Goal: Task Accomplishment & Management: Manage account settings

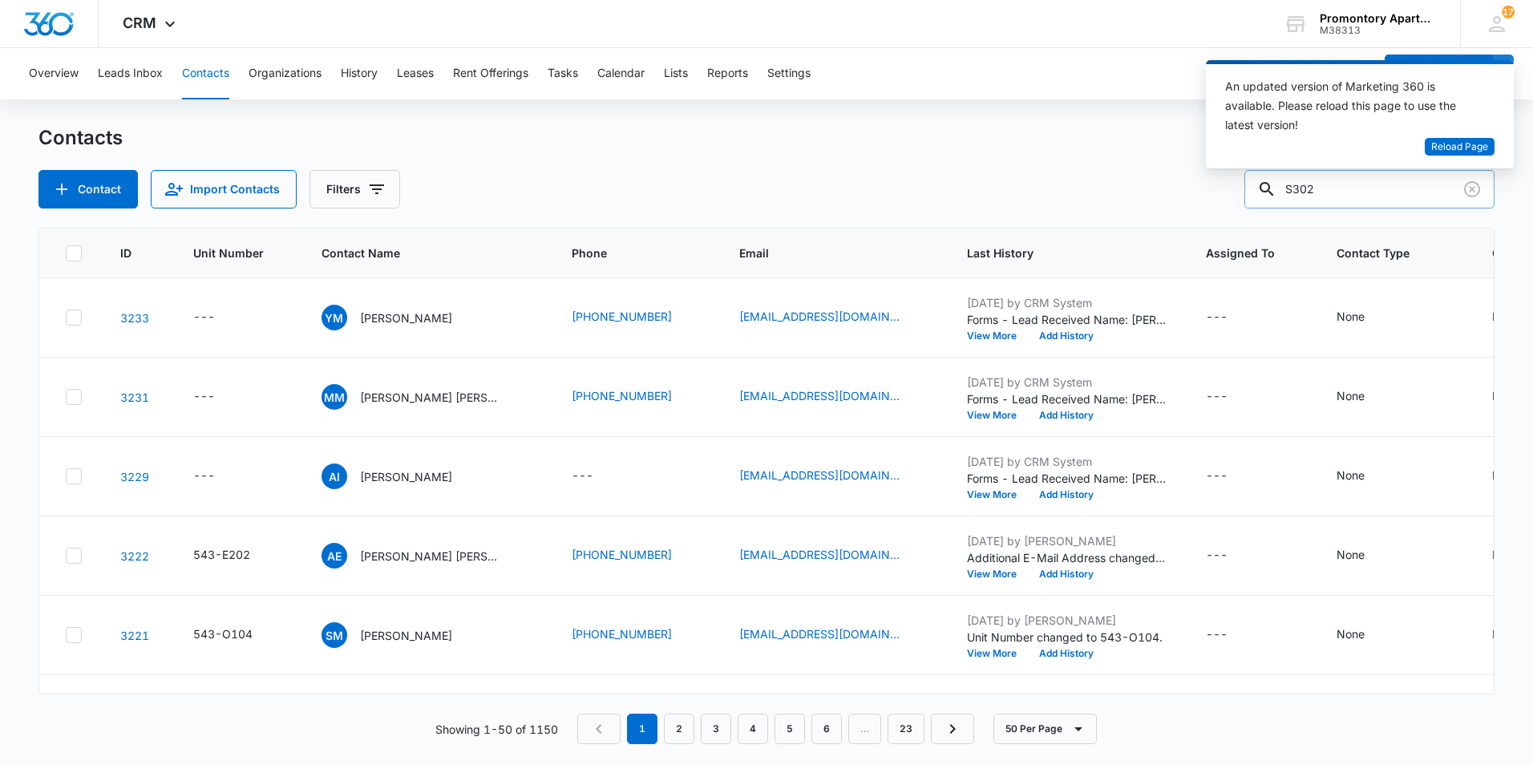
type input "S302"
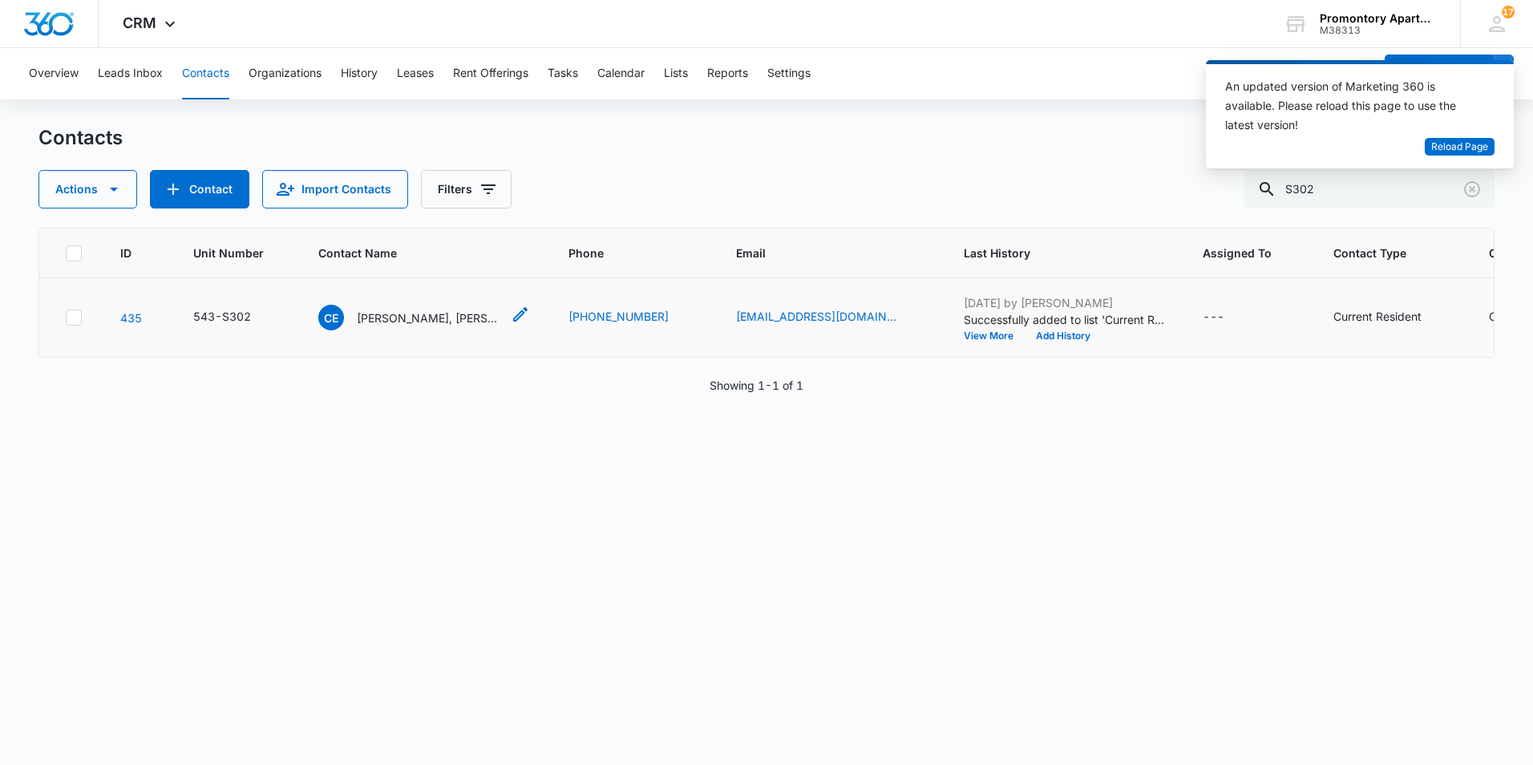
click at [431, 322] on p "[PERSON_NAME], [PERSON_NAME], [PERSON_NAME]" at bounding box center [429, 318] width 144 height 17
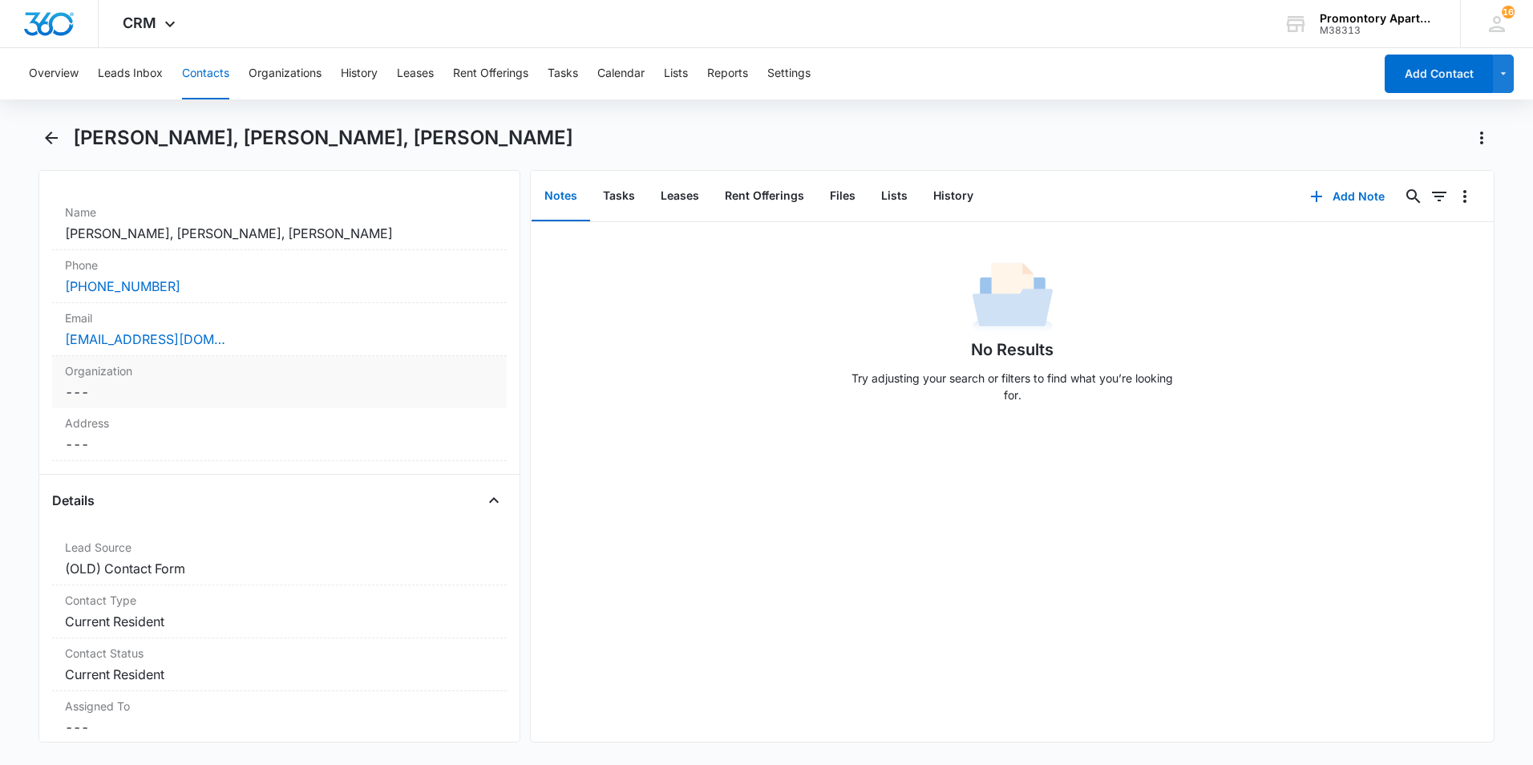
scroll to position [481, 0]
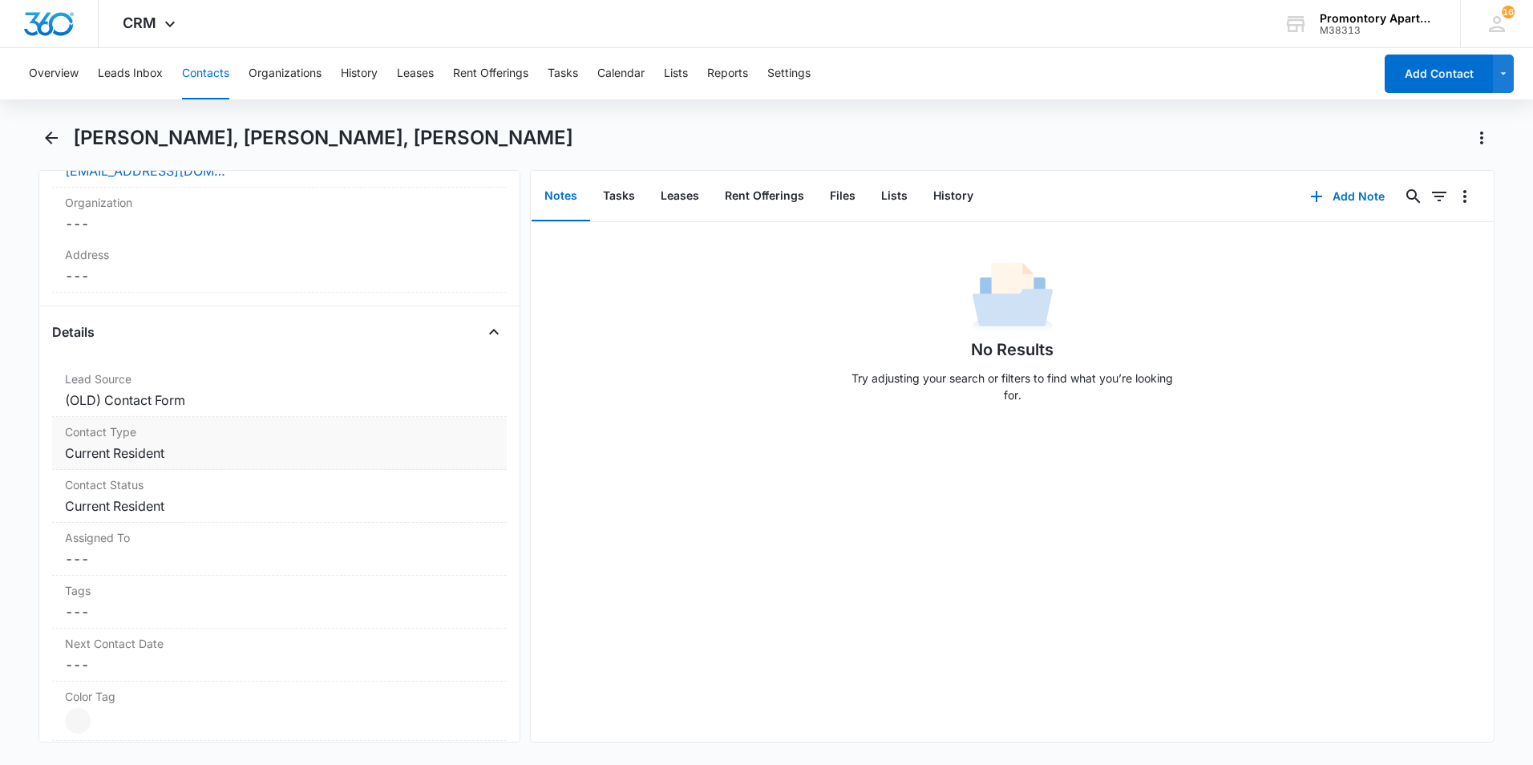
click at [170, 439] on label "Contact Type" at bounding box center [279, 431] width 429 height 17
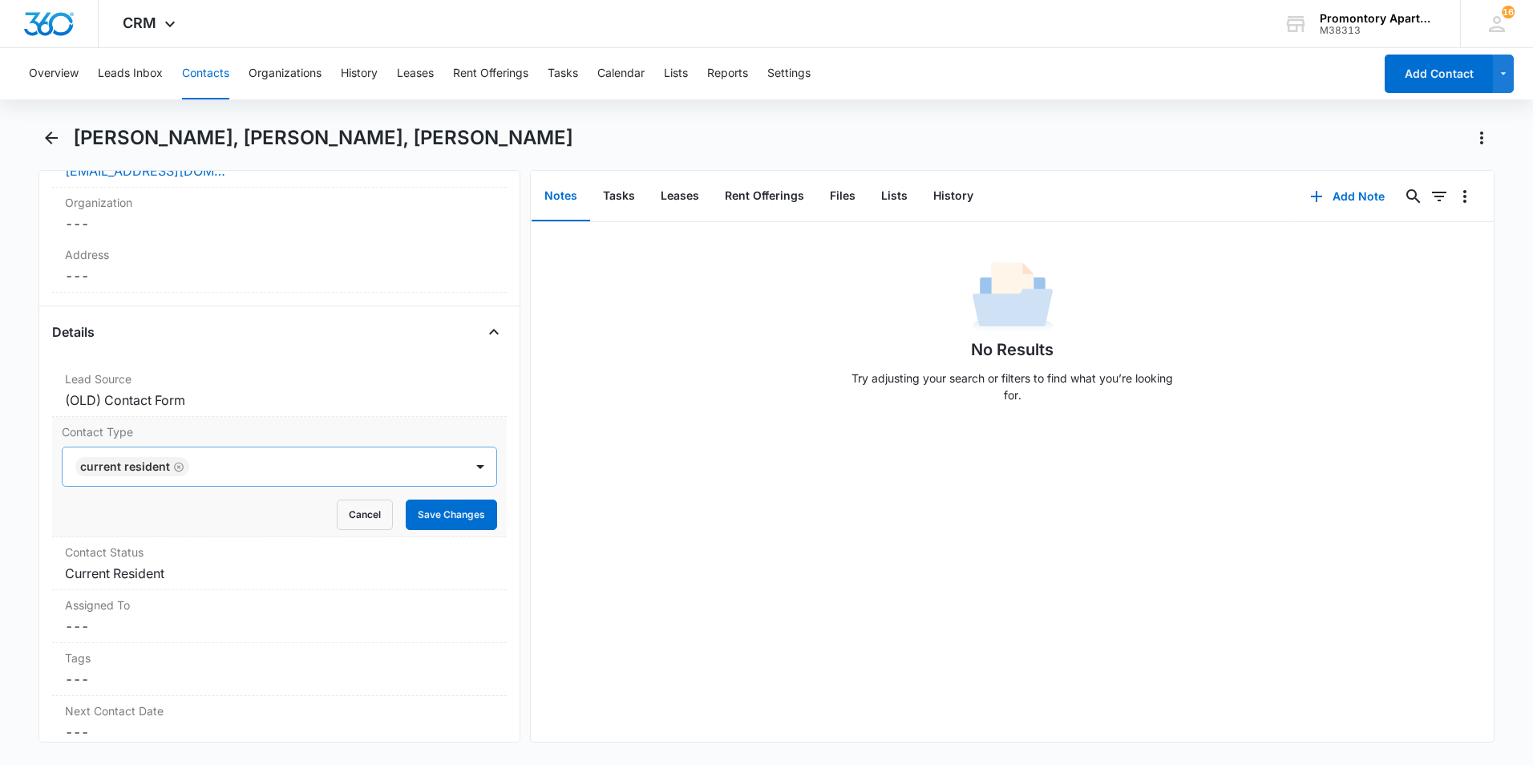
click at [175, 463] on icon "Remove Current Resident" at bounding box center [178, 467] width 11 height 12
type input "F"
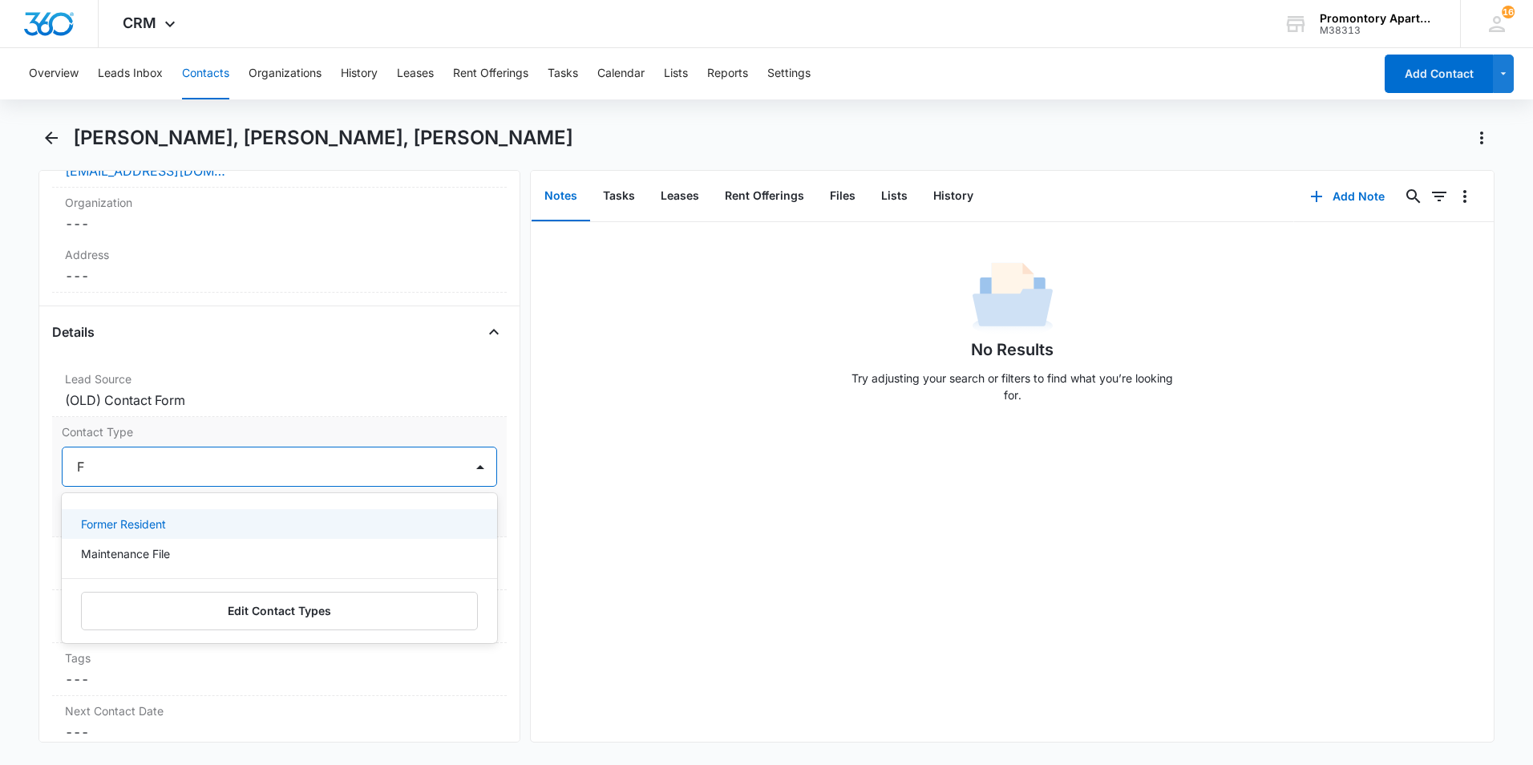
click at [183, 523] on div "Former Resident" at bounding box center [278, 524] width 394 height 17
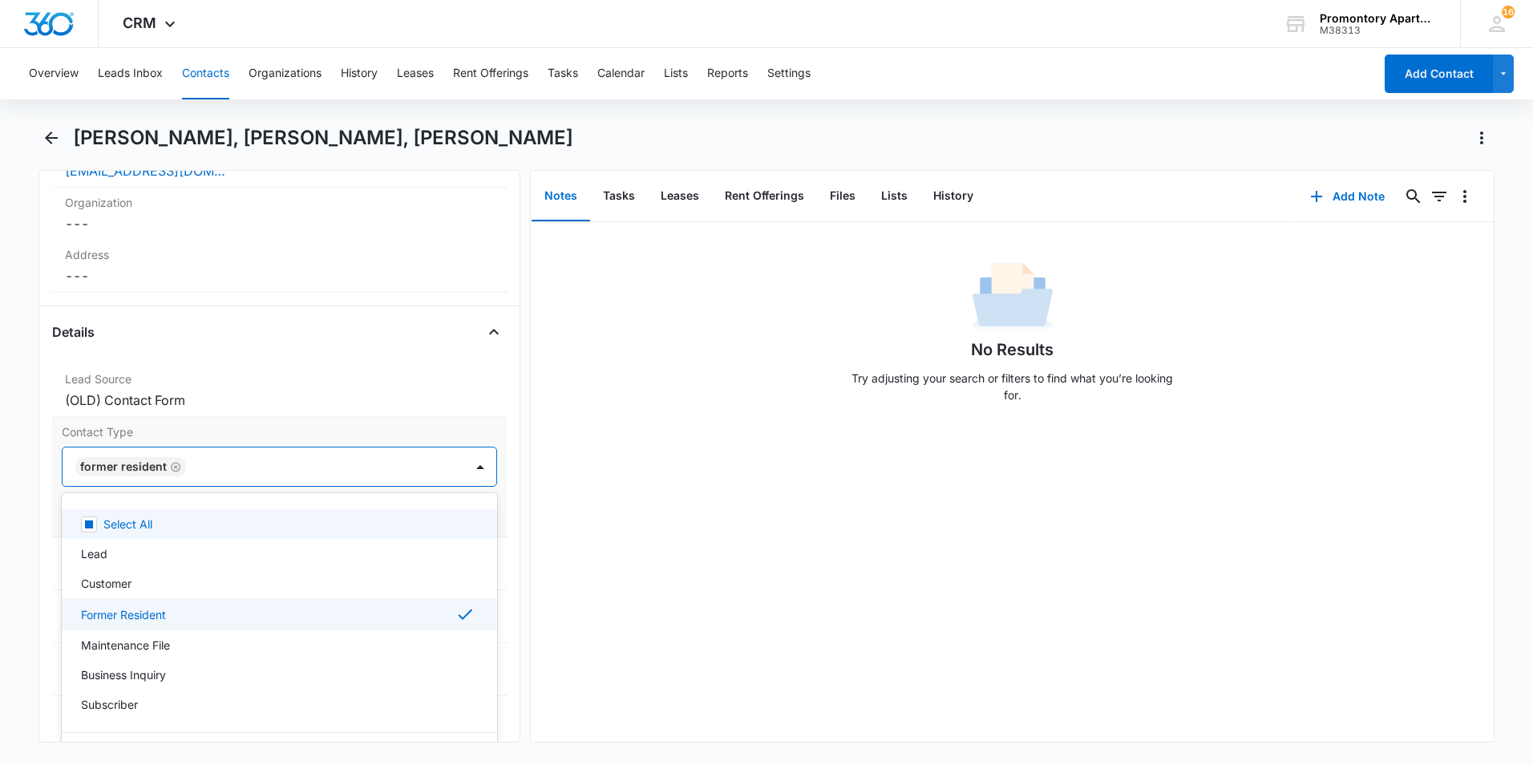
click at [193, 446] on div "Contact Type option Former Resident, selected. 9 results available. Use Up and …" at bounding box center [279, 477] width 455 height 120
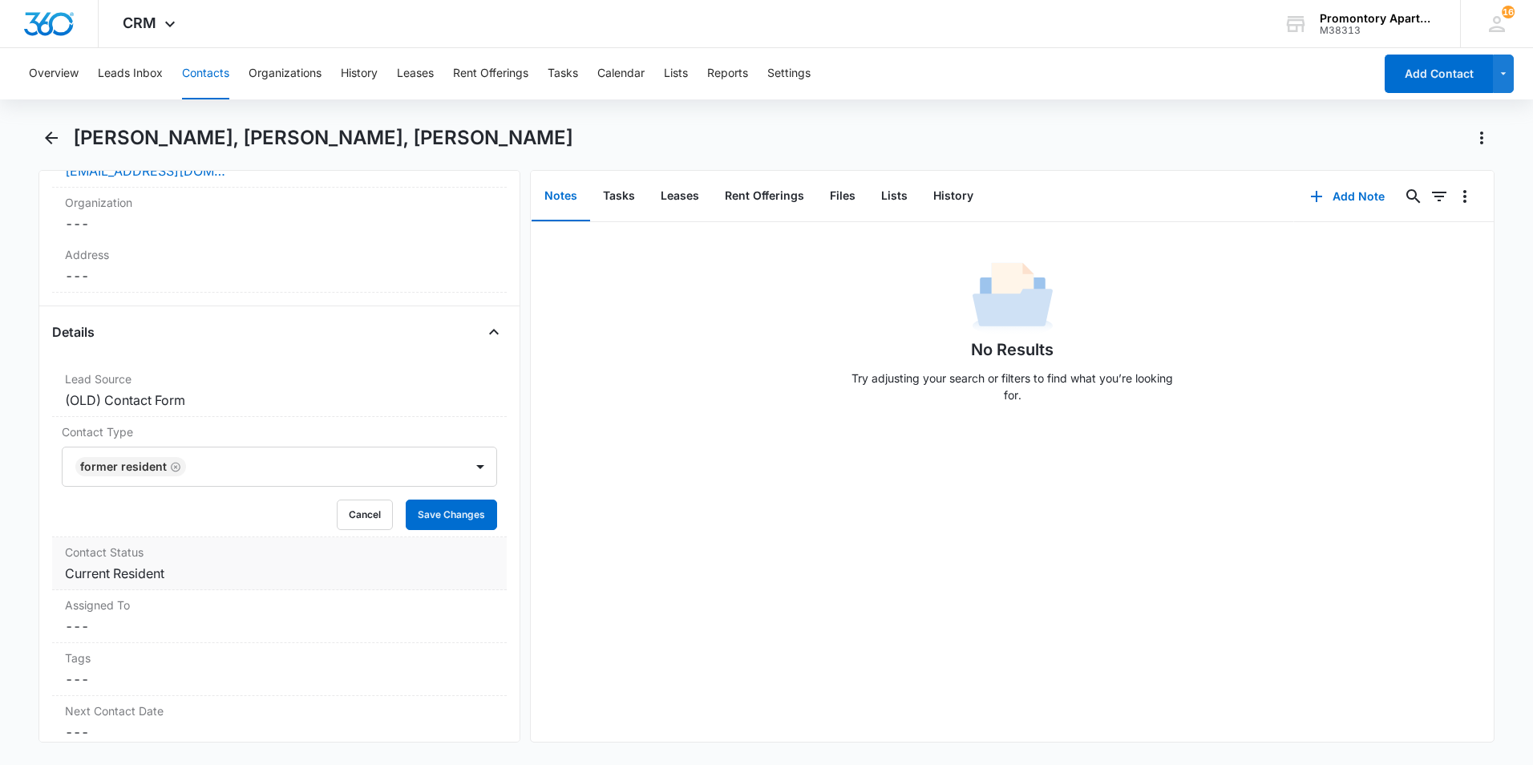
click at [194, 573] on dd "Cancel Save Changes Current Resident" at bounding box center [279, 573] width 429 height 19
click at [174, 586] on icon "Remove Current Resident" at bounding box center [178, 587] width 11 height 12
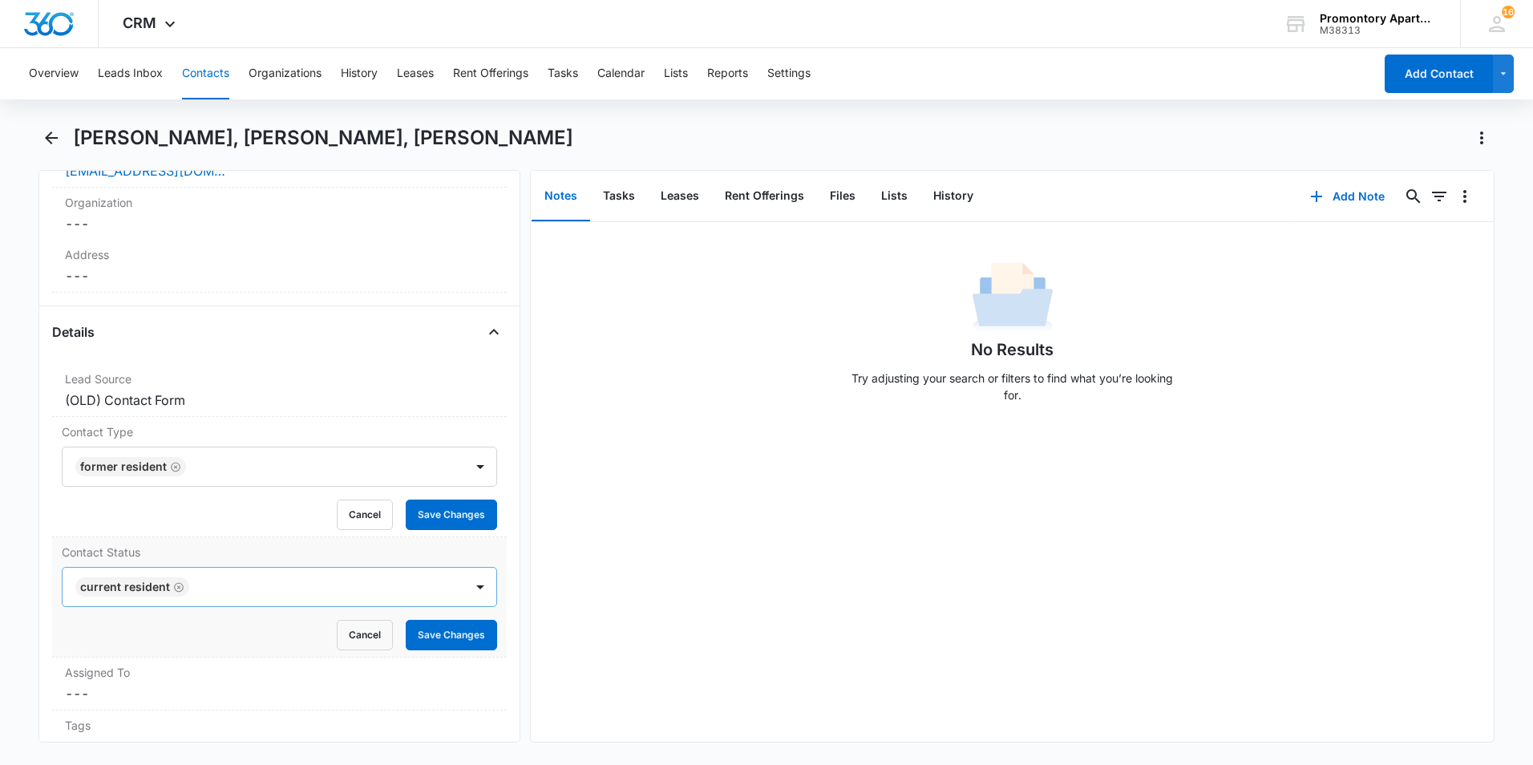
type input "F"
click at [183, 639] on div "Former Resident" at bounding box center [278, 644] width 394 height 17
click at [422, 499] on form "Former Resident Cancel Save Changes" at bounding box center [279, 488] width 435 height 83
click at [424, 512] on button "Save Changes" at bounding box center [451, 515] width 91 height 30
click at [444, 635] on button "Save Changes" at bounding box center [451, 635] width 91 height 30
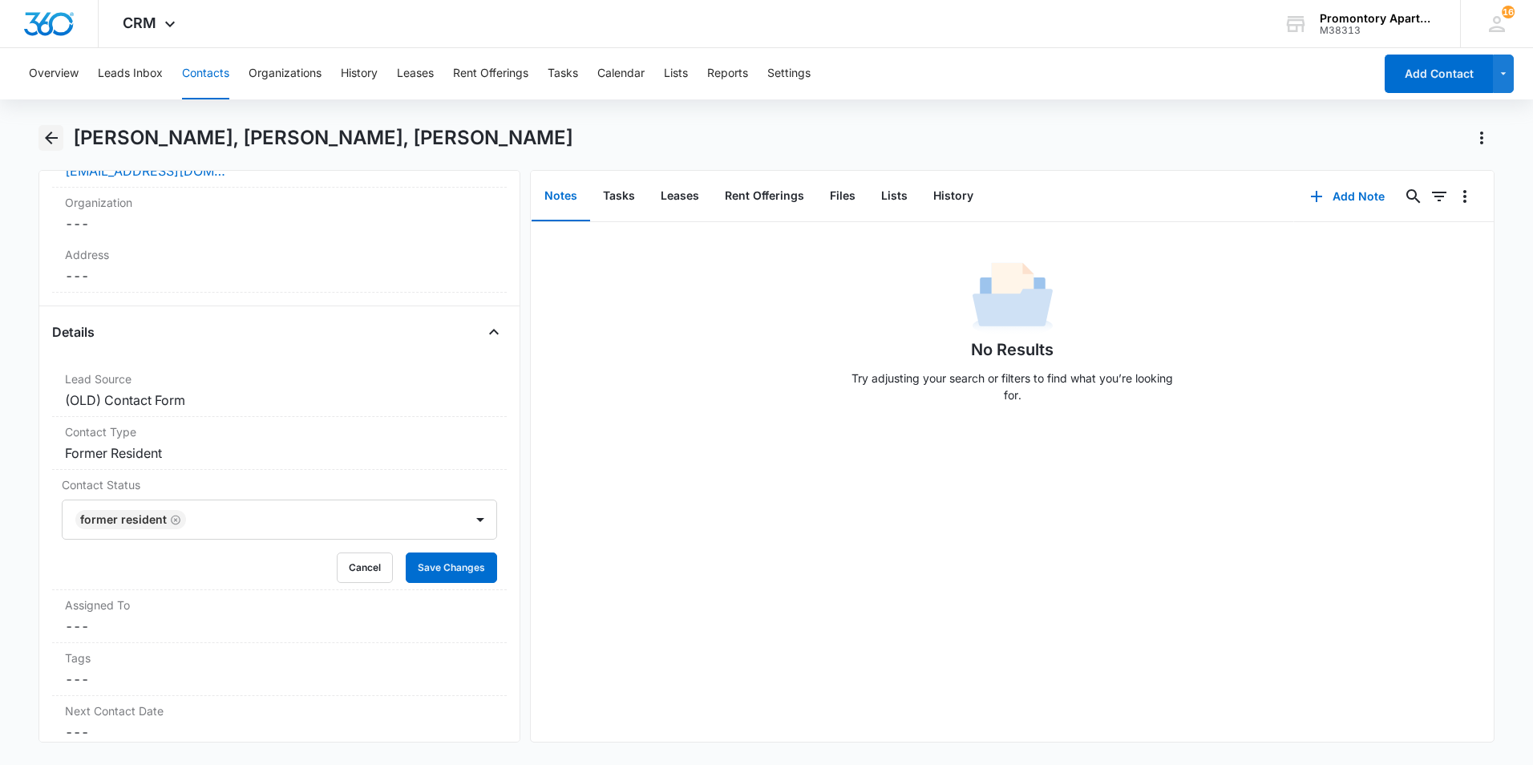
click at [58, 139] on icon "Back" at bounding box center [51, 137] width 19 height 19
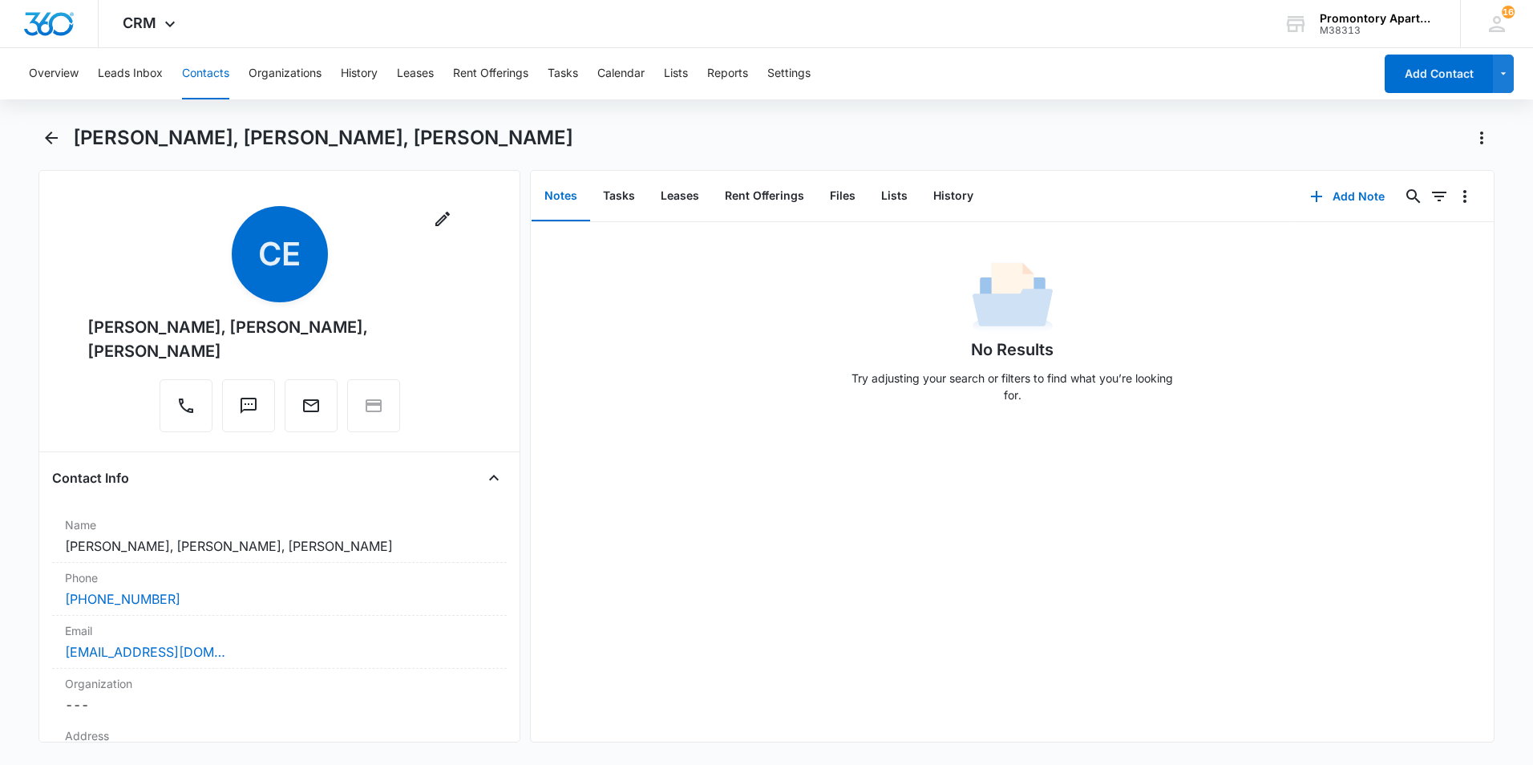
click at [212, 66] on button "Contacts" at bounding box center [205, 73] width 47 height 51
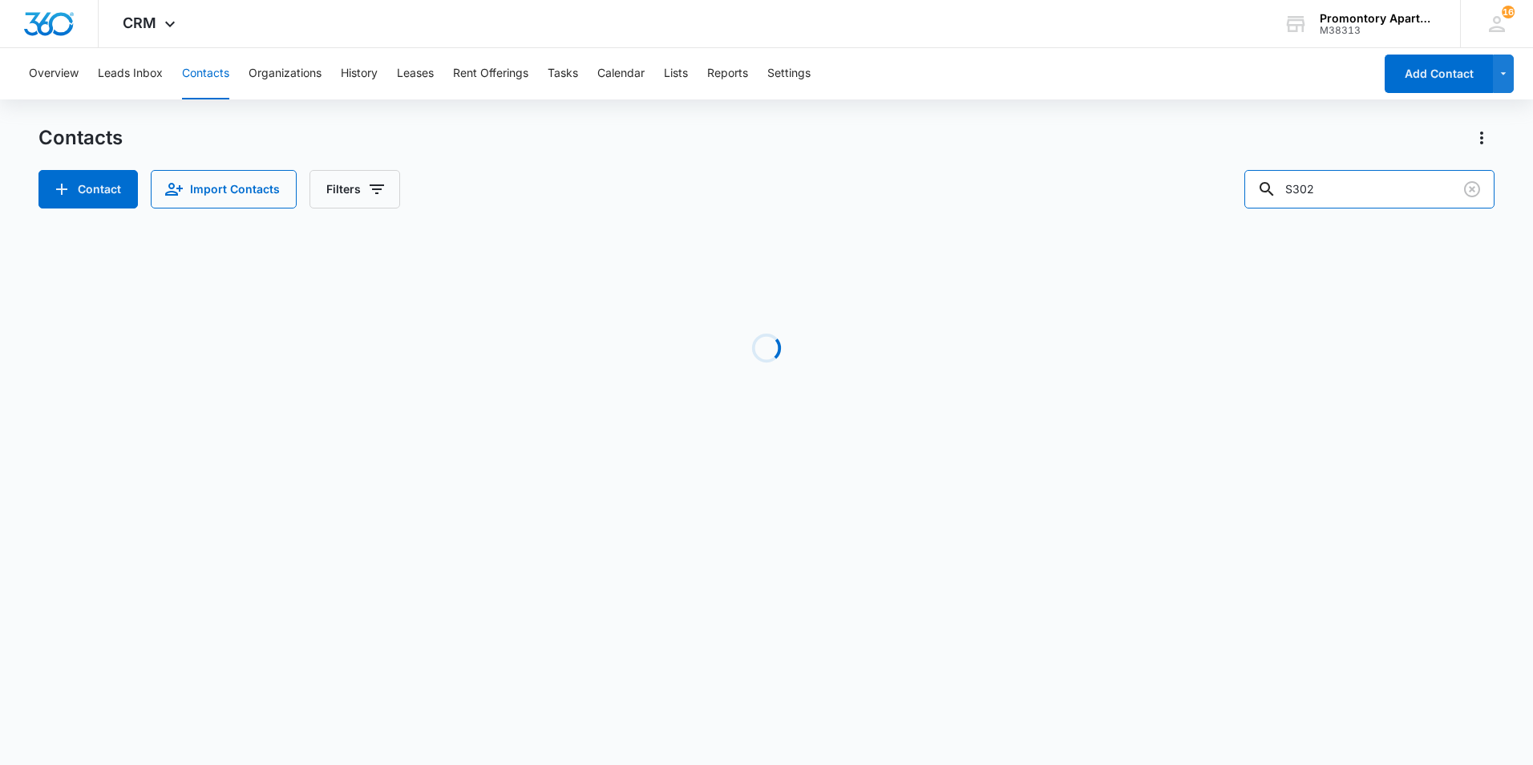
drag, startPoint x: 1349, startPoint y: 188, endPoint x: 1149, endPoint y: 203, distance: 200.2
click at [1166, 202] on div "Contact Import Contacts Filters S302" at bounding box center [766, 189] width 1456 height 38
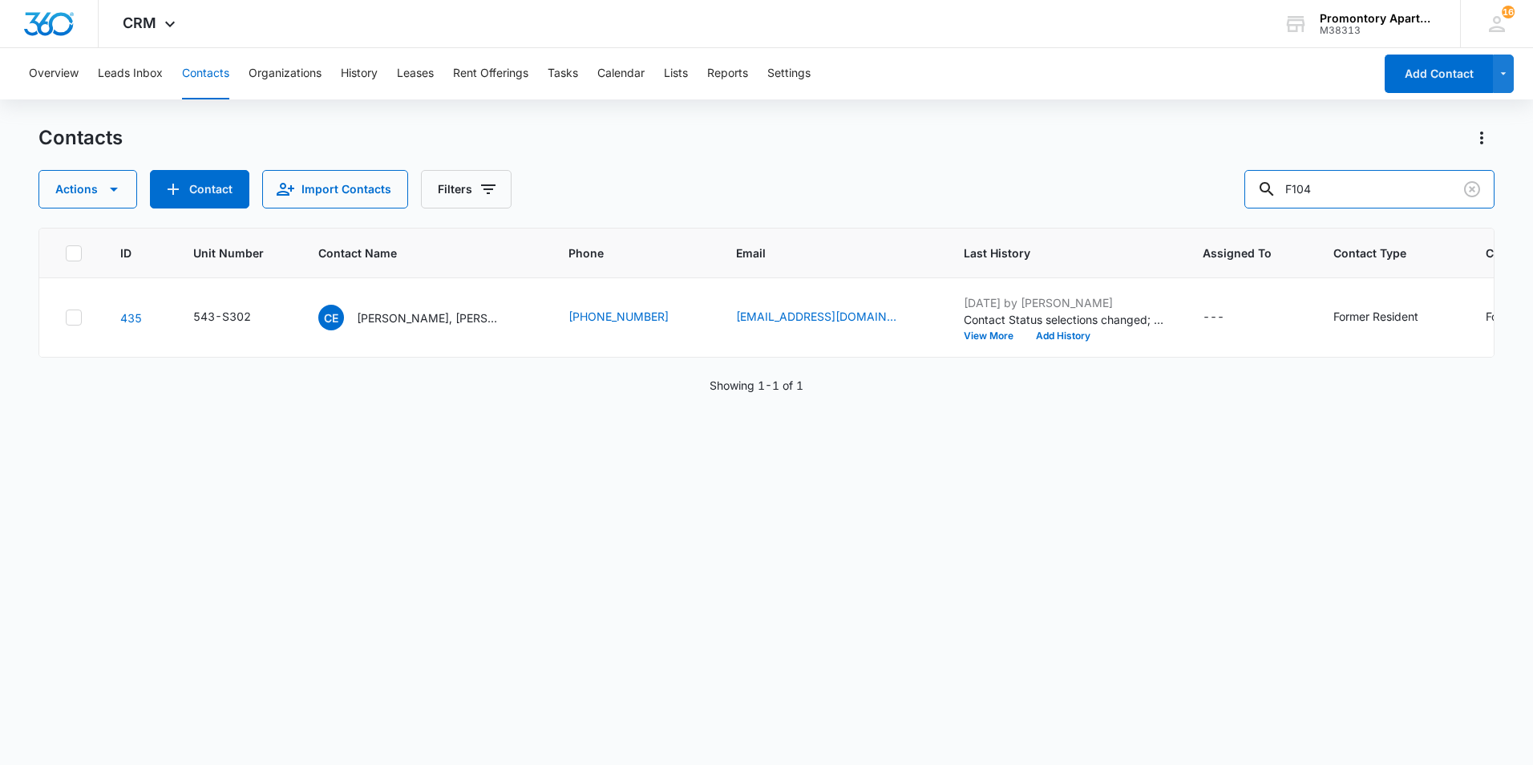
type input "F104"
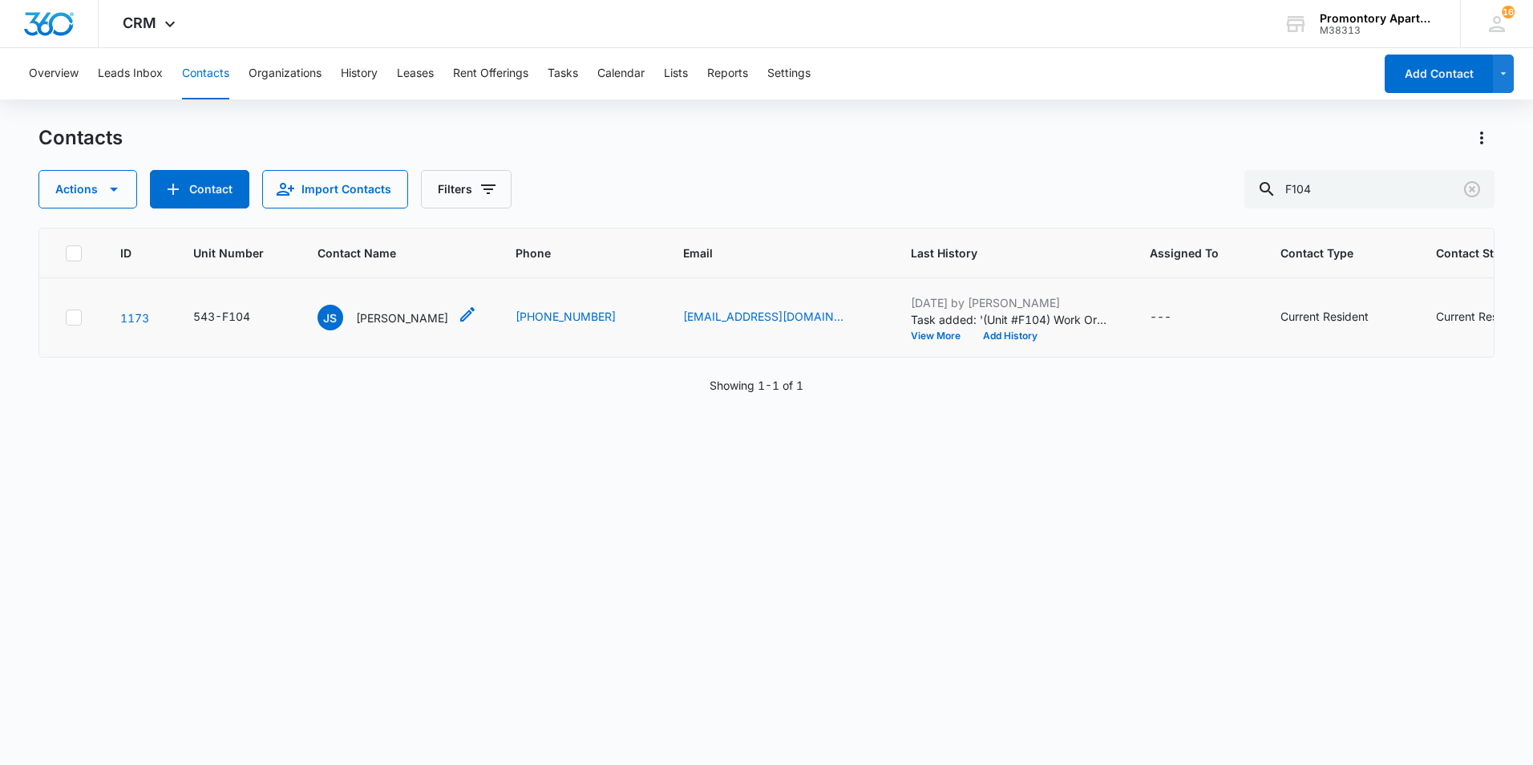
click at [402, 320] on p "[PERSON_NAME]" at bounding box center [402, 318] width 92 height 17
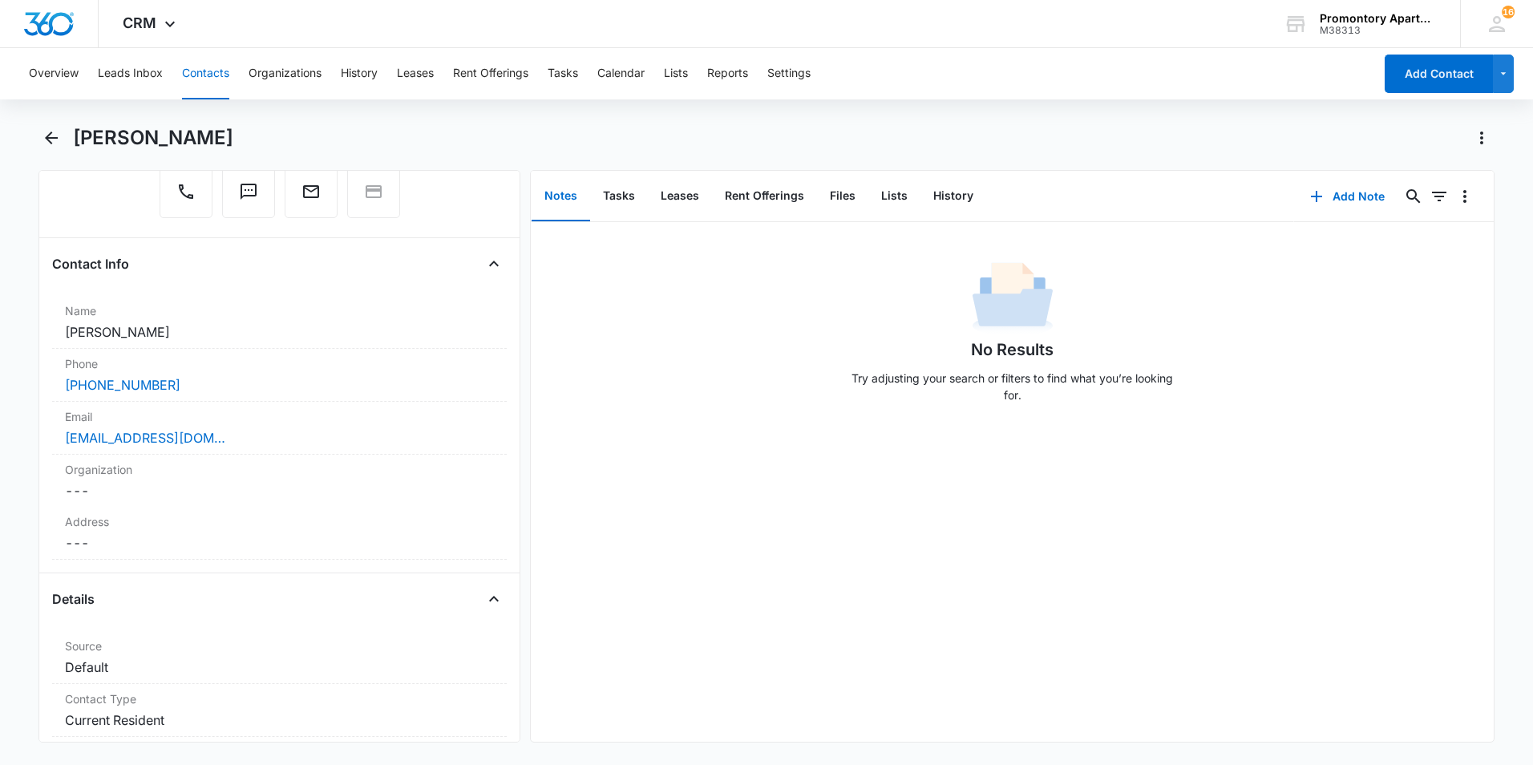
scroll to position [481, 0]
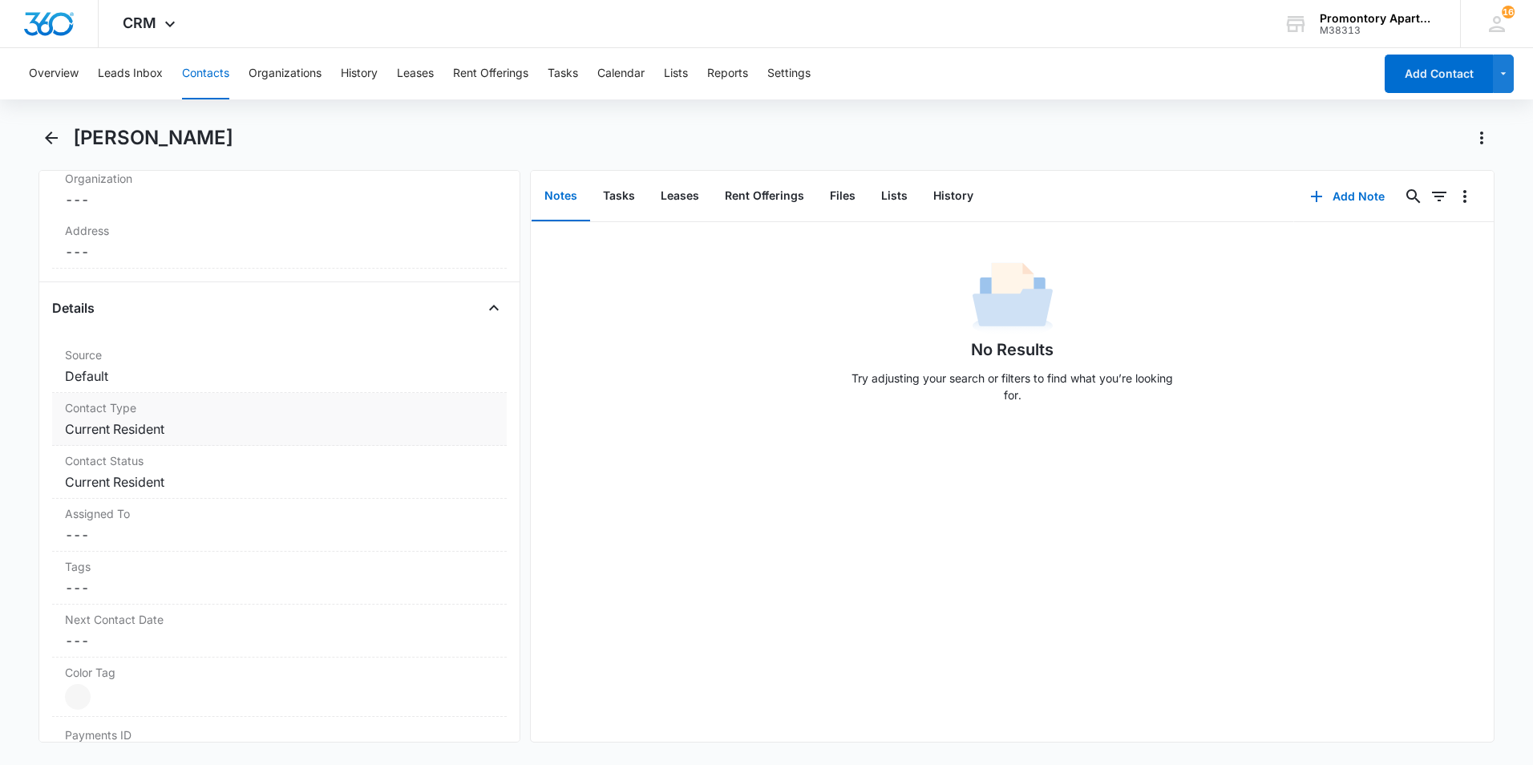
click at [188, 434] on dd "Cancel Save Changes Current Resident" at bounding box center [279, 428] width 429 height 19
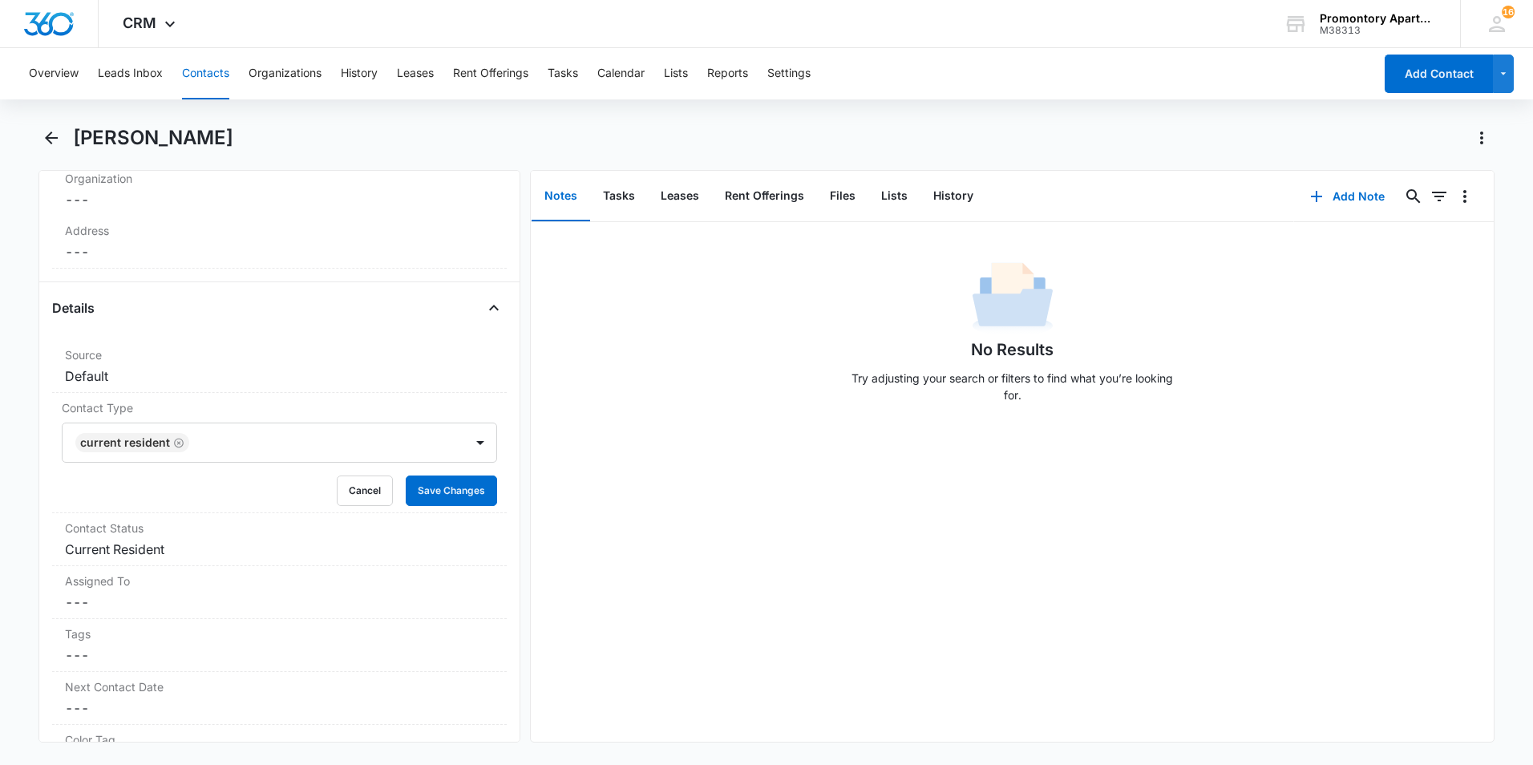
click at [175, 443] on icon "Remove Current Resident" at bounding box center [179, 443] width 10 height 10
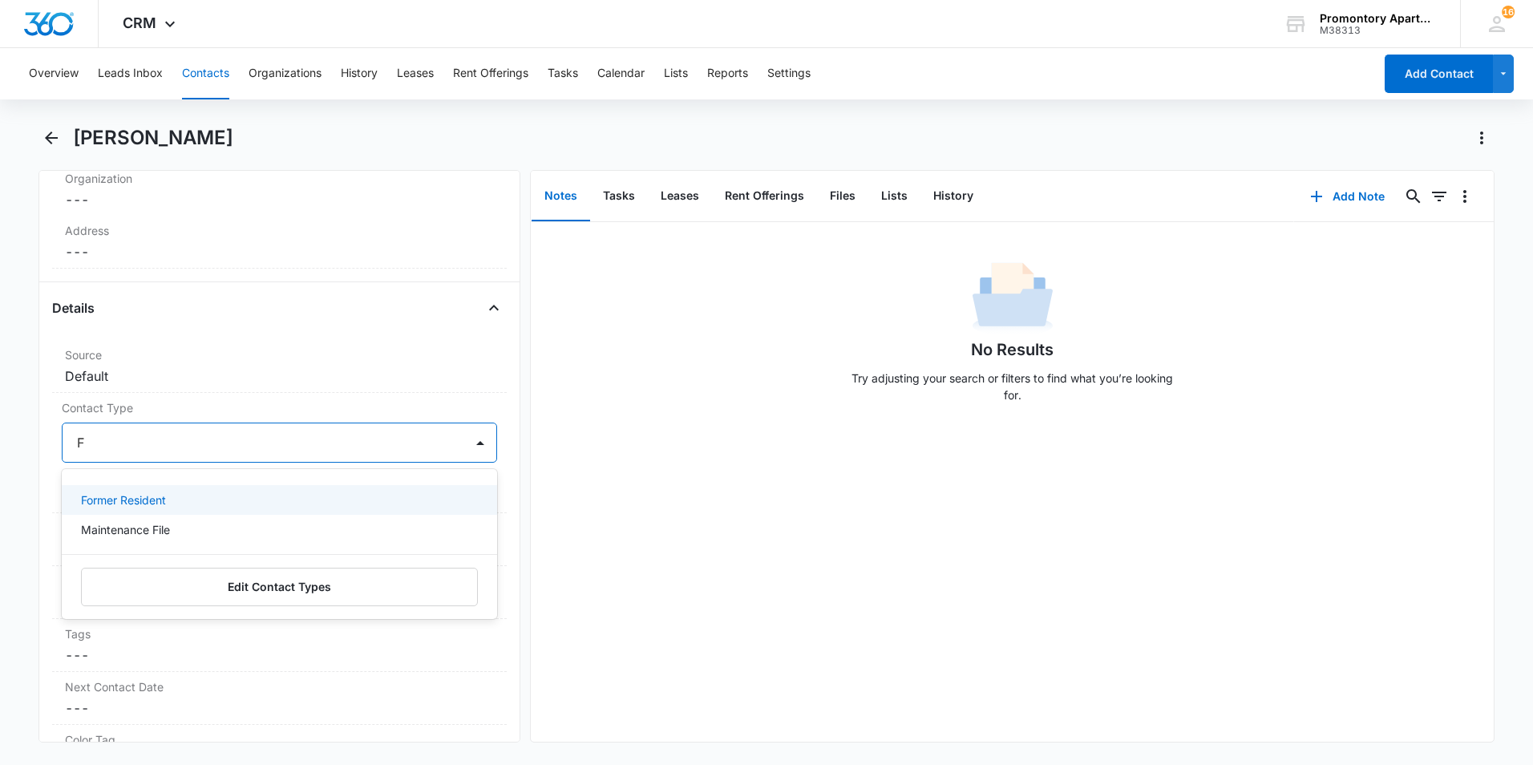
type input "F"
click at [157, 498] on p "Former Resident" at bounding box center [123, 500] width 85 height 17
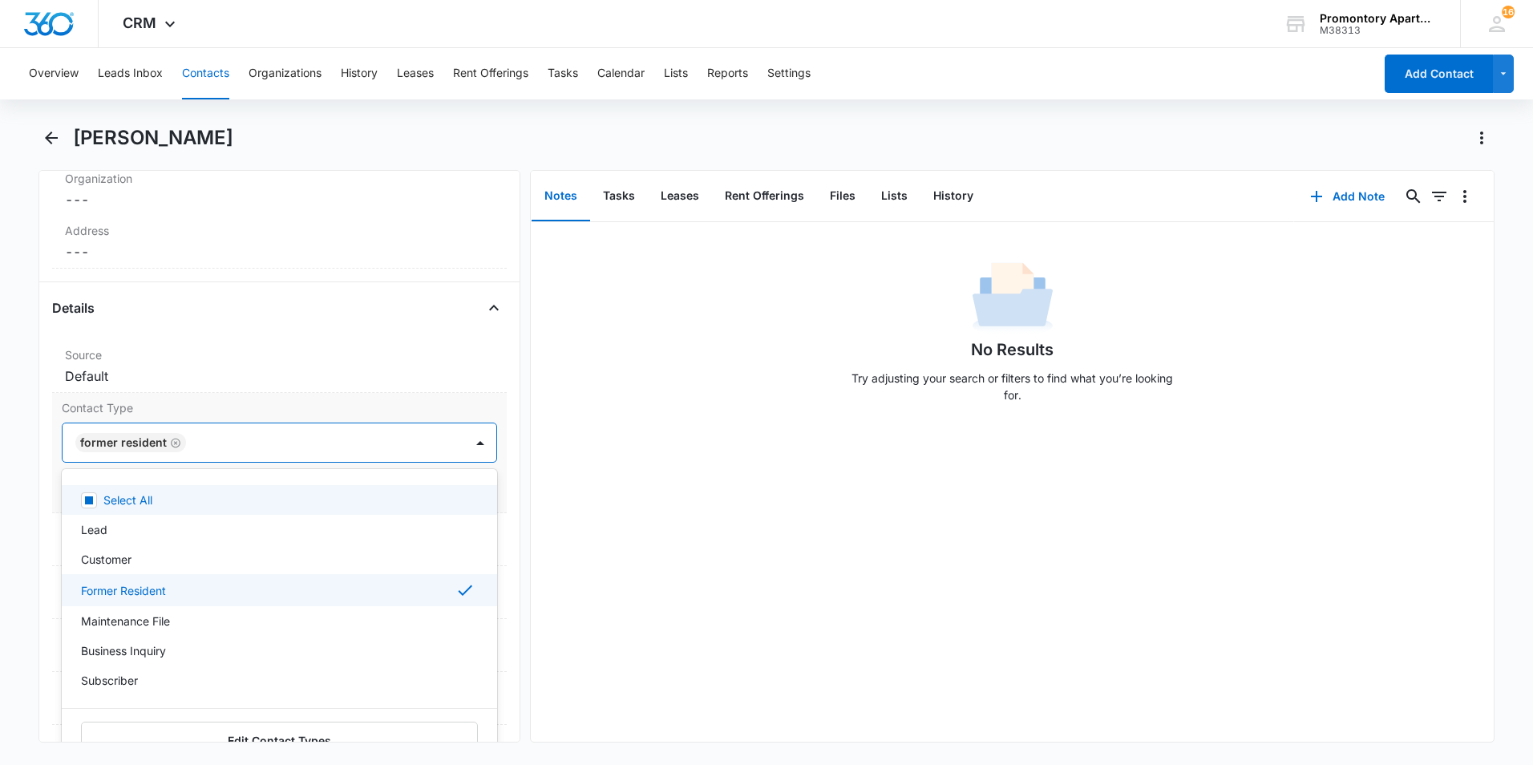
click at [203, 395] on div "Contact Type option Former Resident, selected. 9 results available. Use Up and …" at bounding box center [279, 453] width 455 height 120
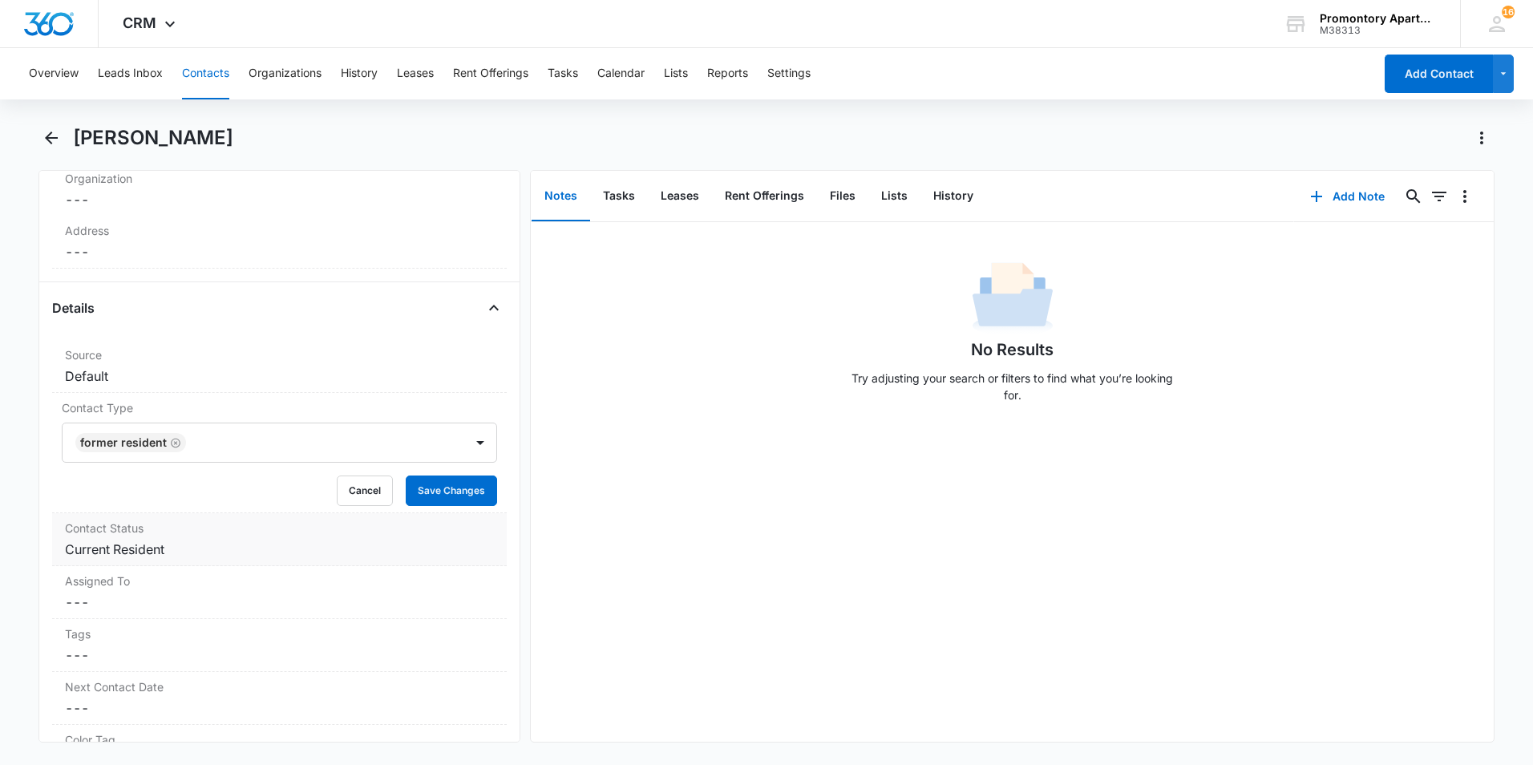
click at [185, 525] on label "Contact Status" at bounding box center [279, 528] width 429 height 17
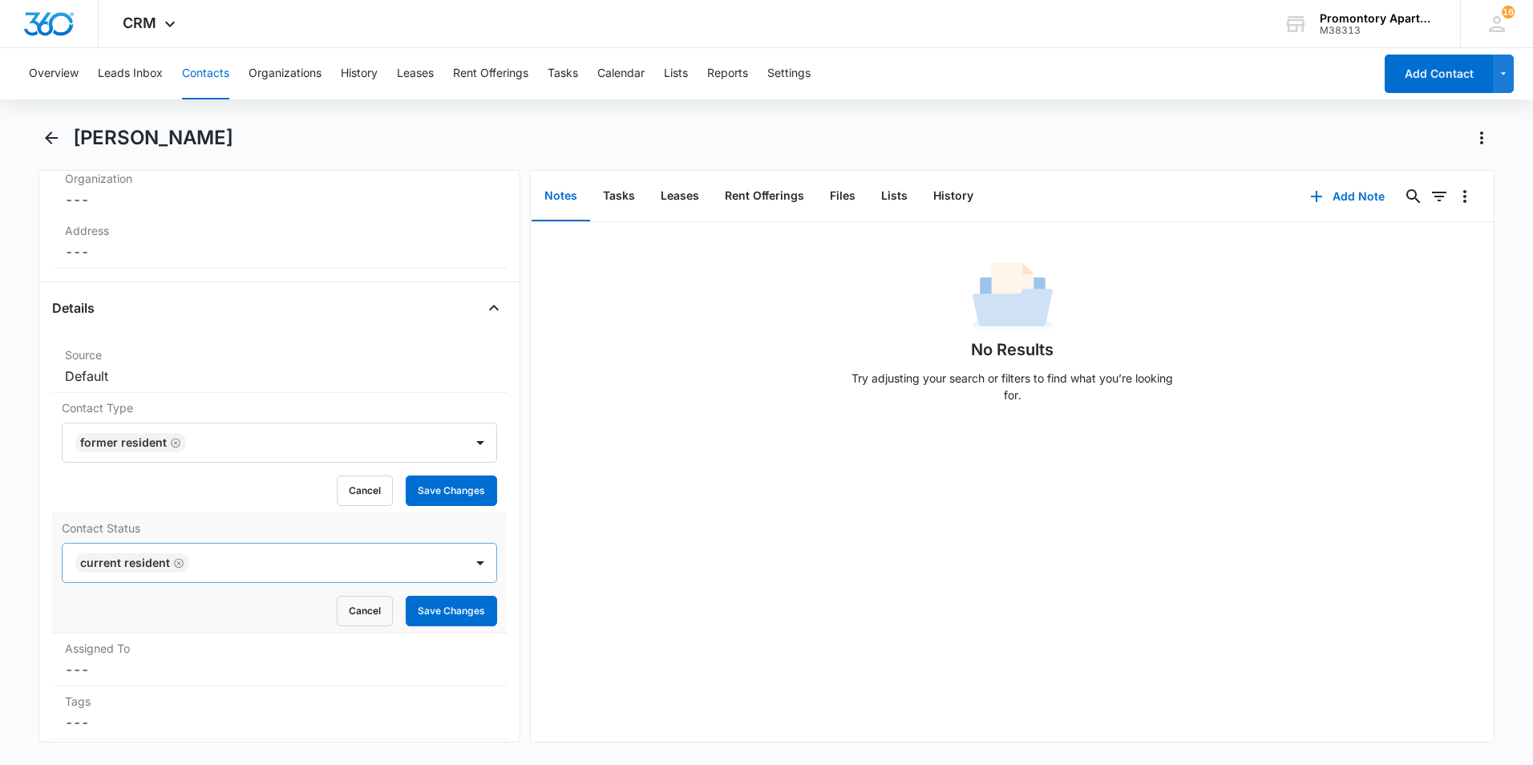
click at [177, 565] on icon "Remove Current Resident" at bounding box center [179, 563] width 10 height 10
type input "F"
click at [176, 629] on div "Former Resident" at bounding box center [279, 620] width 435 height 30
click at [419, 504] on button "Save Changes" at bounding box center [451, 491] width 91 height 30
click at [440, 605] on button "Save Changes" at bounding box center [451, 611] width 91 height 30
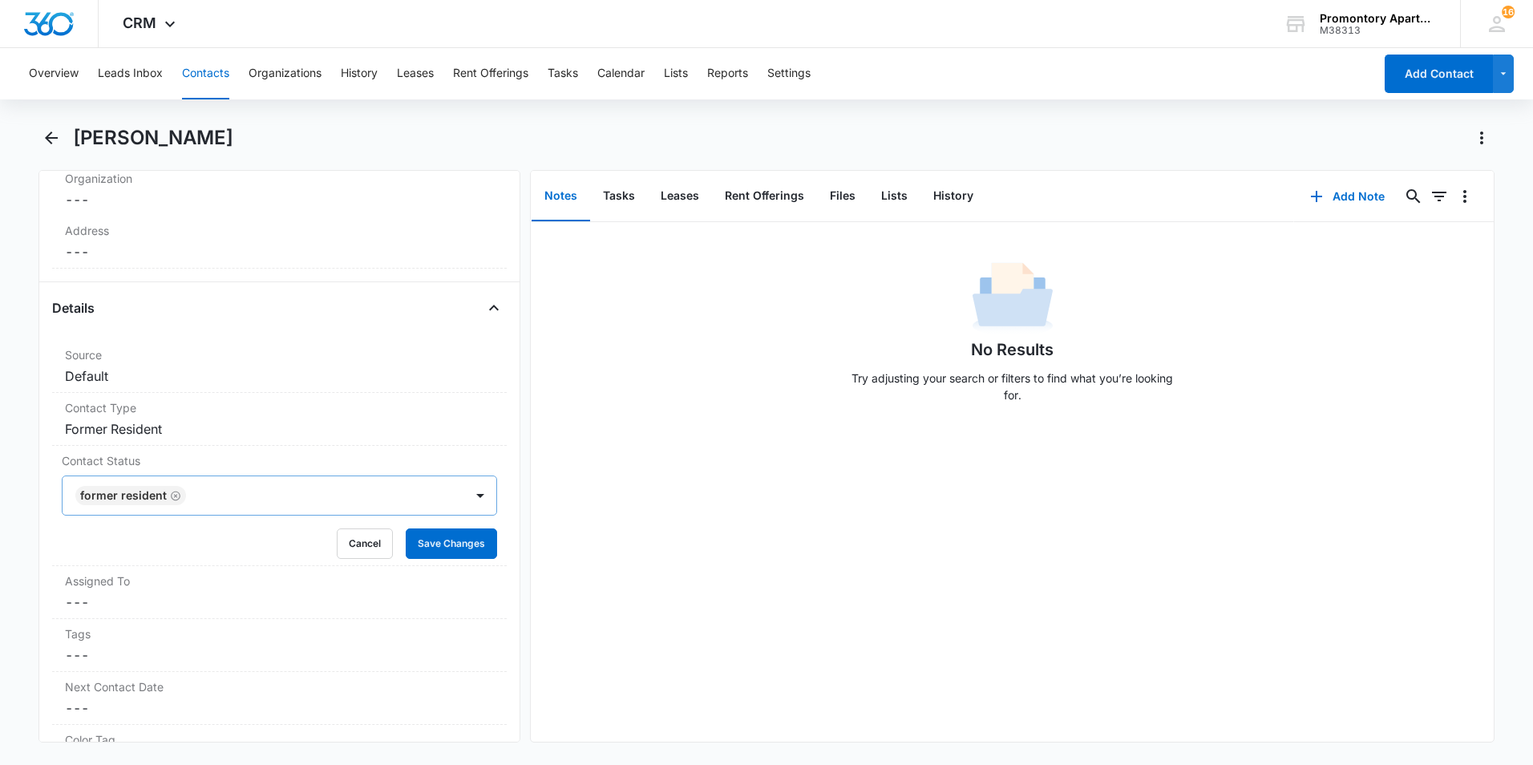
click at [203, 73] on button "Contacts" at bounding box center [205, 73] width 47 height 51
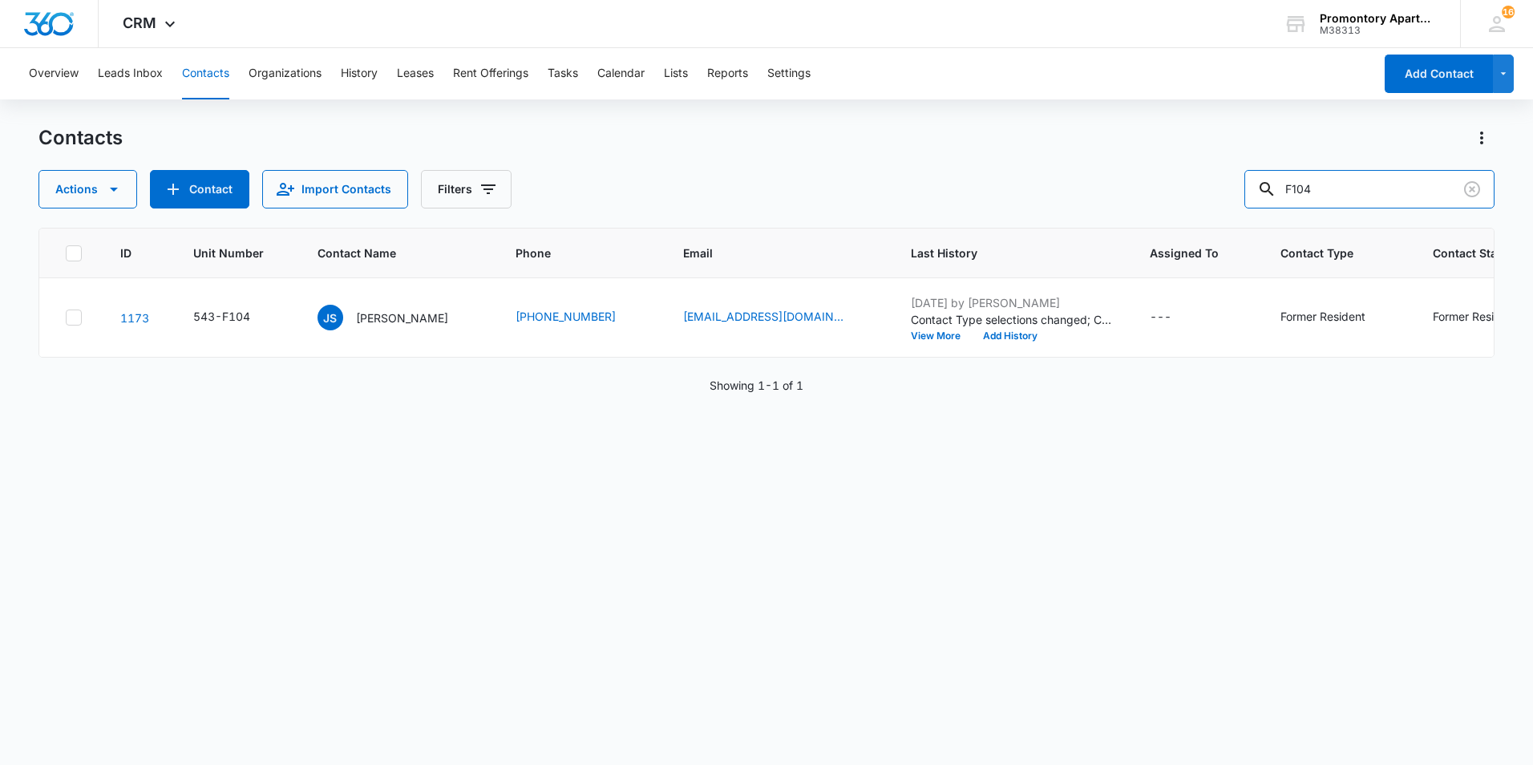
drag, startPoint x: 1336, startPoint y: 184, endPoint x: 1254, endPoint y: 200, distance: 83.5
click at [1257, 200] on div "Actions Contact Import Contacts Filters F104" at bounding box center [766, 189] width 1456 height 38
type input "E102"
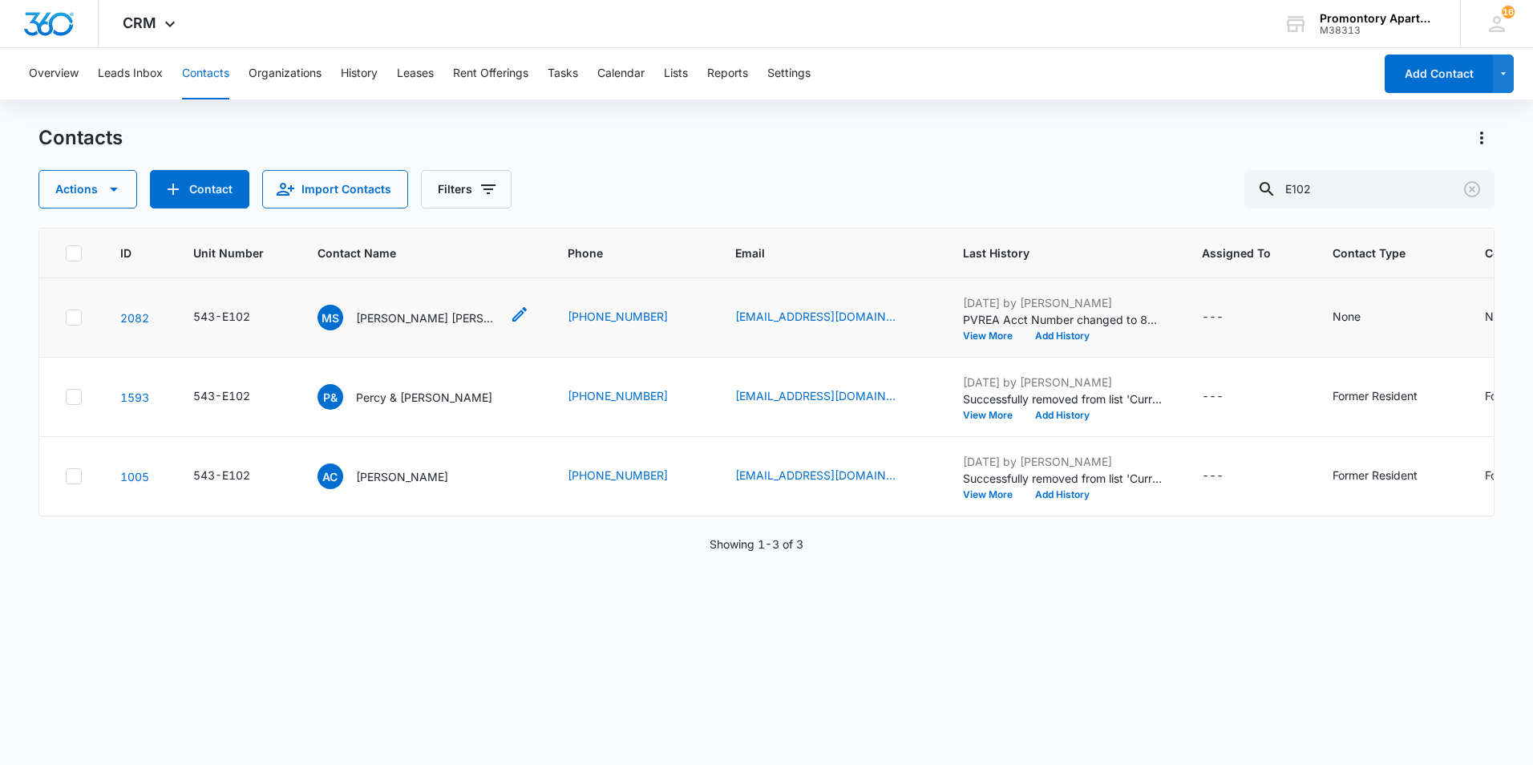
click at [389, 321] on p "[PERSON_NAME] [PERSON_NAME]" at bounding box center [428, 318] width 144 height 17
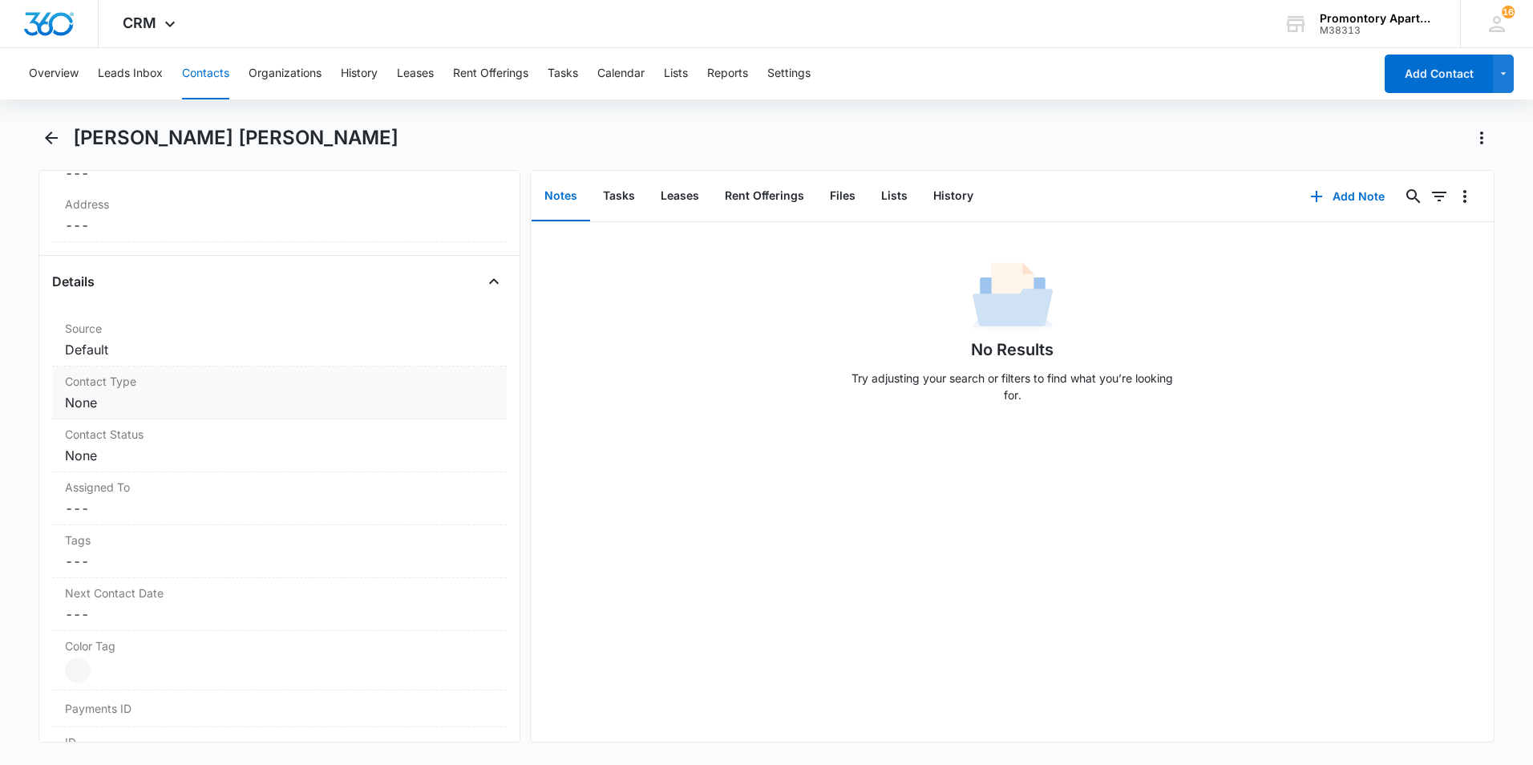
scroll to position [481, 0]
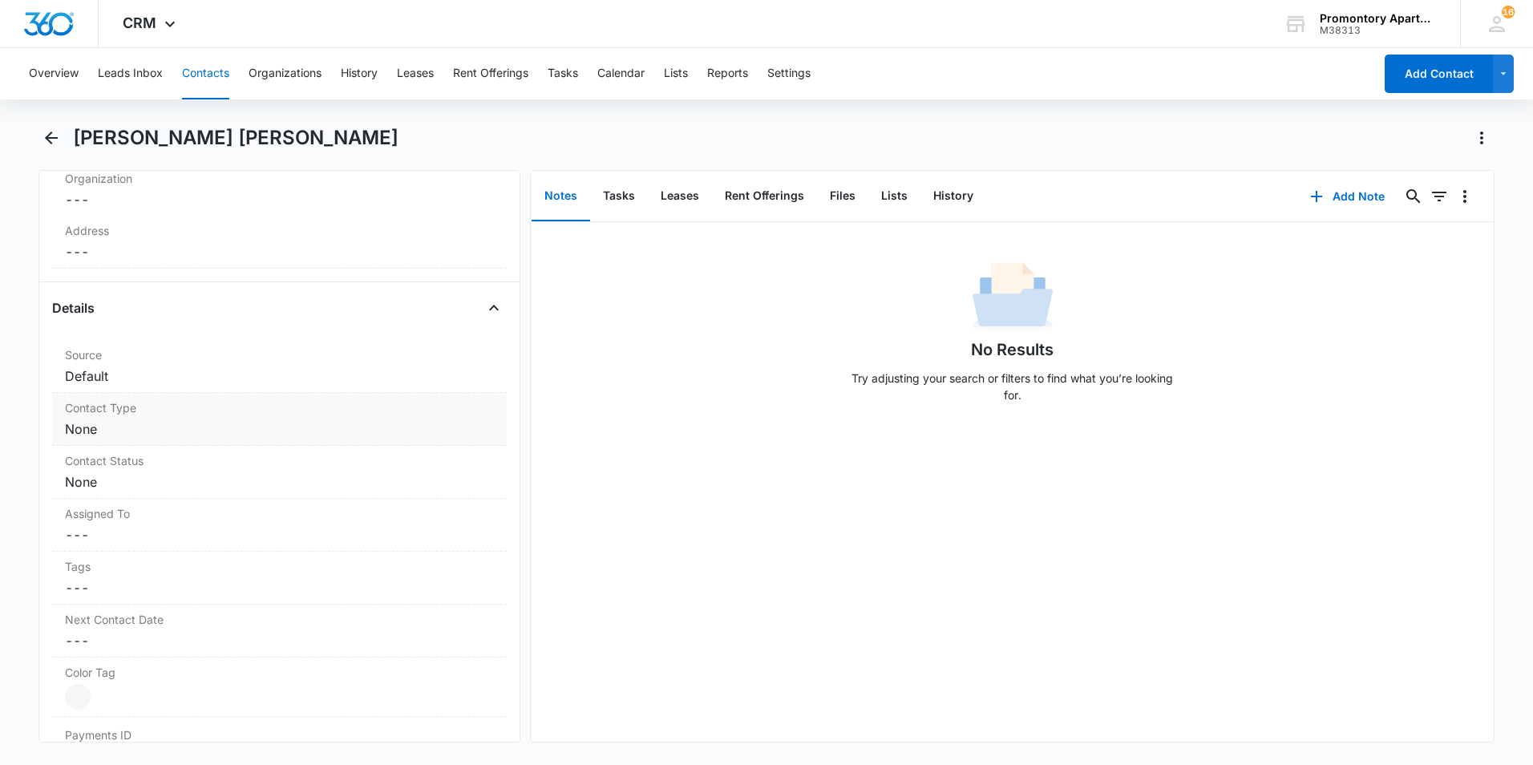
click at [151, 427] on dd "Cancel Save Changes None" at bounding box center [279, 428] width 429 height 19
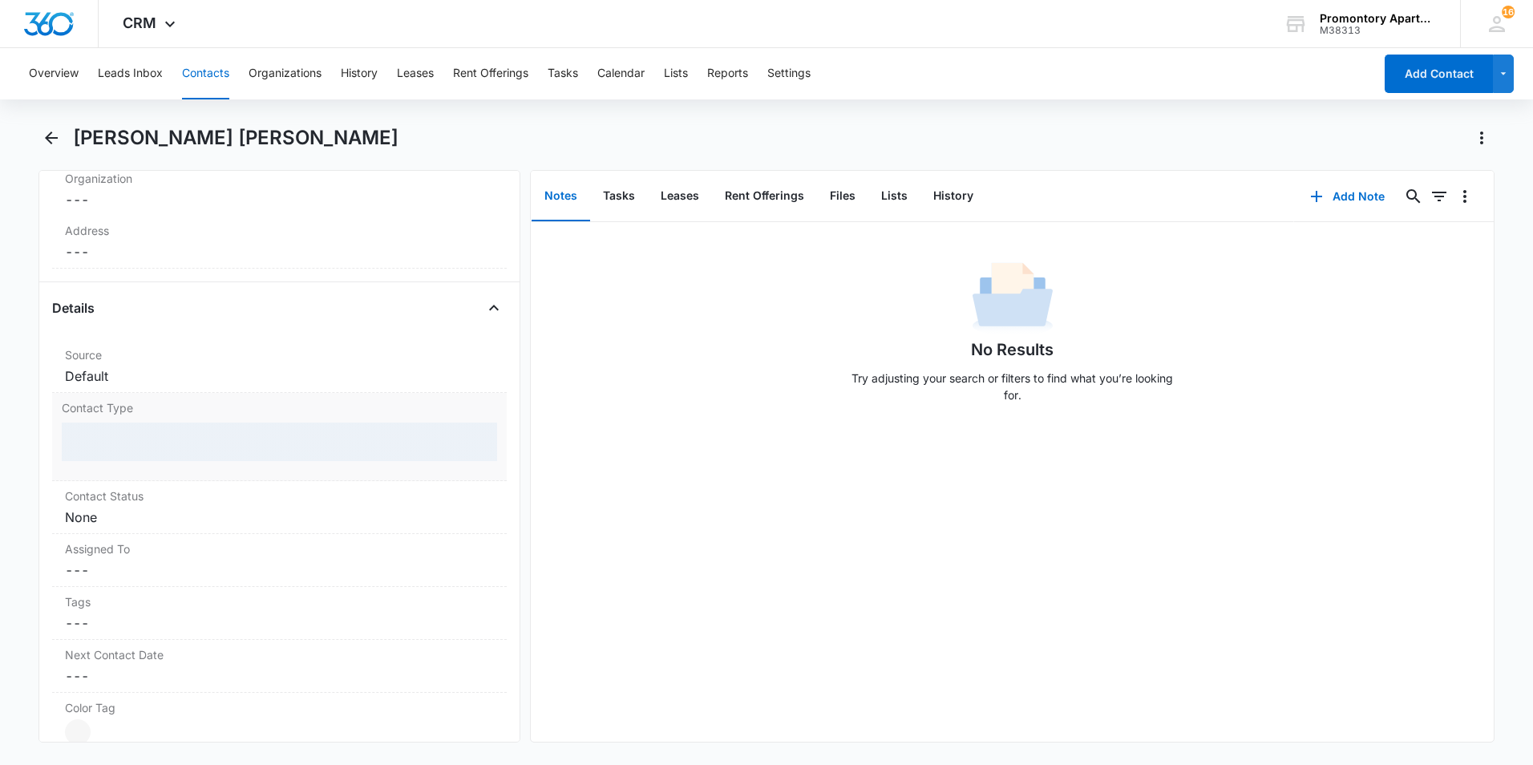
click at [144, 443] on div at bounding box center [279, 442] width 435 height 38
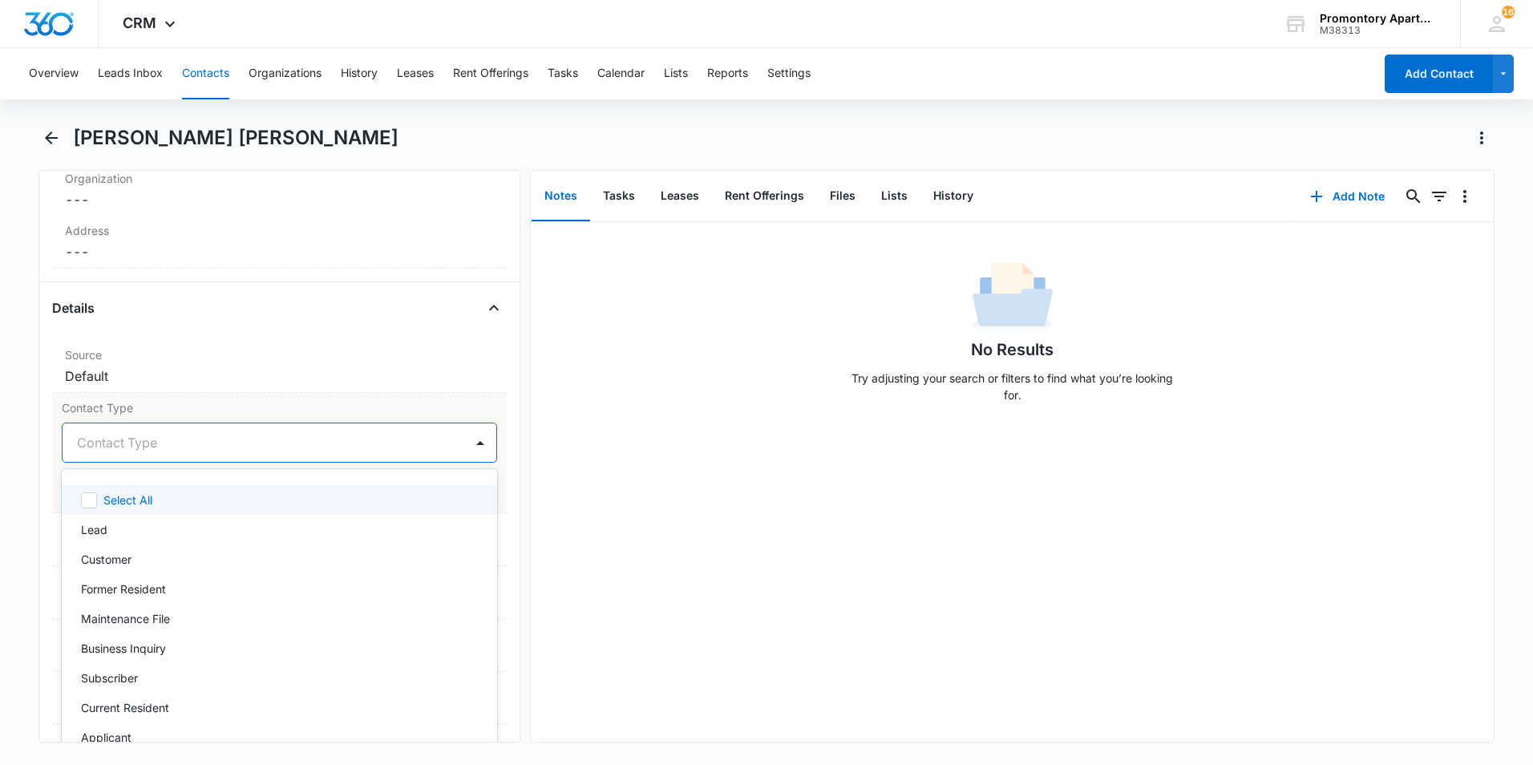
click at [144, 443] on div at bounding box center [260, 442] width 366 height 22
type input "F"
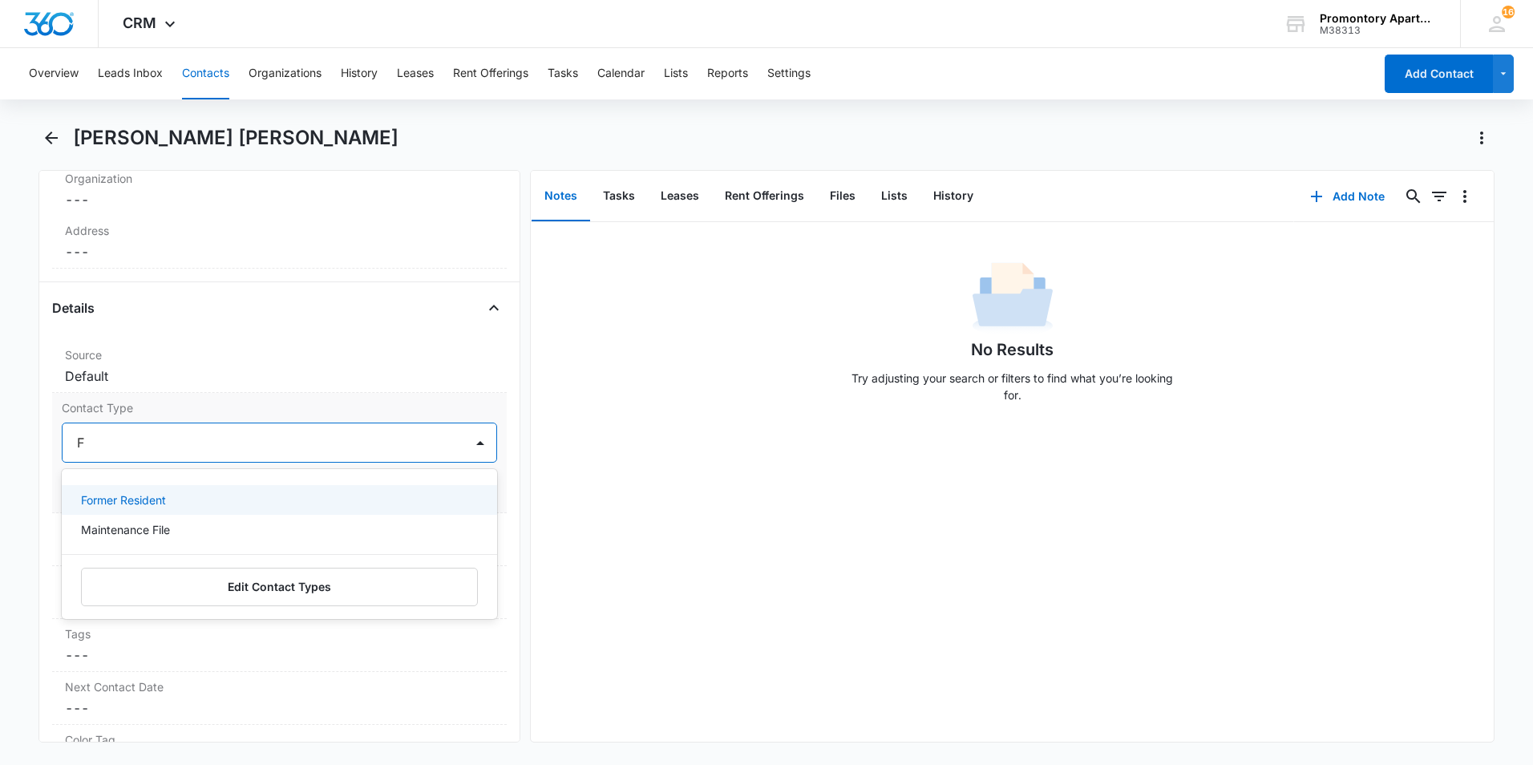
click at [154, 506] on p "Former Resident" at bounding box center [123, 500] width 85 height 17
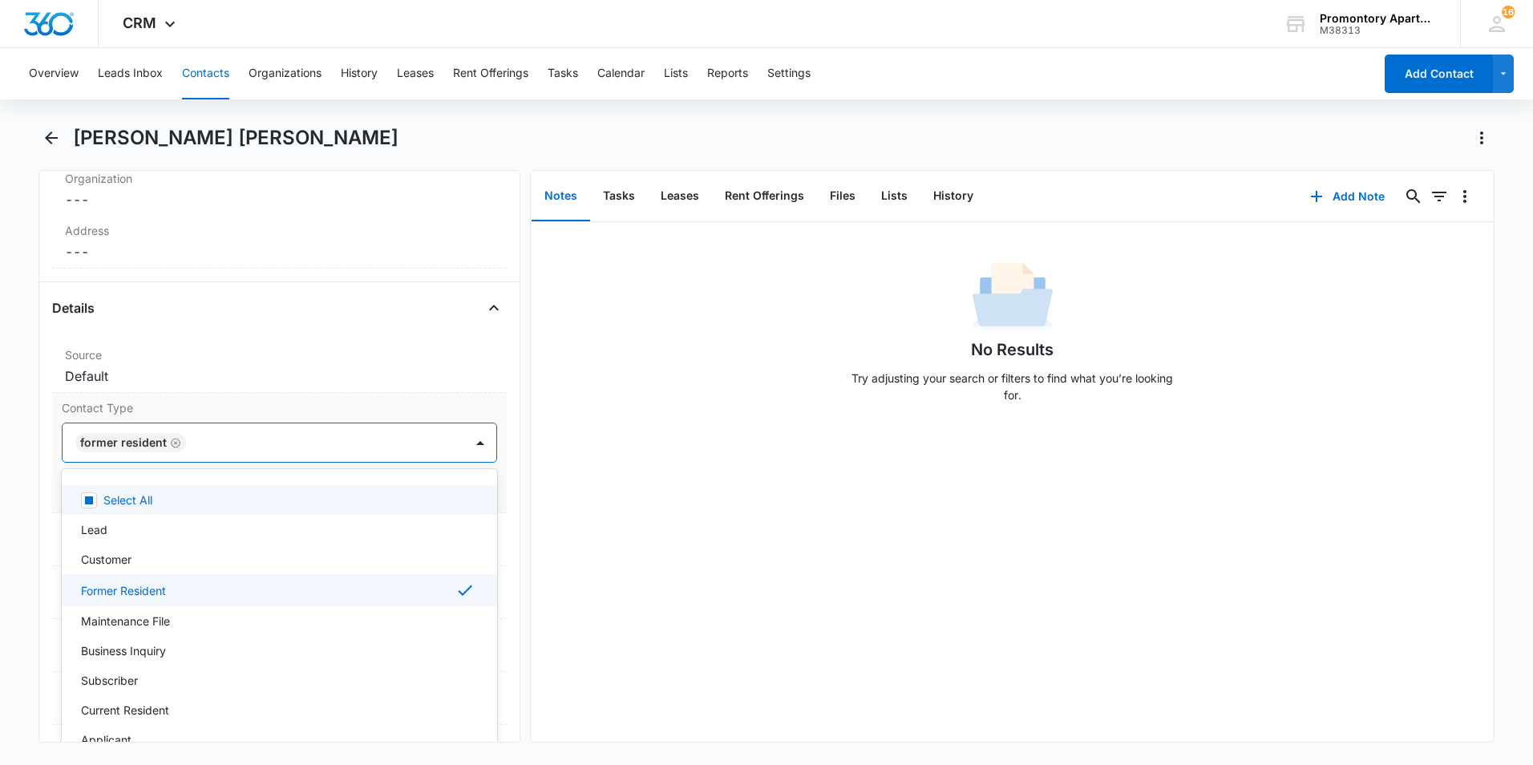
click at [179, 401] on label "Contact Type" at bounding box center [279, 407] width 435 height 17
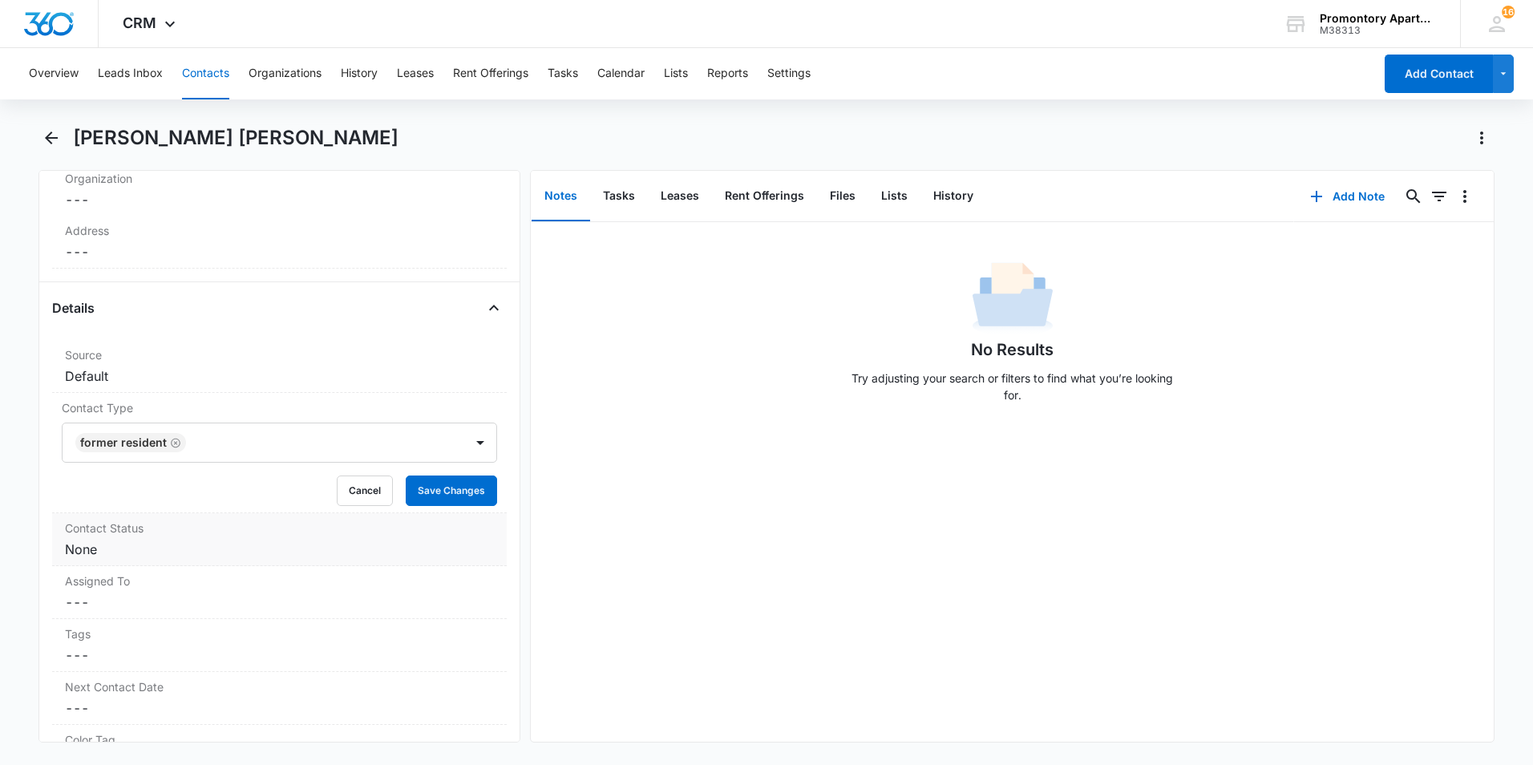
click at [174, 525] on label "Contact Status" at bounding box center [279, 528] width 429 height 17
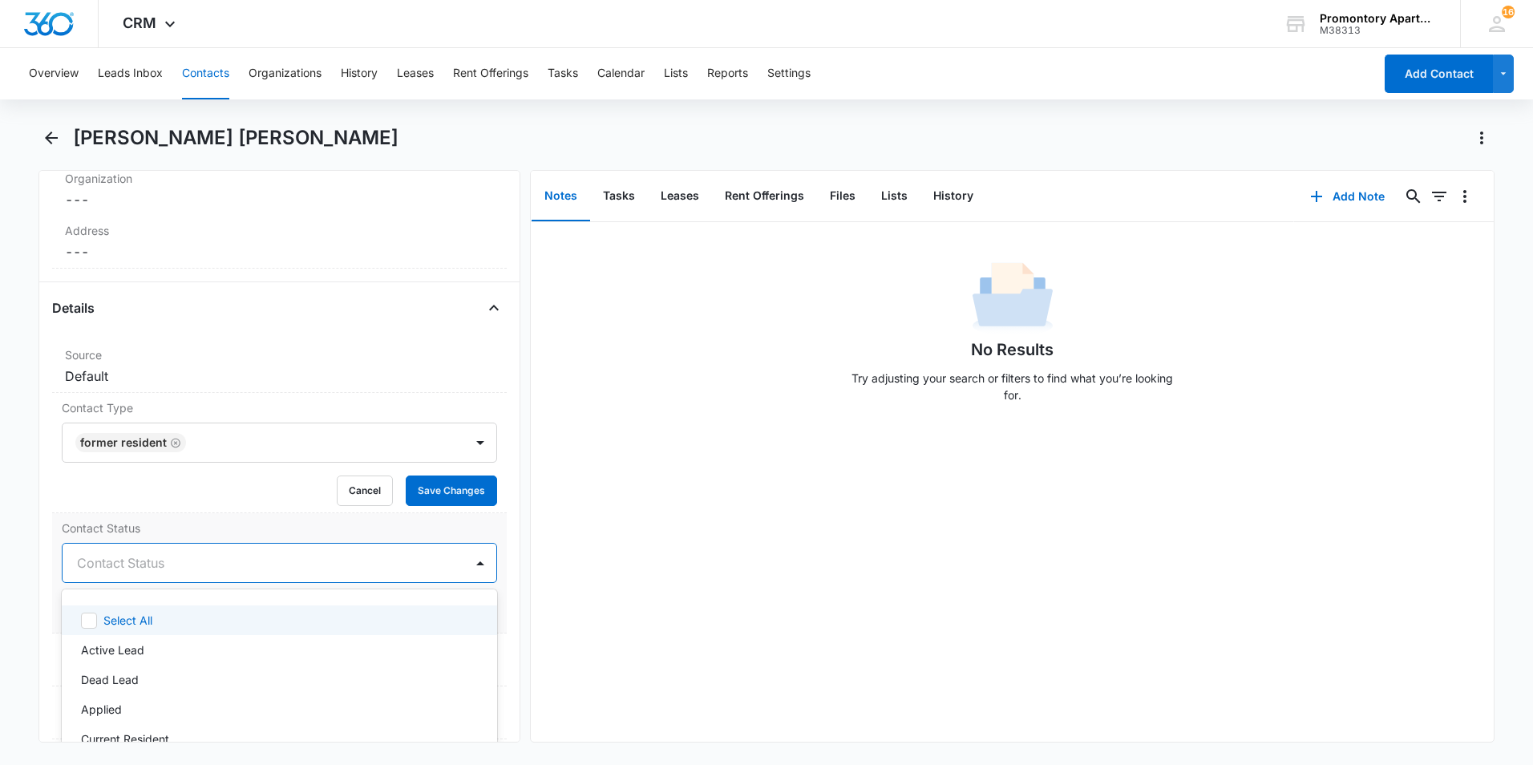
click at [172, 564] on div at bounding box center [260, 563] width 366 height 22
type input "F"
click at [172, 627] on div "Former Resident" at bounding box center [278, 620] width 394 height 17
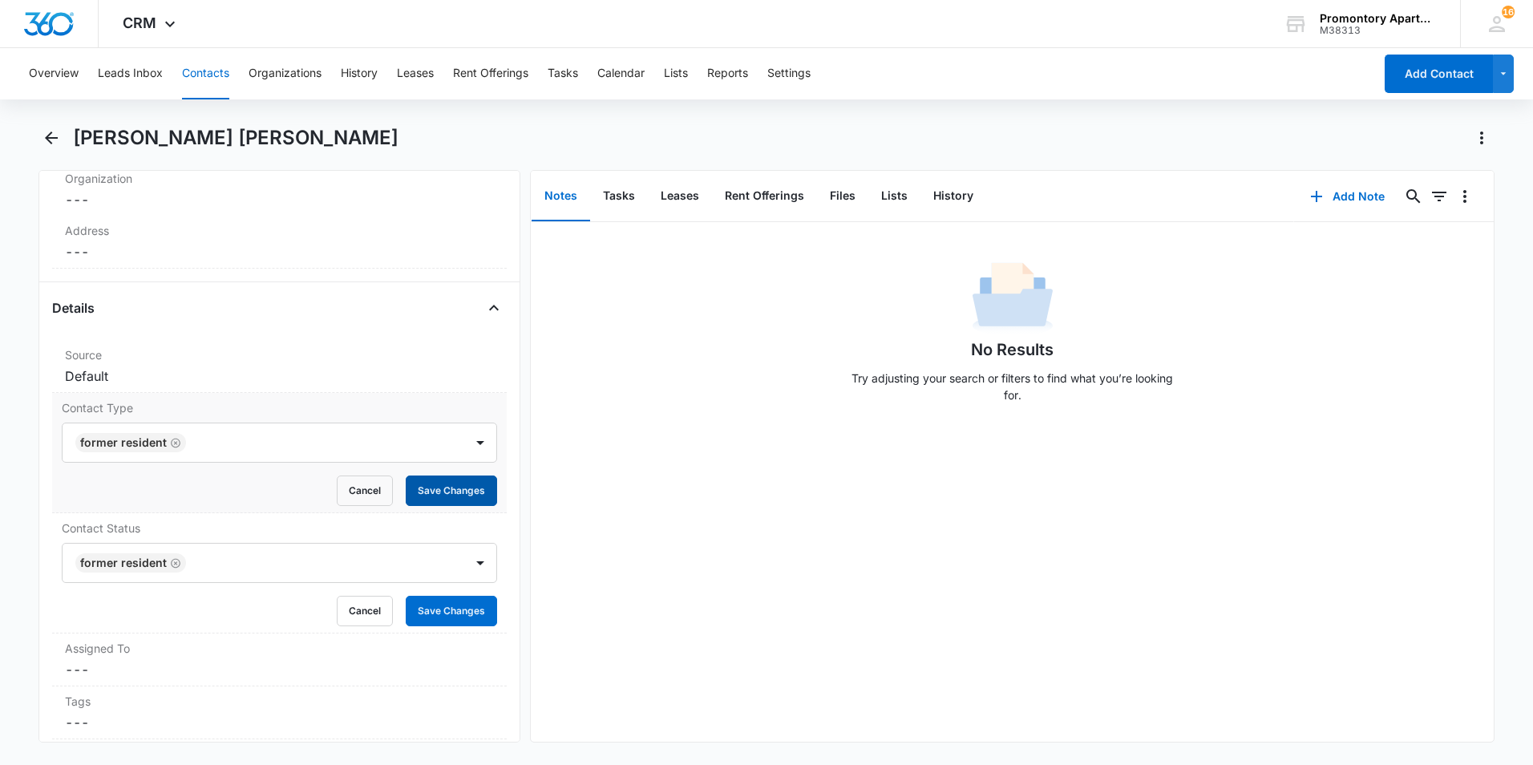
click at [406, 498] on button "Save Changes" at bounding box center [451, 491] width 91 height 30
click at [412, 614] on button "Save Changes" at bounding box center [451, 611] width 91 height 30
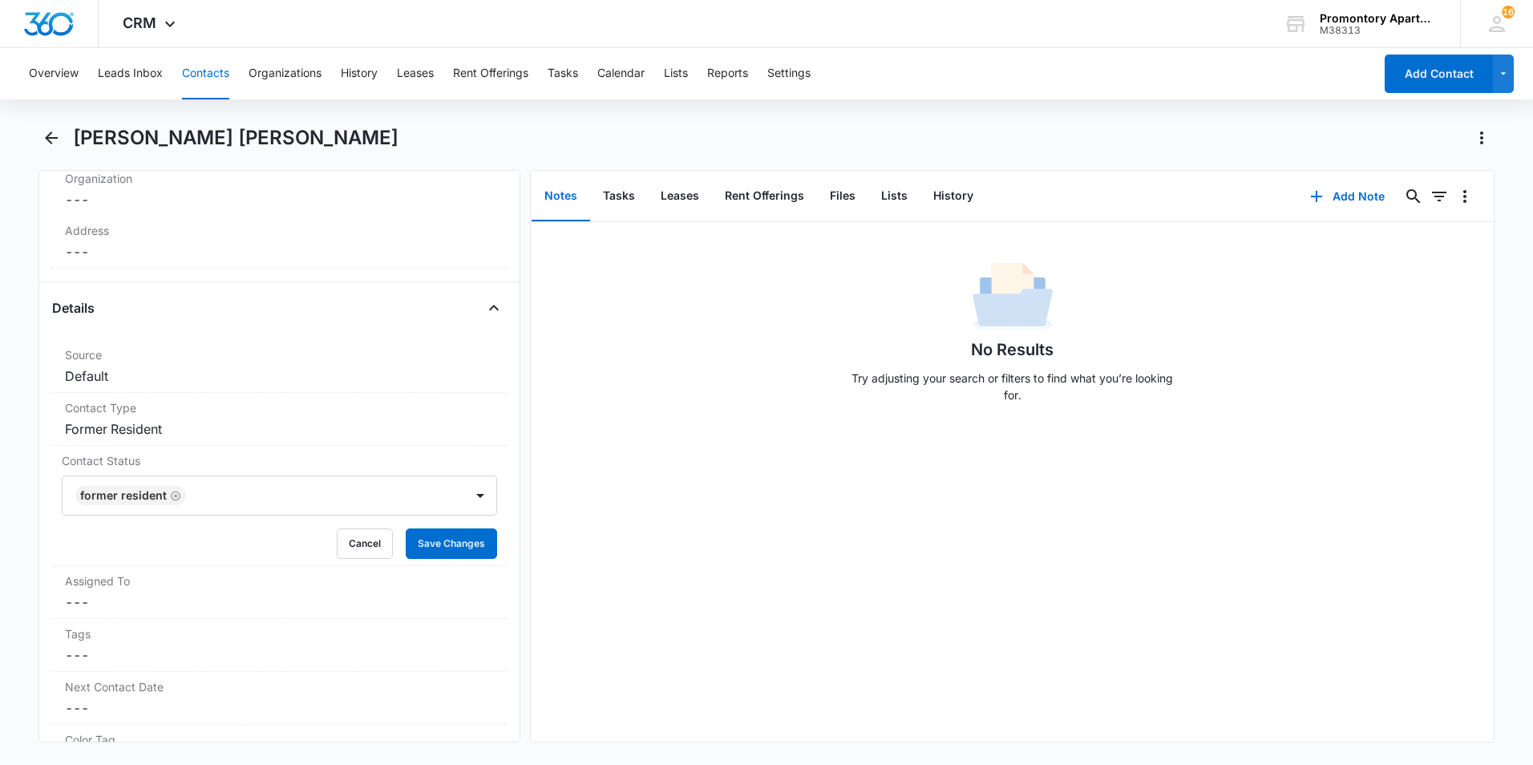
click at [215, 68] on button "Contacts" at bounding box center [205, 73] width 47 height 51
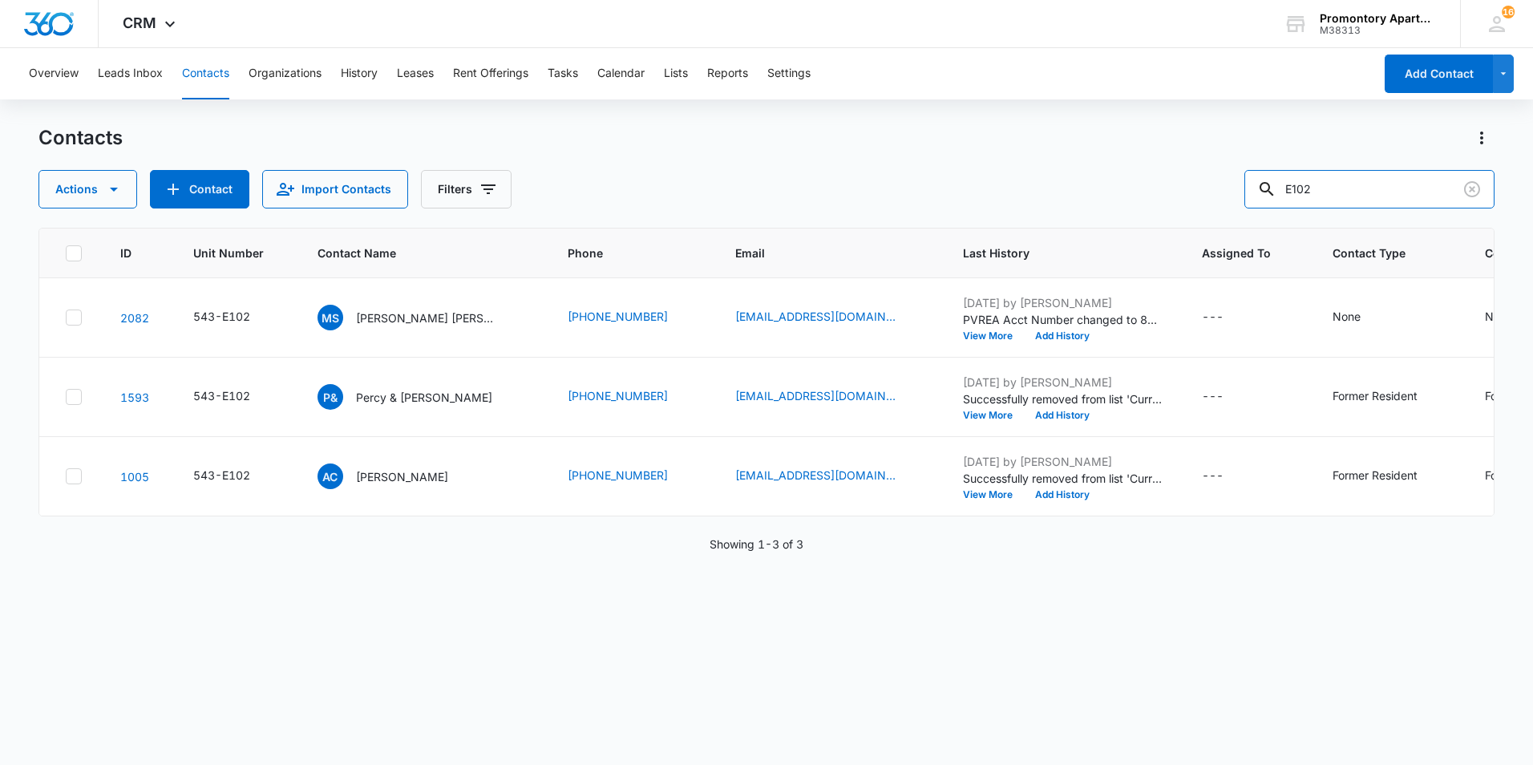
drag, startPoint x: 1069, startPoint y: 218, endPoint x: 1006, endPoint y: 224, distance: 63.6
click at [1017, 222] on div "Contacts Actions Contact Import Contacts Filters E102 ID Unit Number Contact Na…" at bounding box center [766, 444] width 1456 height 638
type input "I205"
click at [414, 316] on p "[PERSON_NAME]" at bounding box center [399, 318] width 92 height 17
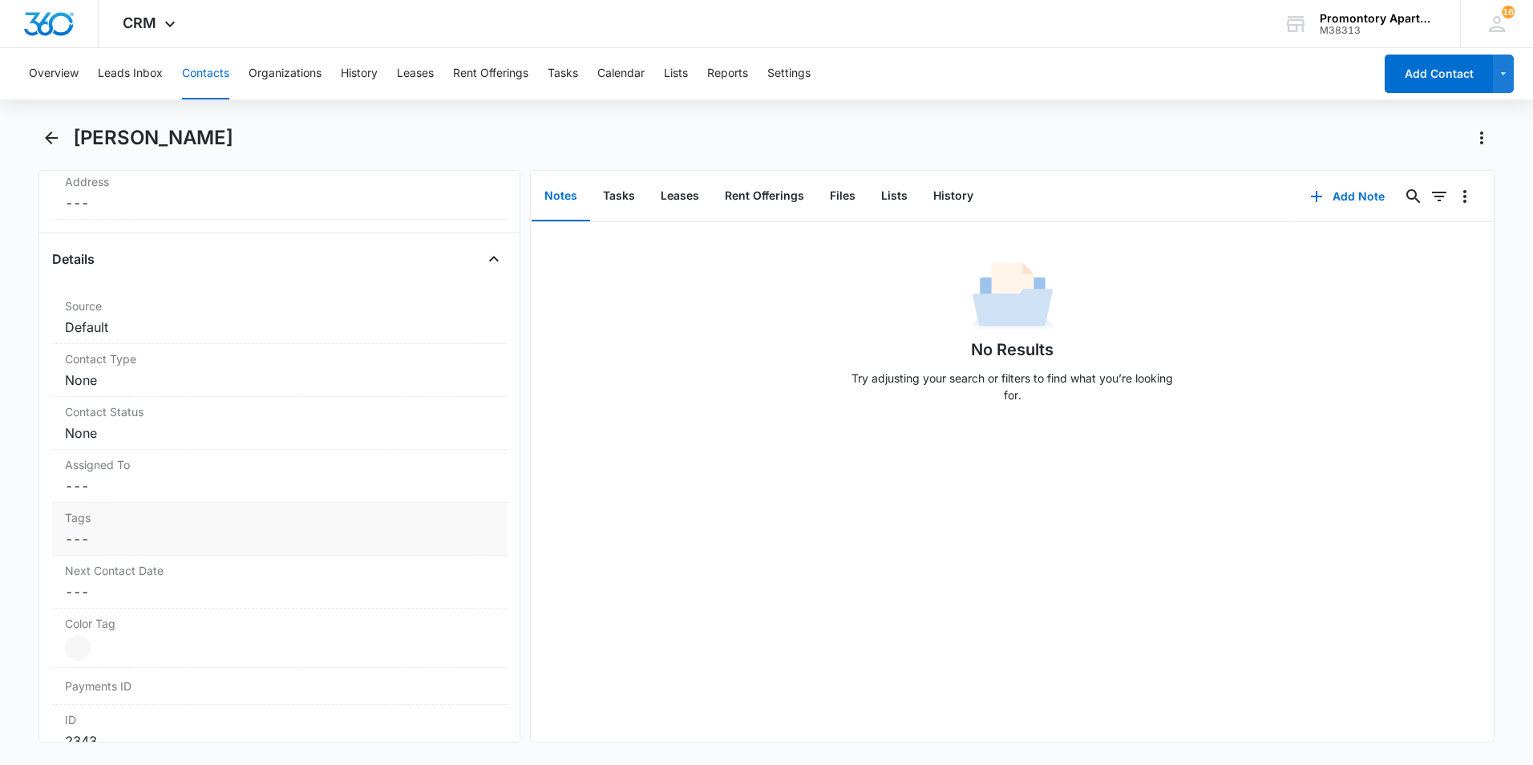
scroll to position [561, 0]
click at [168, 348] on dd "Cancel Save Changes None" at bounding box center [279, 348] width 429 height 19
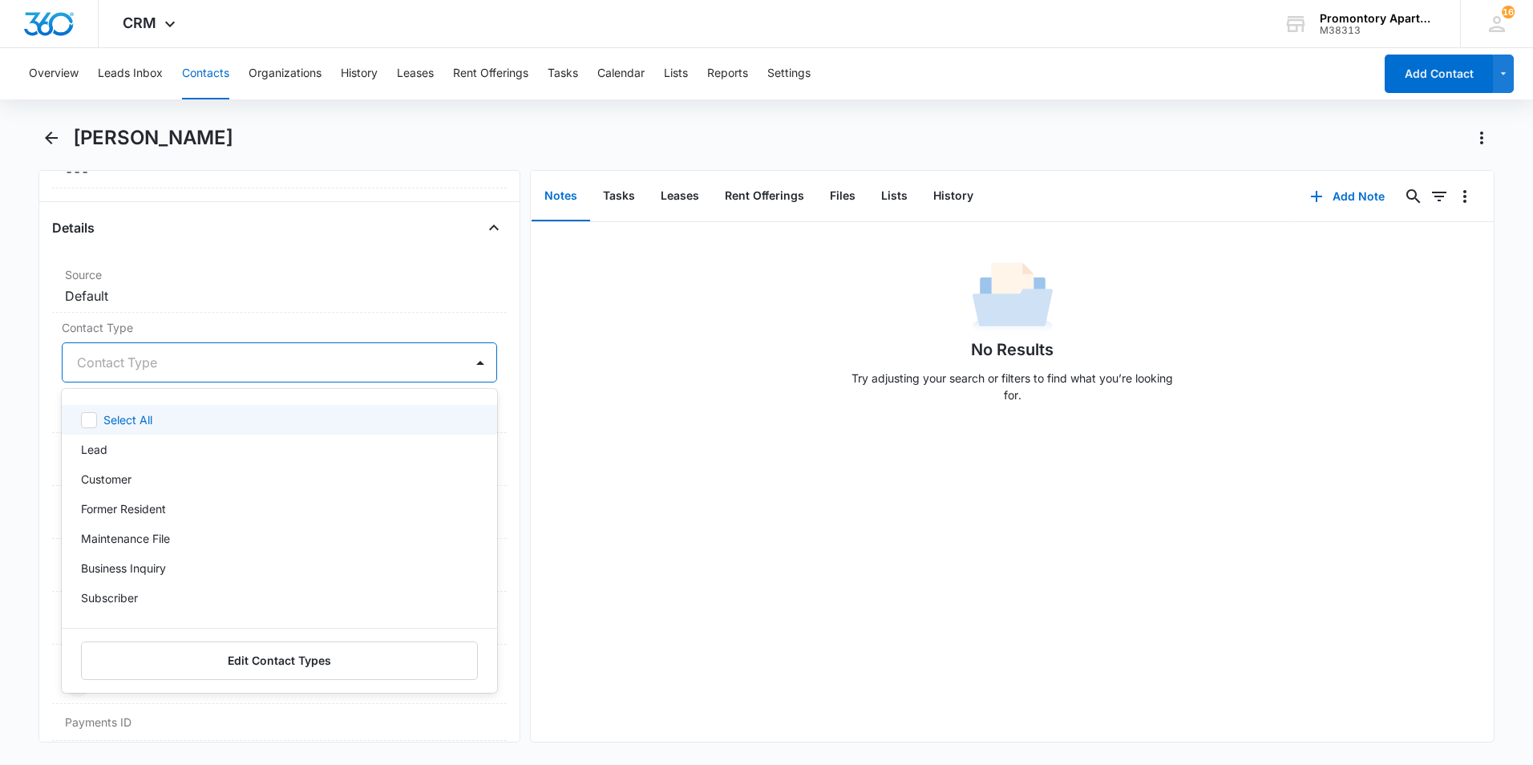
click at [168, 365] on div at bounding box center [260, 362] width 366 height 22
type input "F"
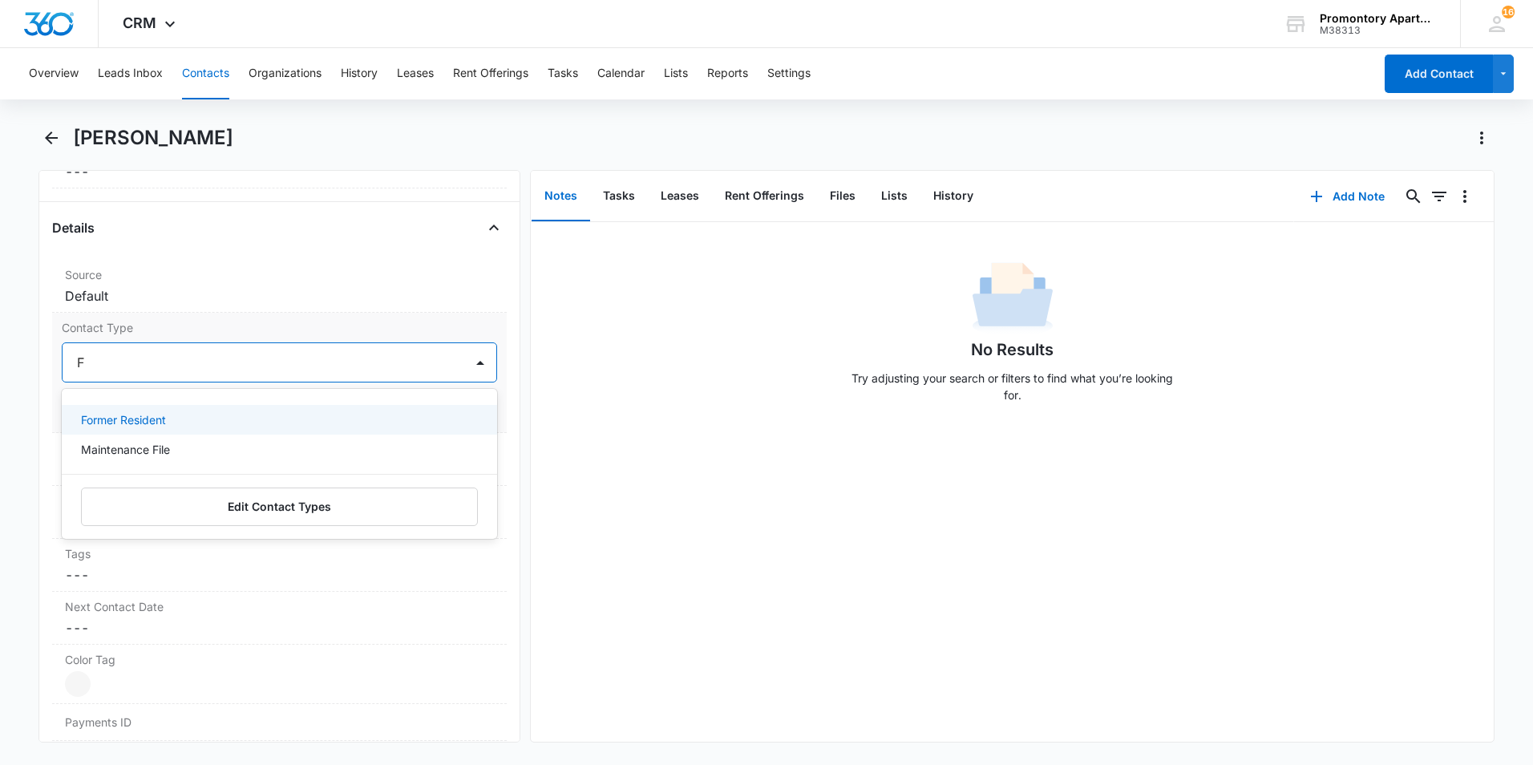
click at [163, 419] on p "Former Resident" at bounding box center [123, 419] width 85 height 17
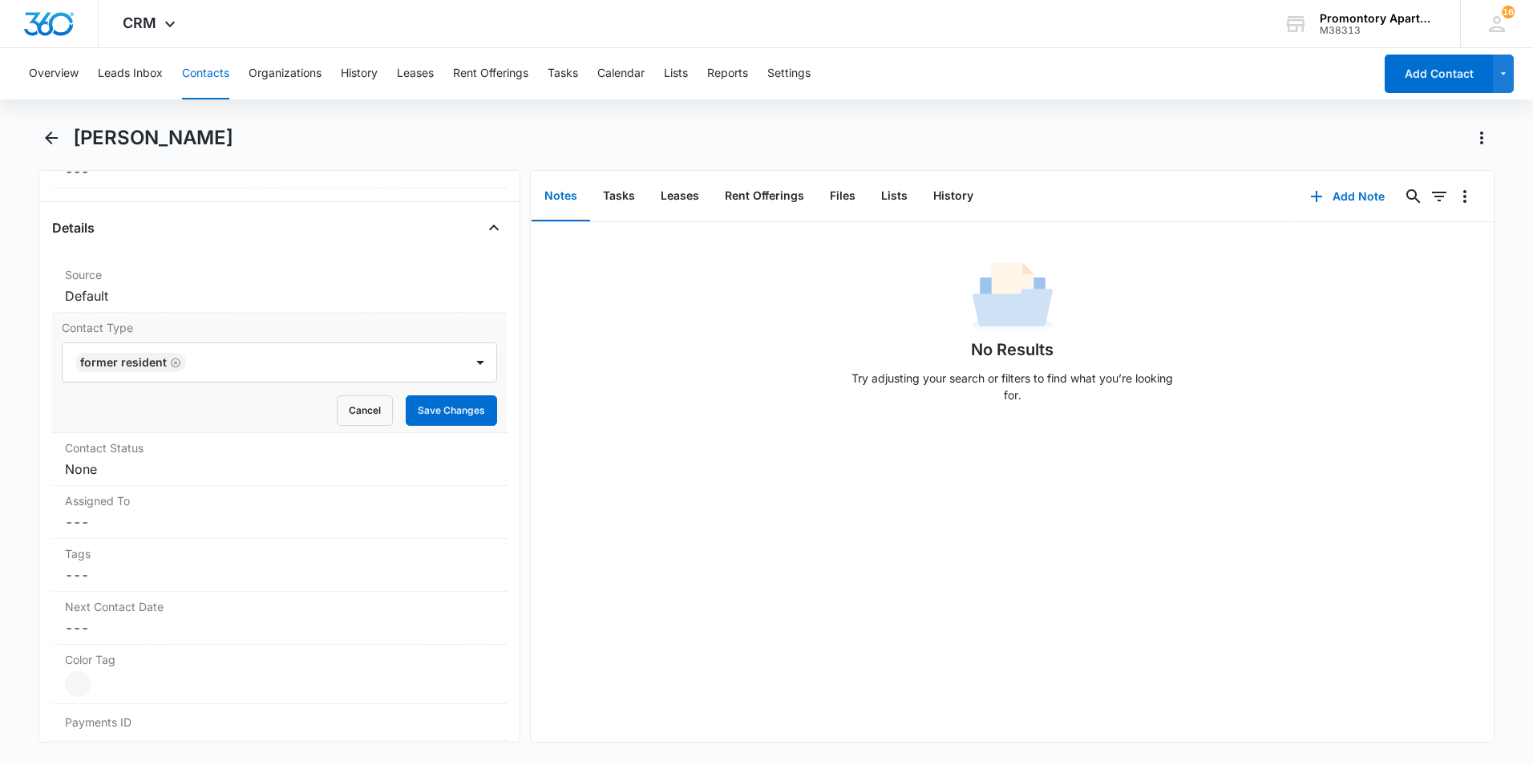
click at [186, 333] on label "Contact Type" at bounding box center [279, 327] width 435 height 17
click at [185, 467] on dd "Cancel Save Changes None" at bounding box center [279, 468] width 429 height 19
click at [183, 478] on div at bounding box center [260, 482] width 366 height 22
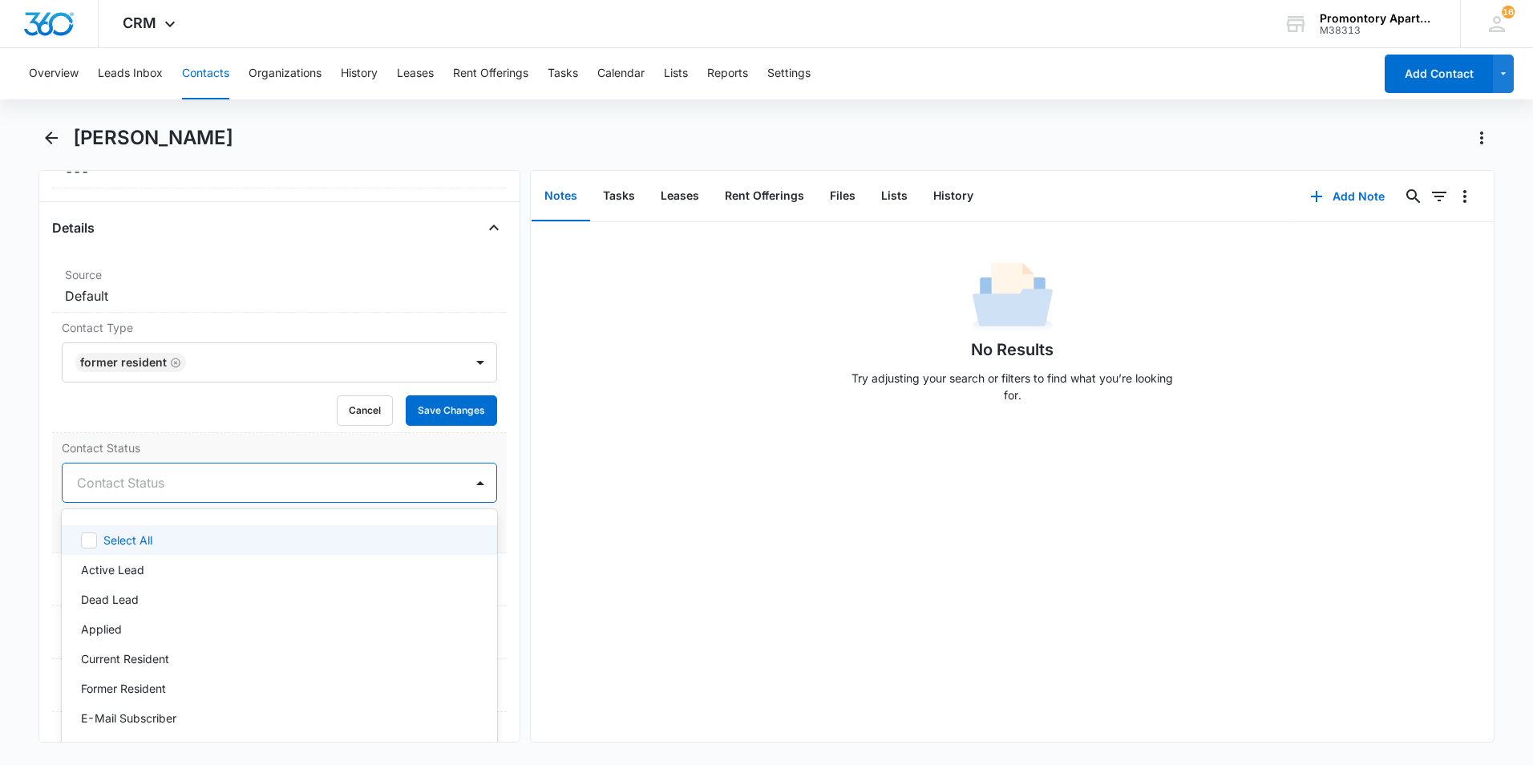
type input "F"
click at [176, 540] on div "Former Resident" at bounding box center [278, 540] width 394 height 17
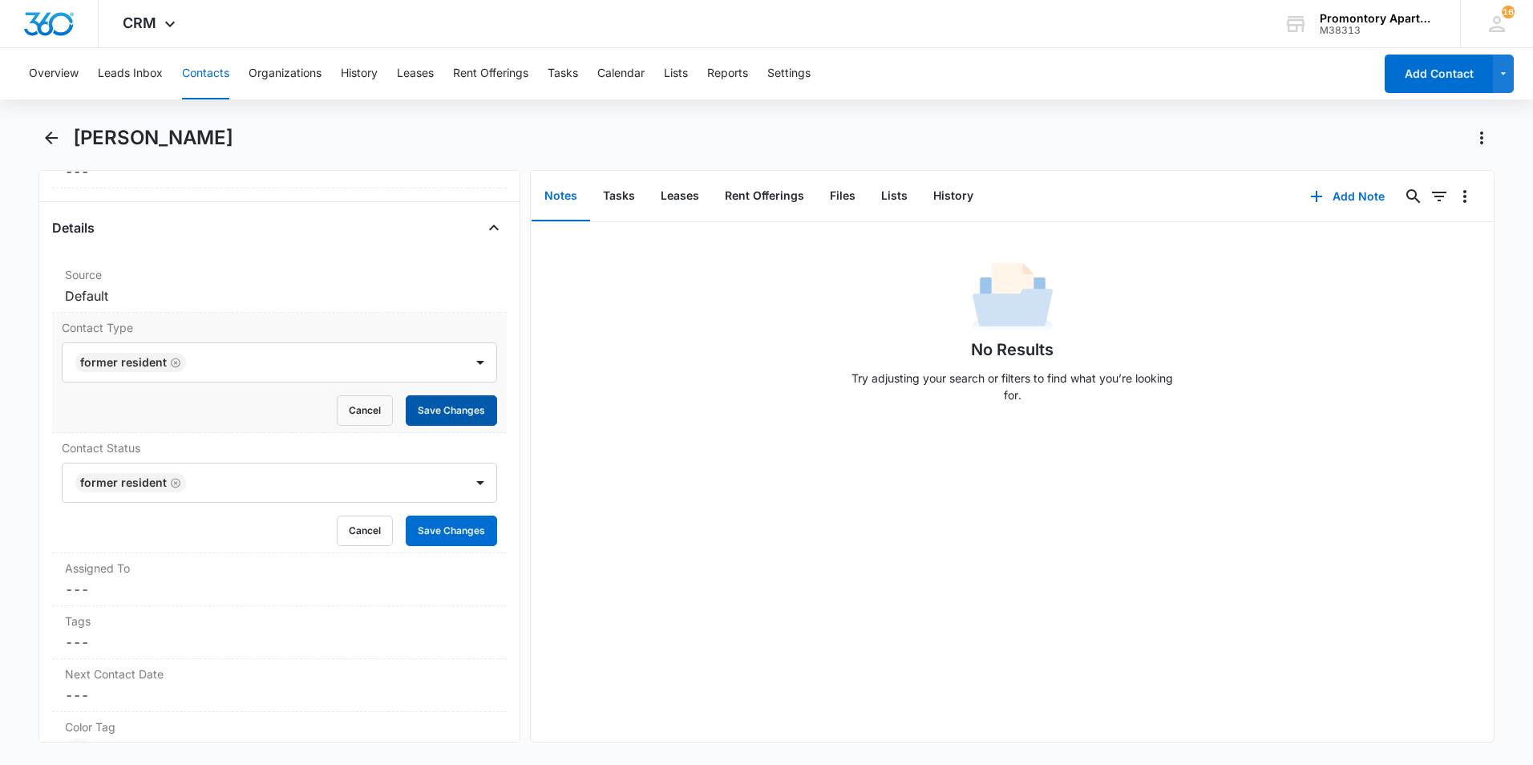
click at [443, 421] on button "Save Changes" at bounding box center [451, 410] width 91 height 30
click at [443, 523] on button "Save Changes" at bounding box center [451, 531] width 91 height 30
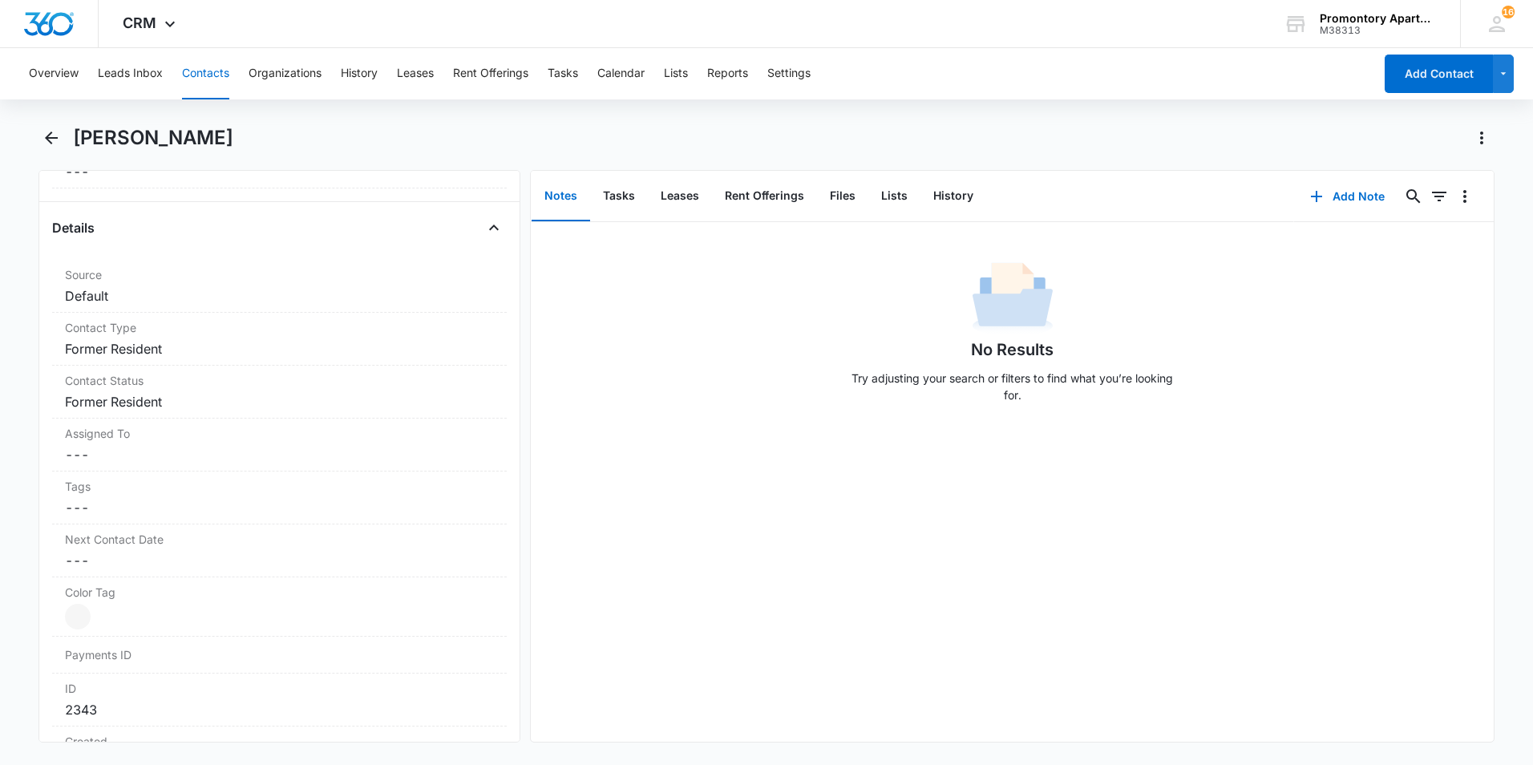
click at [204, 70] on button "Contacts" at bounding box center [205, 73] width 47 height 51
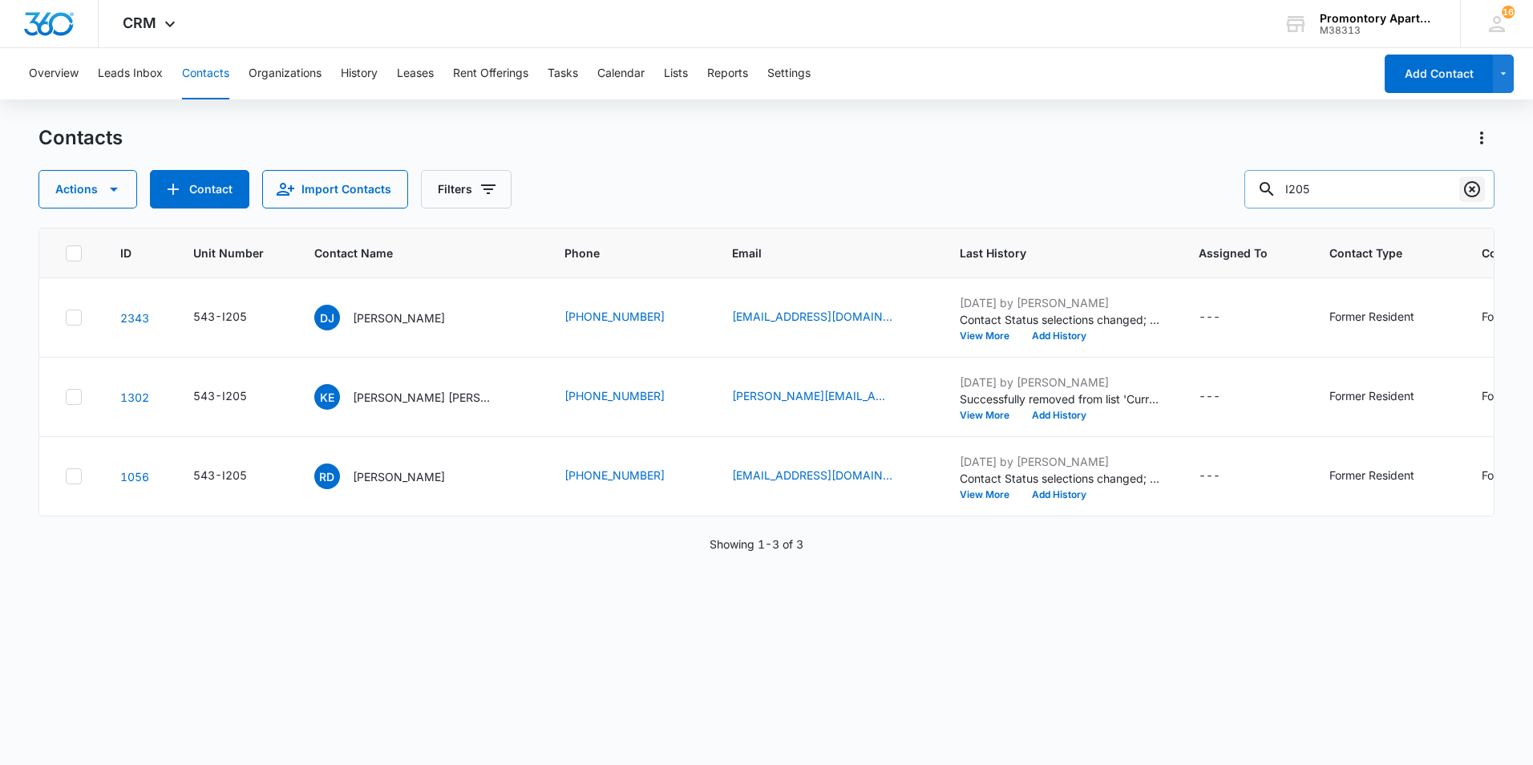
click at [1472, 184] on icon "Clear" at bounding box center [1472, 189] width 19 height 19
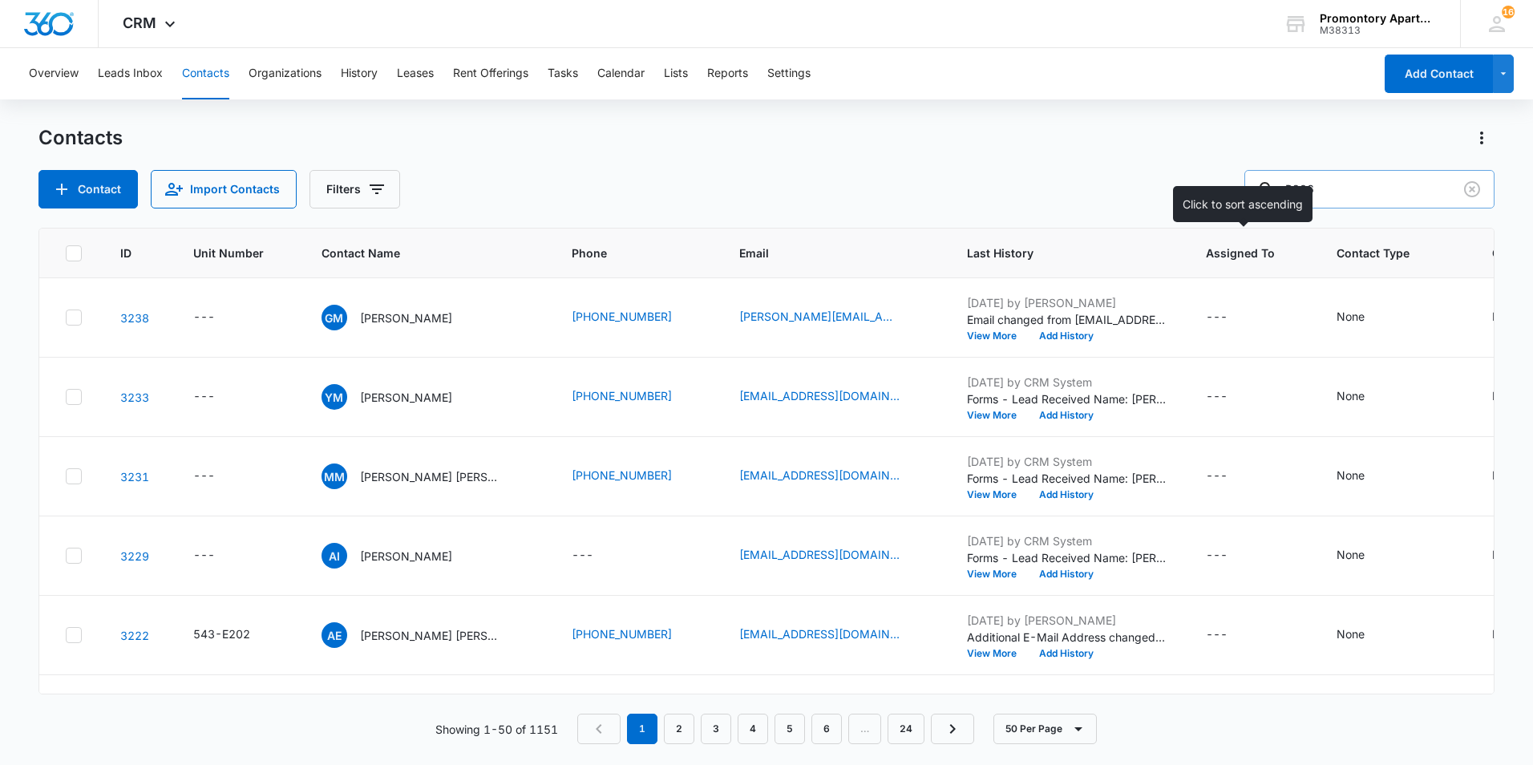
type input "B206"
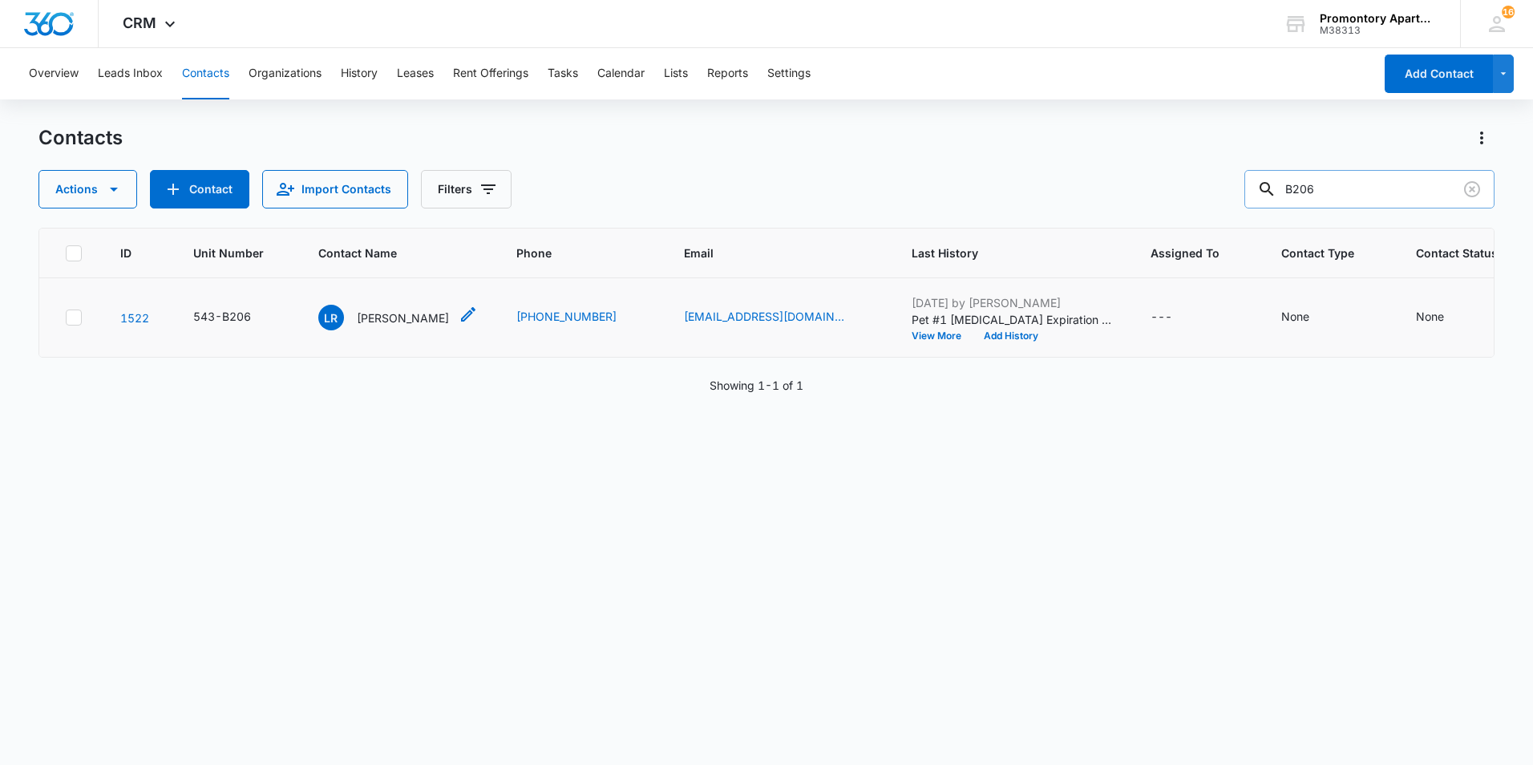
click at [390, 321] on p "[PERSON_NAME]" at bounding box center [403, 318] width 92 height 17
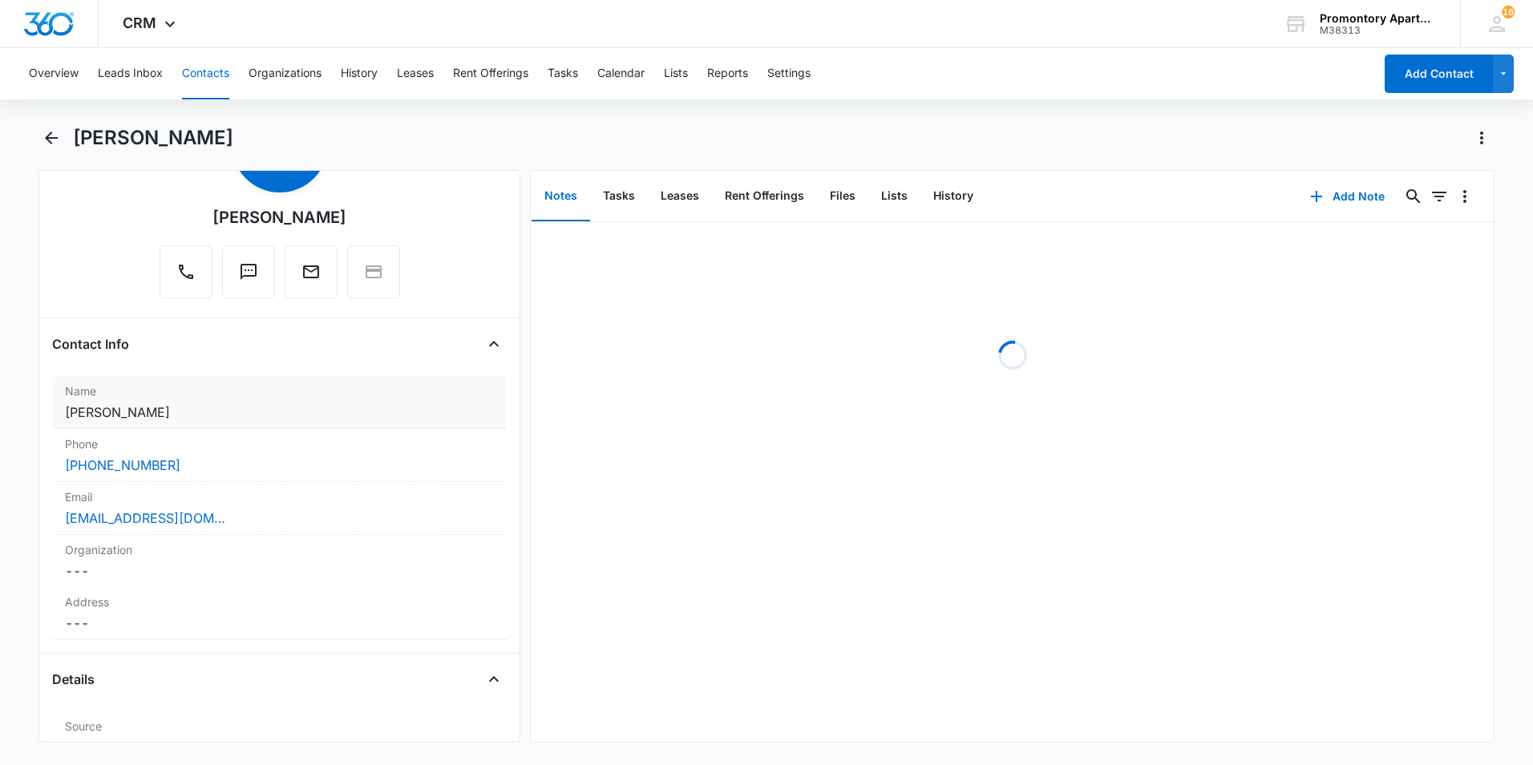
scroll to position [401, 0]
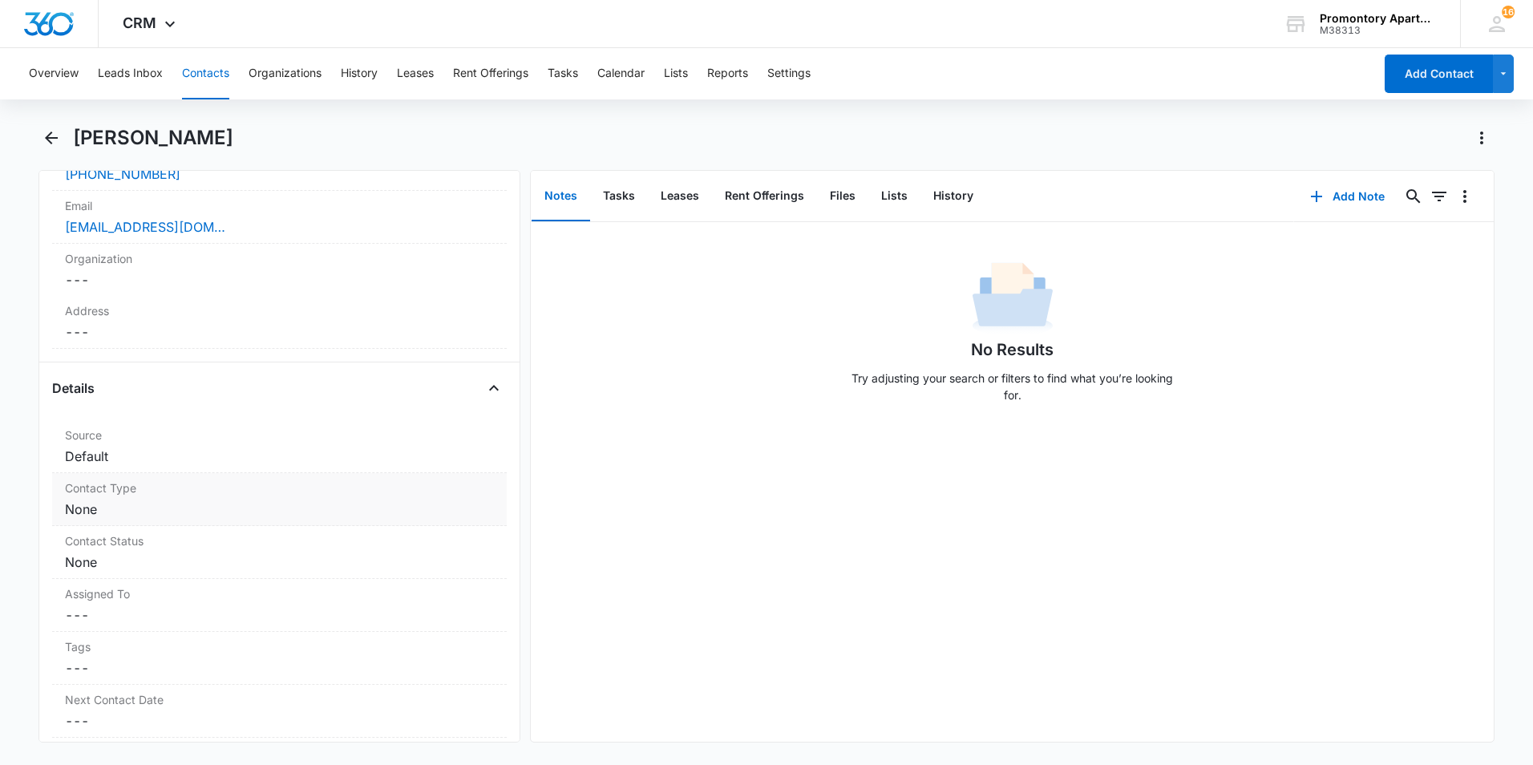
click at [222, 503] on dd "Cancel Save Changes None" at bounding box center [279, 509] width 429 height 19
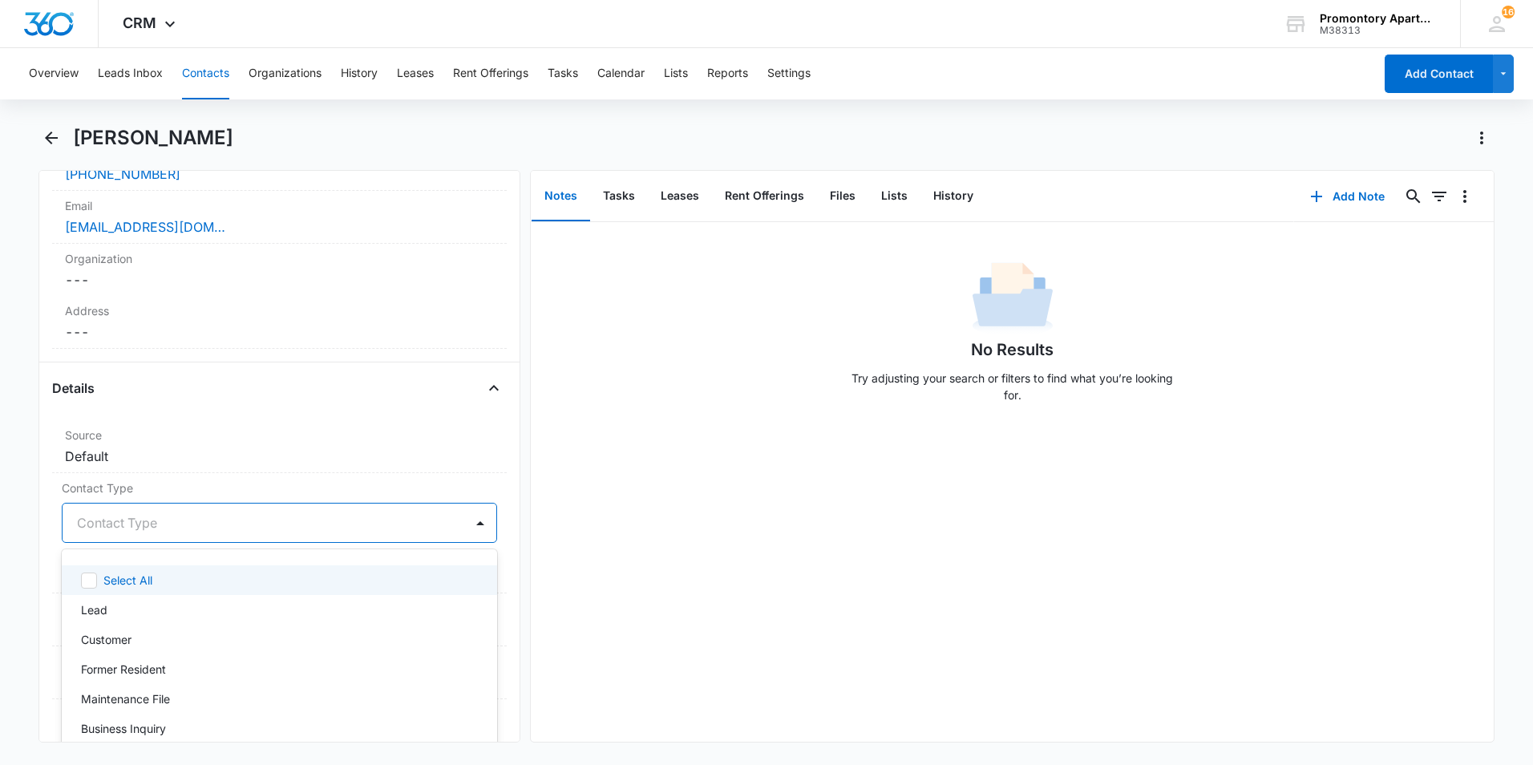
click at [217, 520] on div at bounding box center [260, 523] width 366 height 22
type input "F"
click at [204, 581] on div "Former Resident" at bounding box center [278, 580] width 394 height 17
click at [215, 492] on label "Contact Type" at bounding box center [279, 488] width 435 height 17
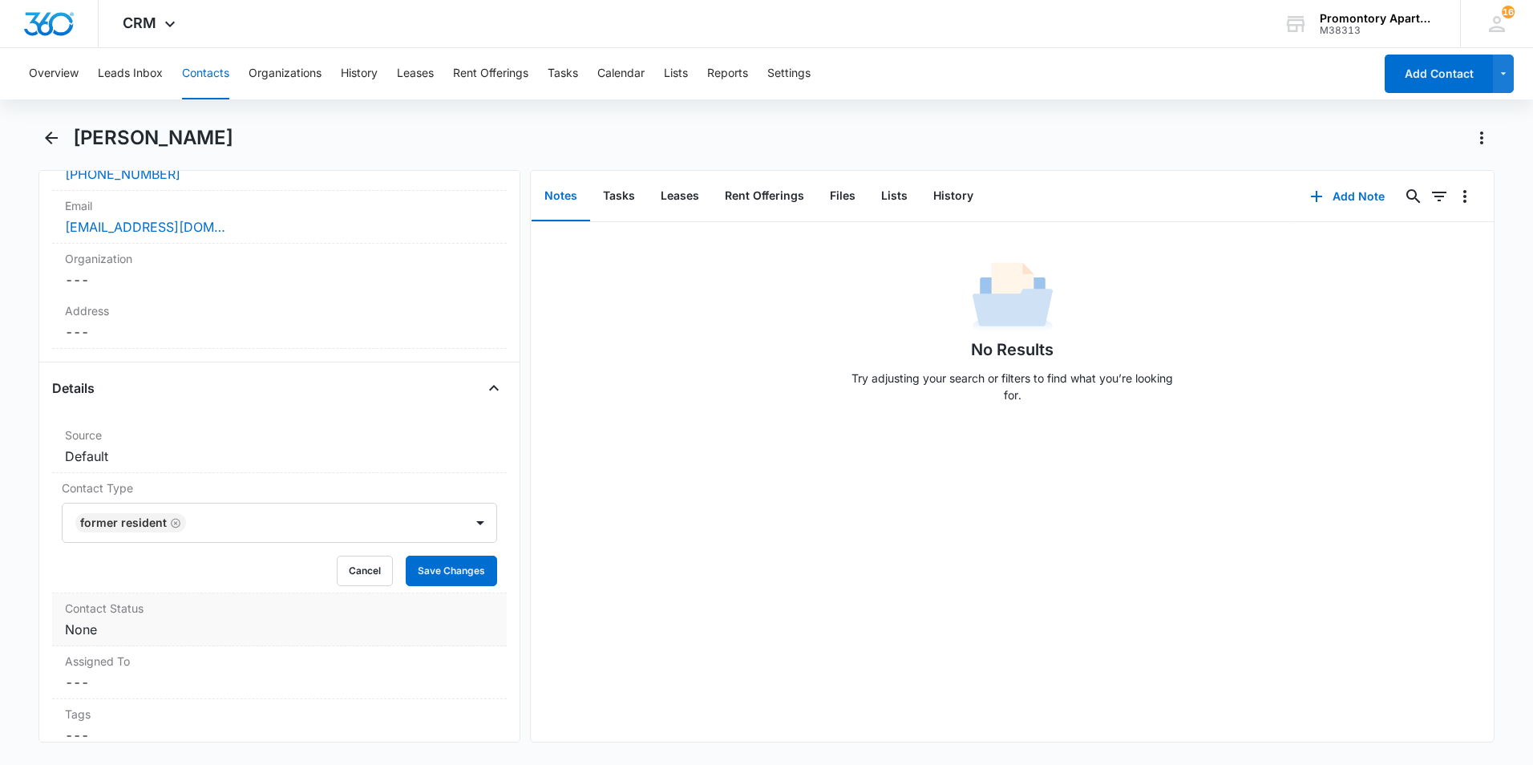
click at [223, 621] on dd "Cancel Save Changes None" at bounding box center [279, 629] width 429 height 19
click at [211, 641] on div at bounding box center [260, 643] width 366 height 22
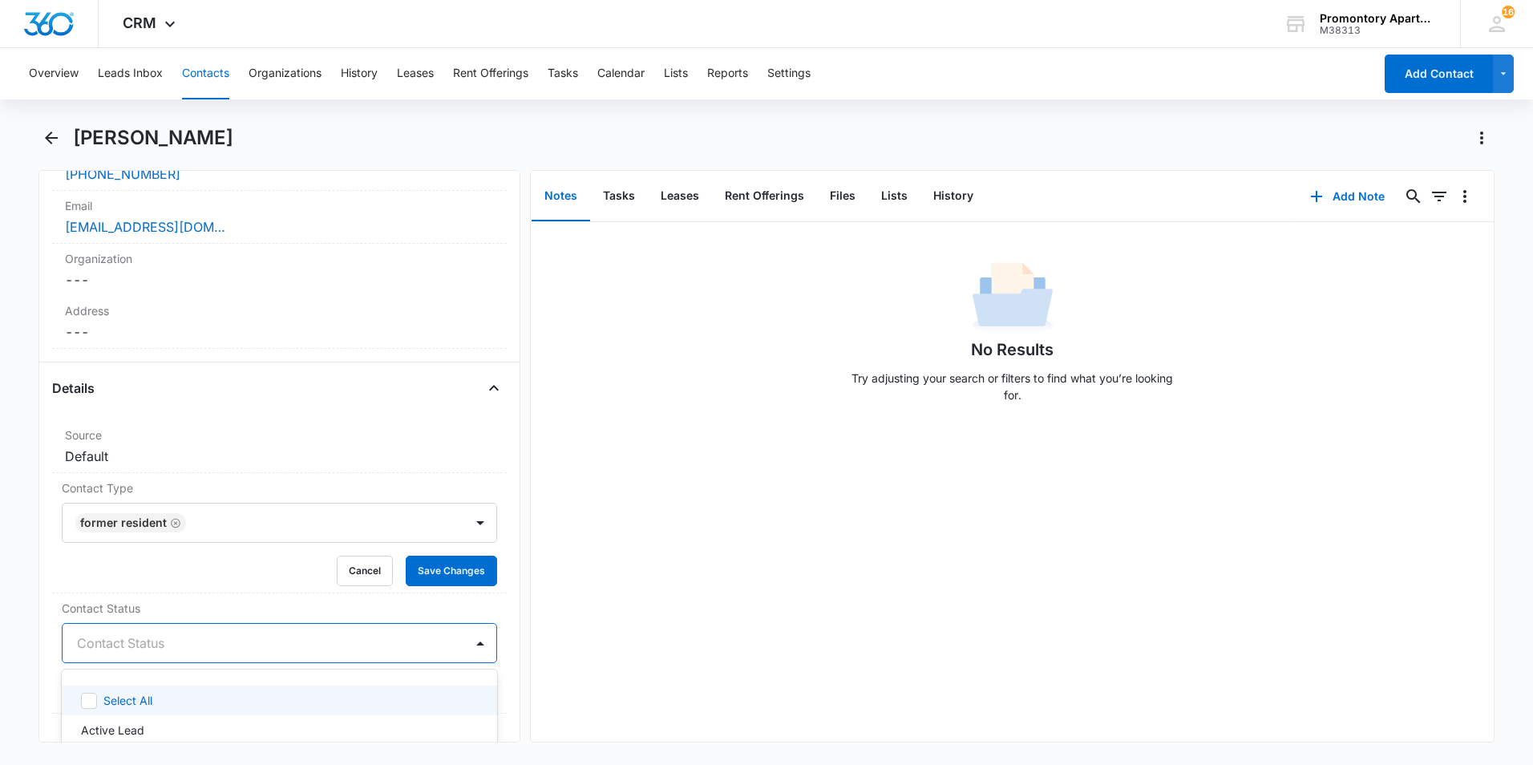
type input "F"
click at [206, 697] on div "Former Resident" at bounding box center [278, 700] width 394 height 17
click at [427, 577] on button "Save Changes" at bounding box center [451, 571] width 91 height 30
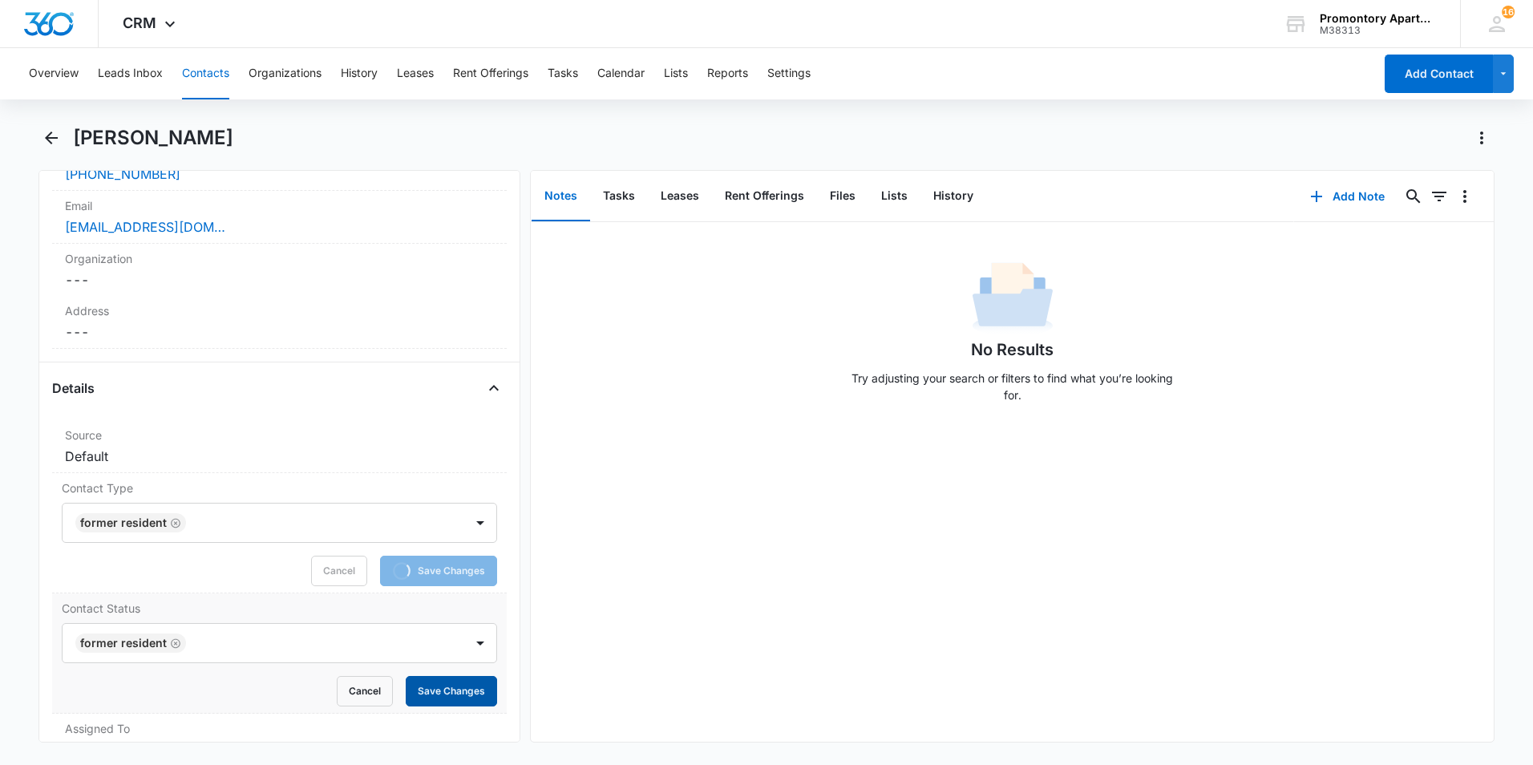
click at [435, 690] on button "Save Changes" at bounding box center [451, 691] width 91 height 30
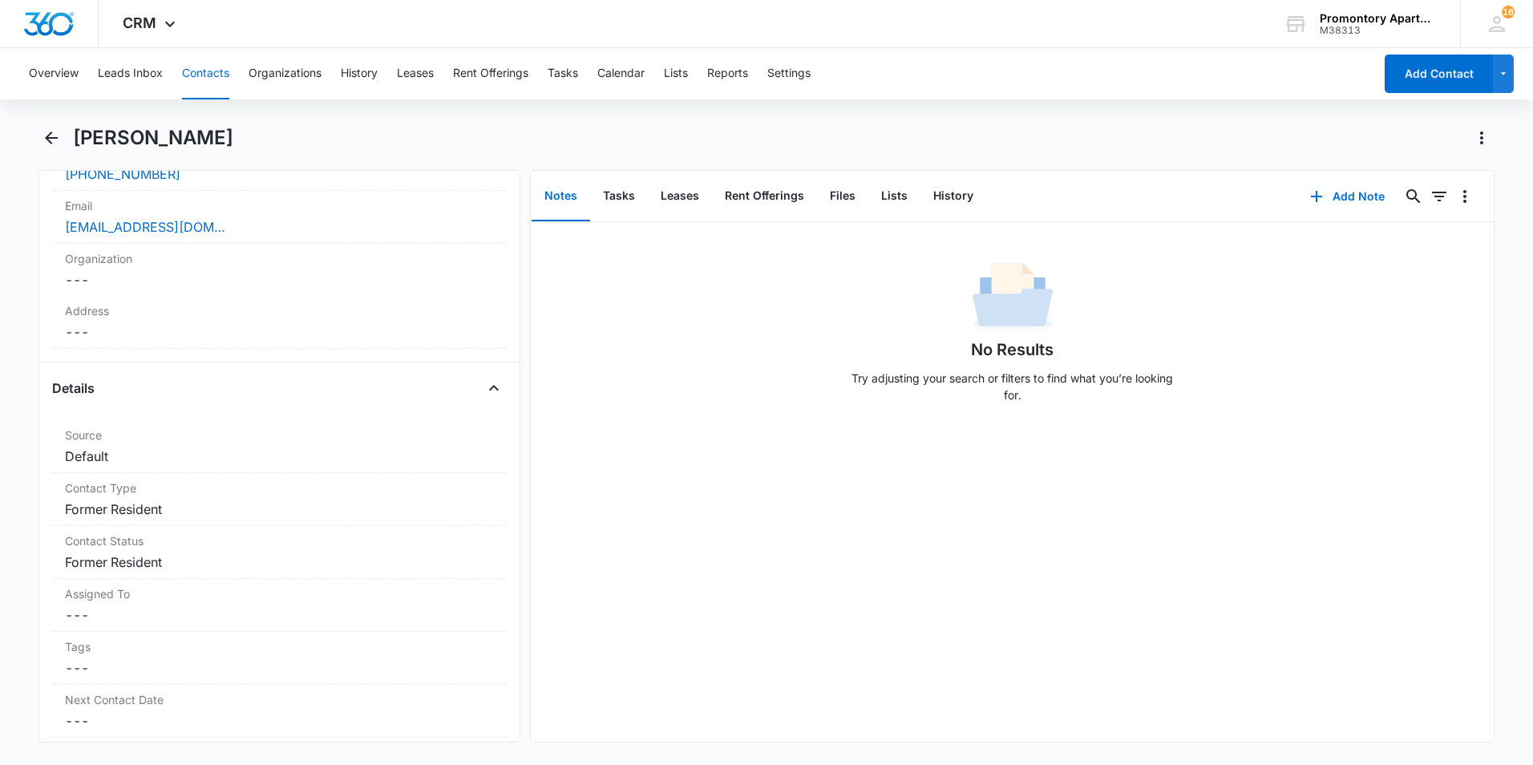
click at [198, 87] on button "Contacts" at bounding box center [205, 73] width 47 height 51
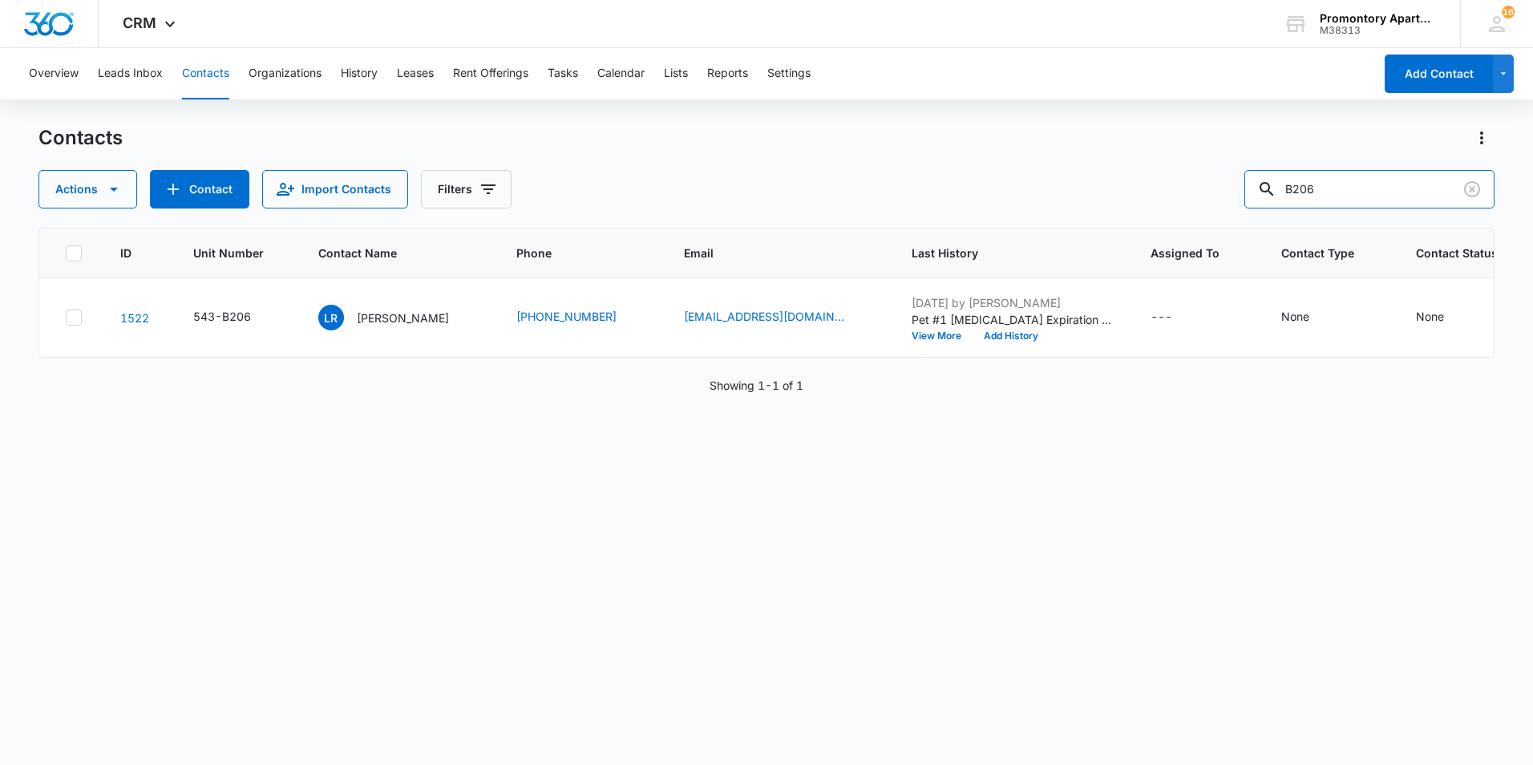
drag, startPoint x: 1194, startPoint y: 217, endPoint x: 1123, endPoint y: 224, distance: 70.9
click at [1143, 223] on div "Contacts Actions Contact Import Contacts Filters B206 ID Unit Number Contact Na…" at bounding box center [766, 444] width 1456 height 638
type input "K201"
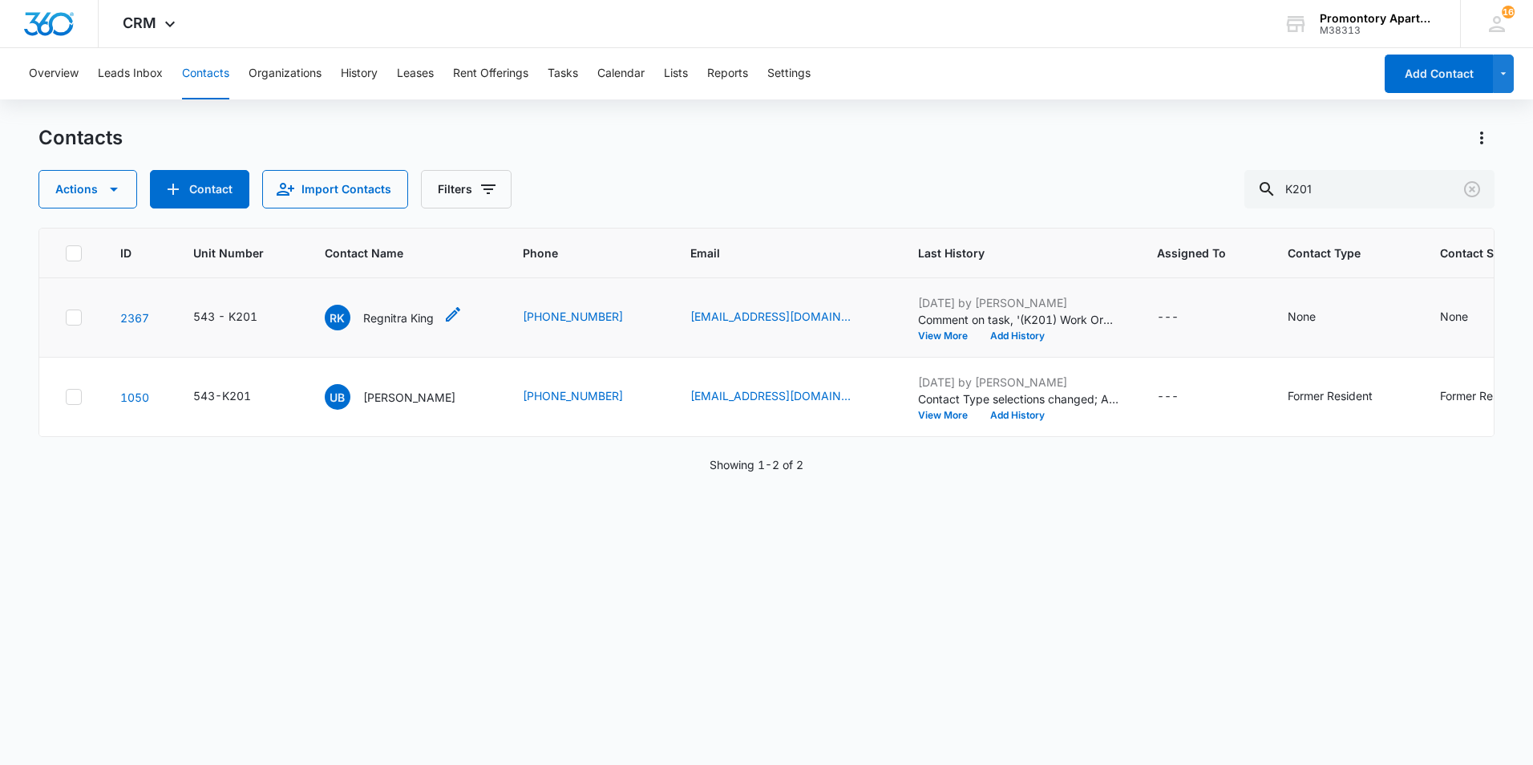
click at [406, 312] on p "Regnitra King" at bounding box center [398, 318] width 71 height 17
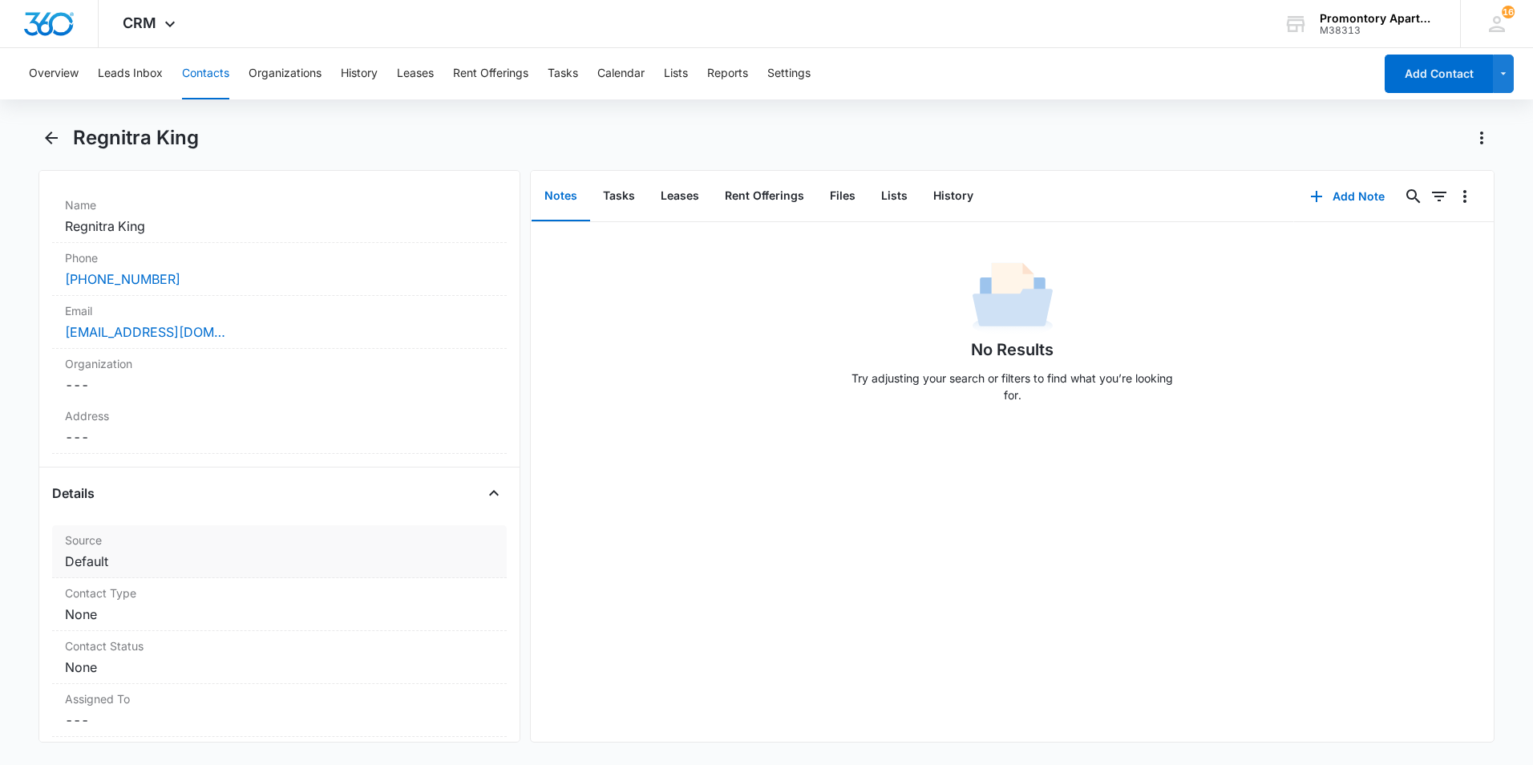
scroll to position [481, 0]
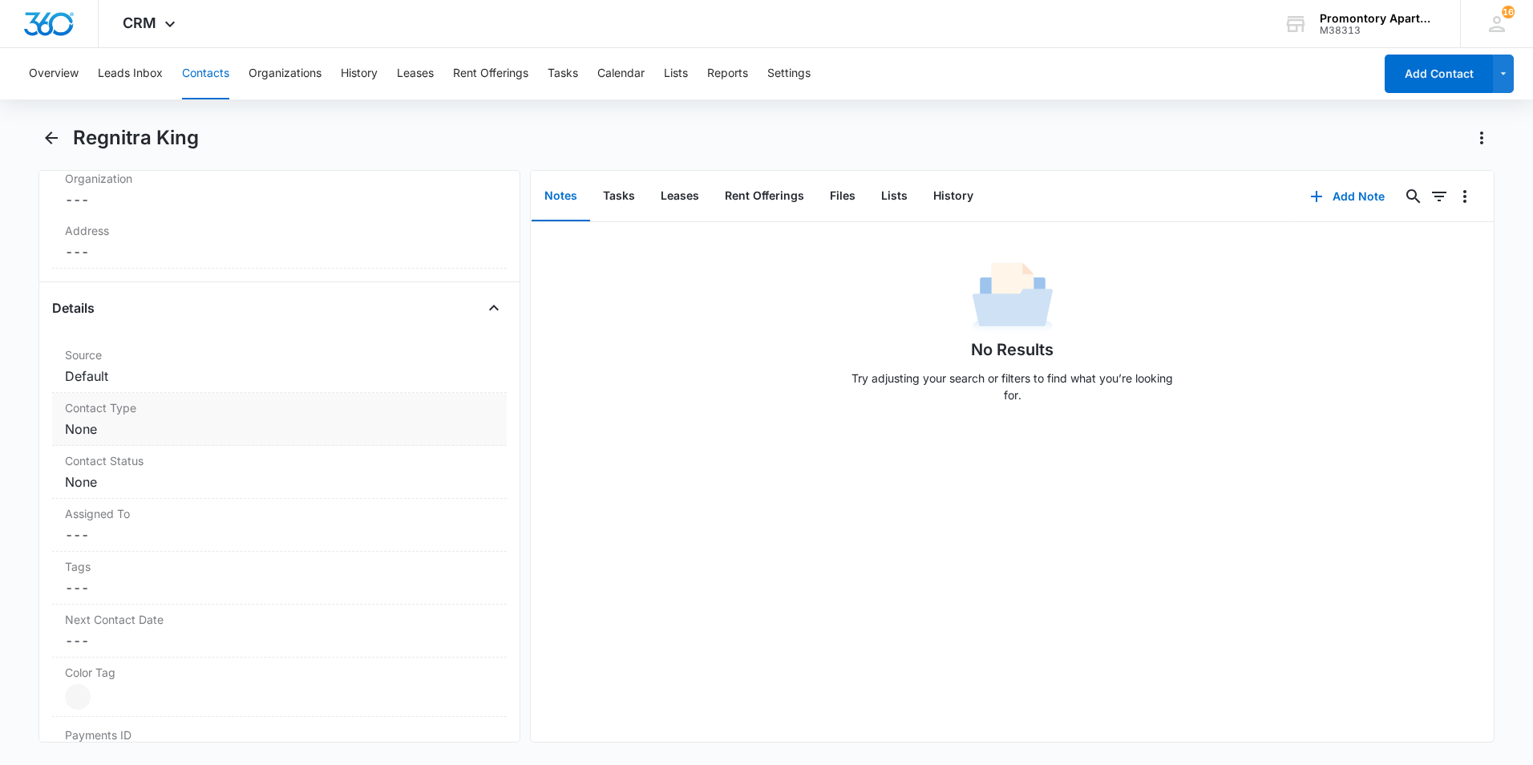
click at [233, 433] on dd "Cancel Save Changes None" at bounding box center [279, 428] width 429 height 19
click at [160, 442] on div at bounding box center [260, 442] width 366 height 22
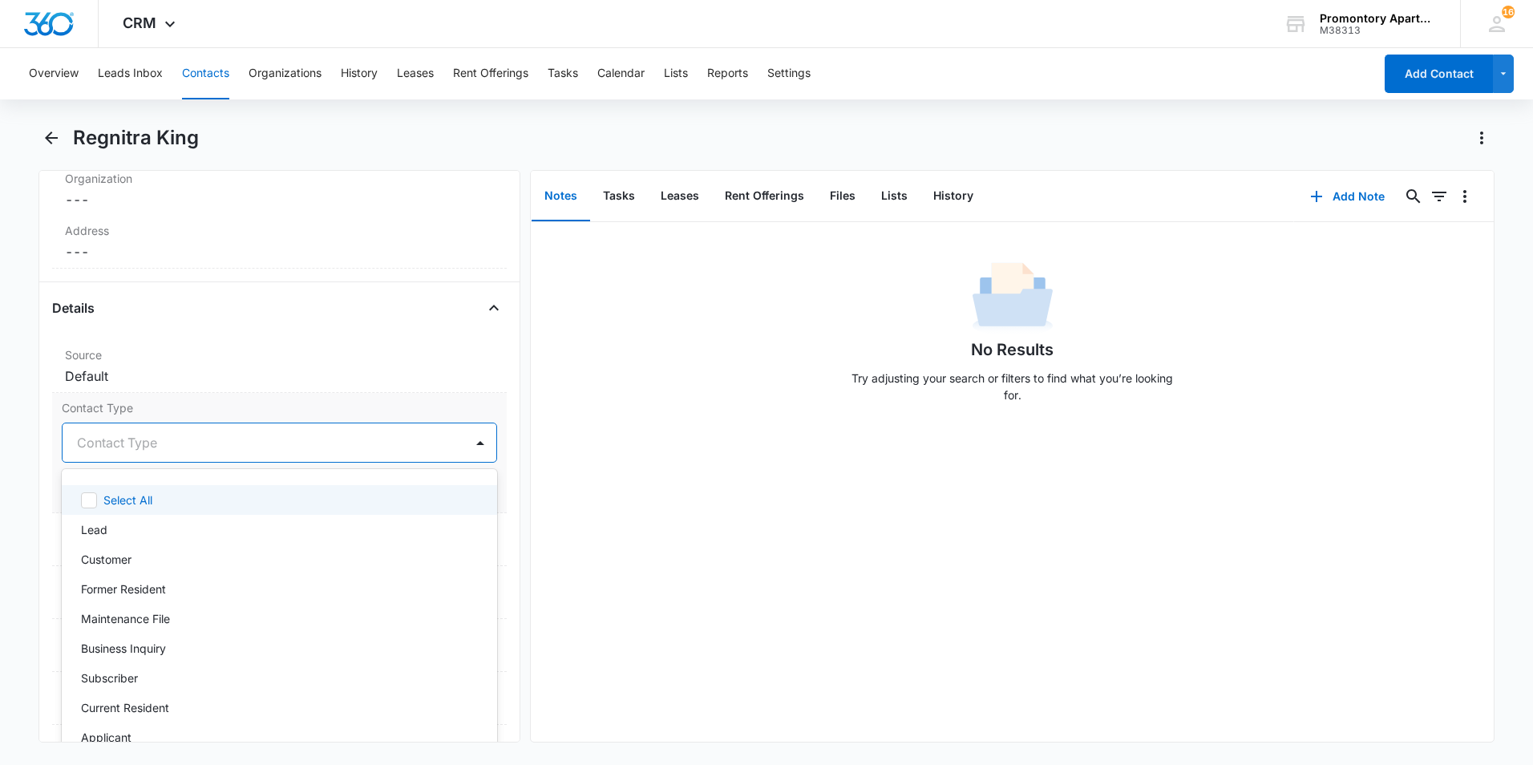
type input "F"
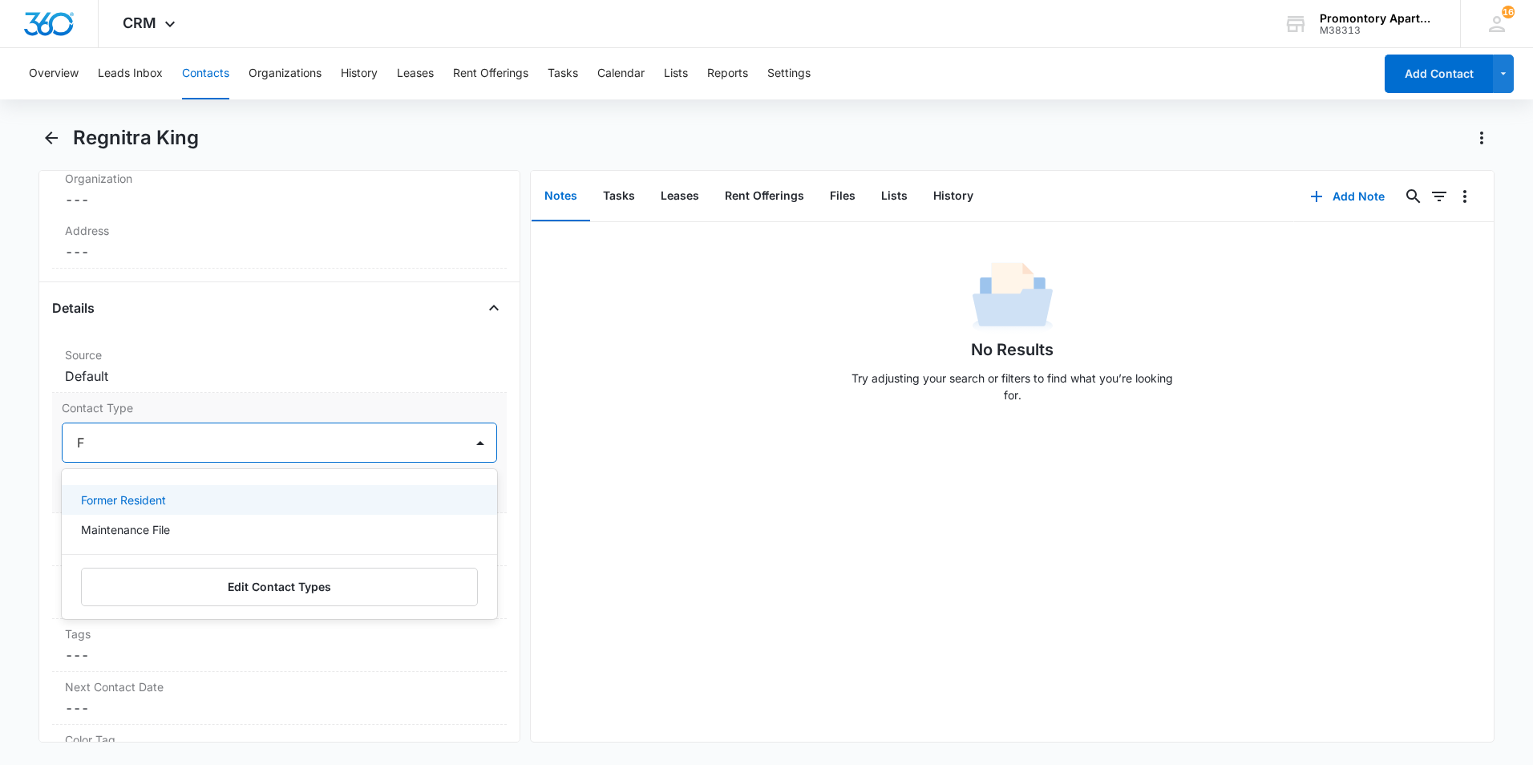
click at [144, 504] on p "Former Resident" at bounding box center [123, 500] width 85 height 17
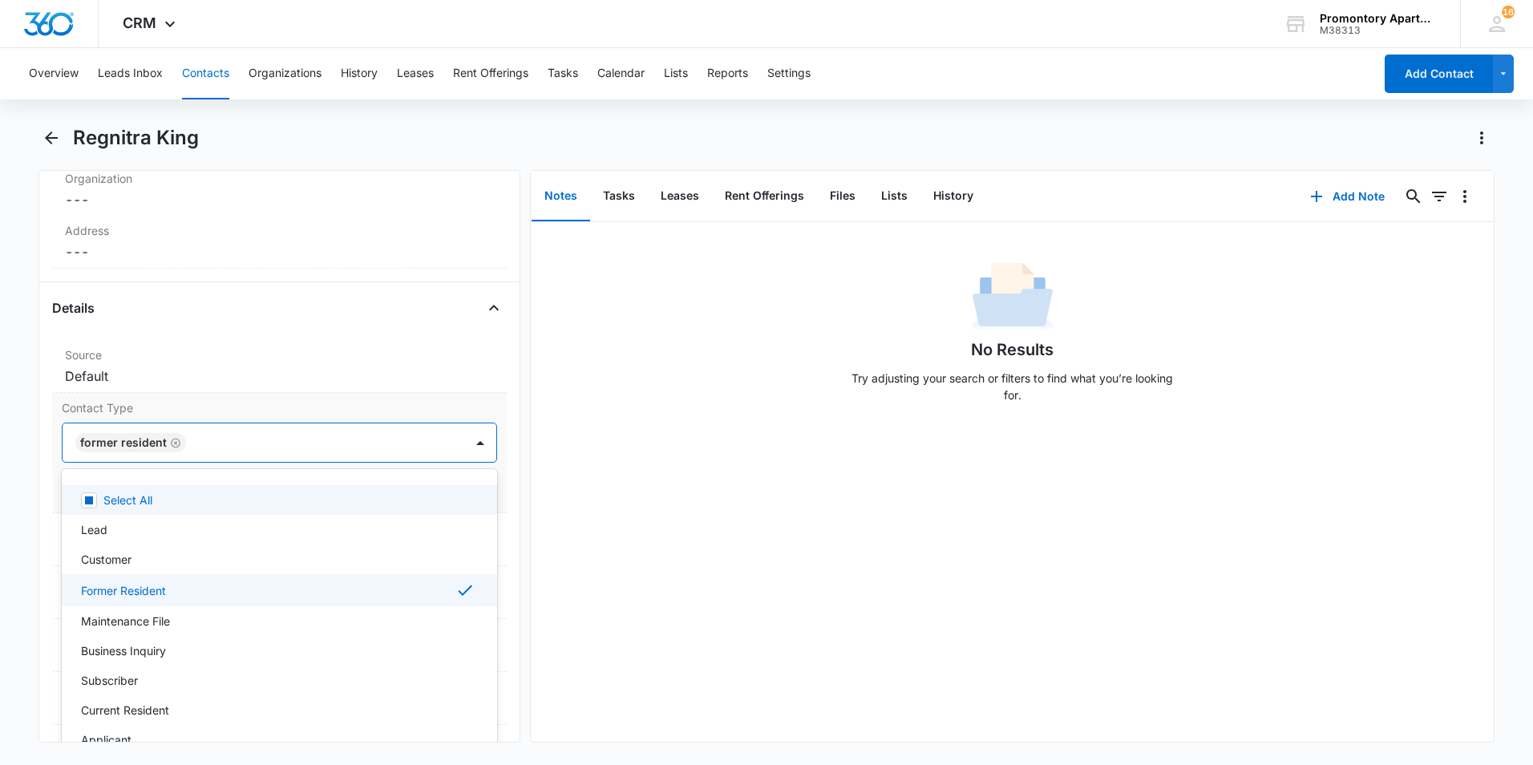
click at [196, 424] on div "Former Resident" at bounding box center [264, 442] width 402 height 38
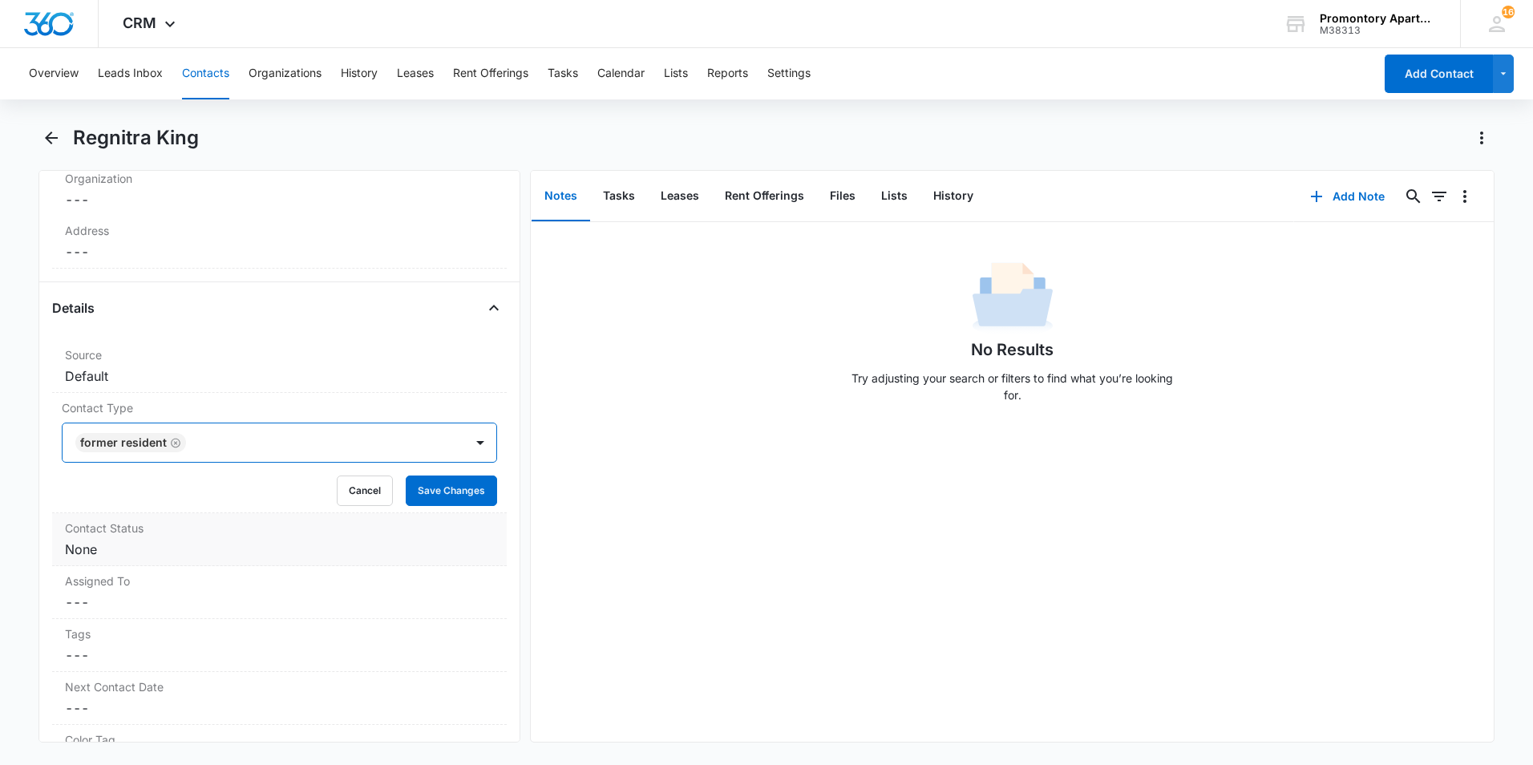
click at [195, 561] on div "Contact Status Cancel Save Changes None" at bounding box center [279, 539] width 455 height 53
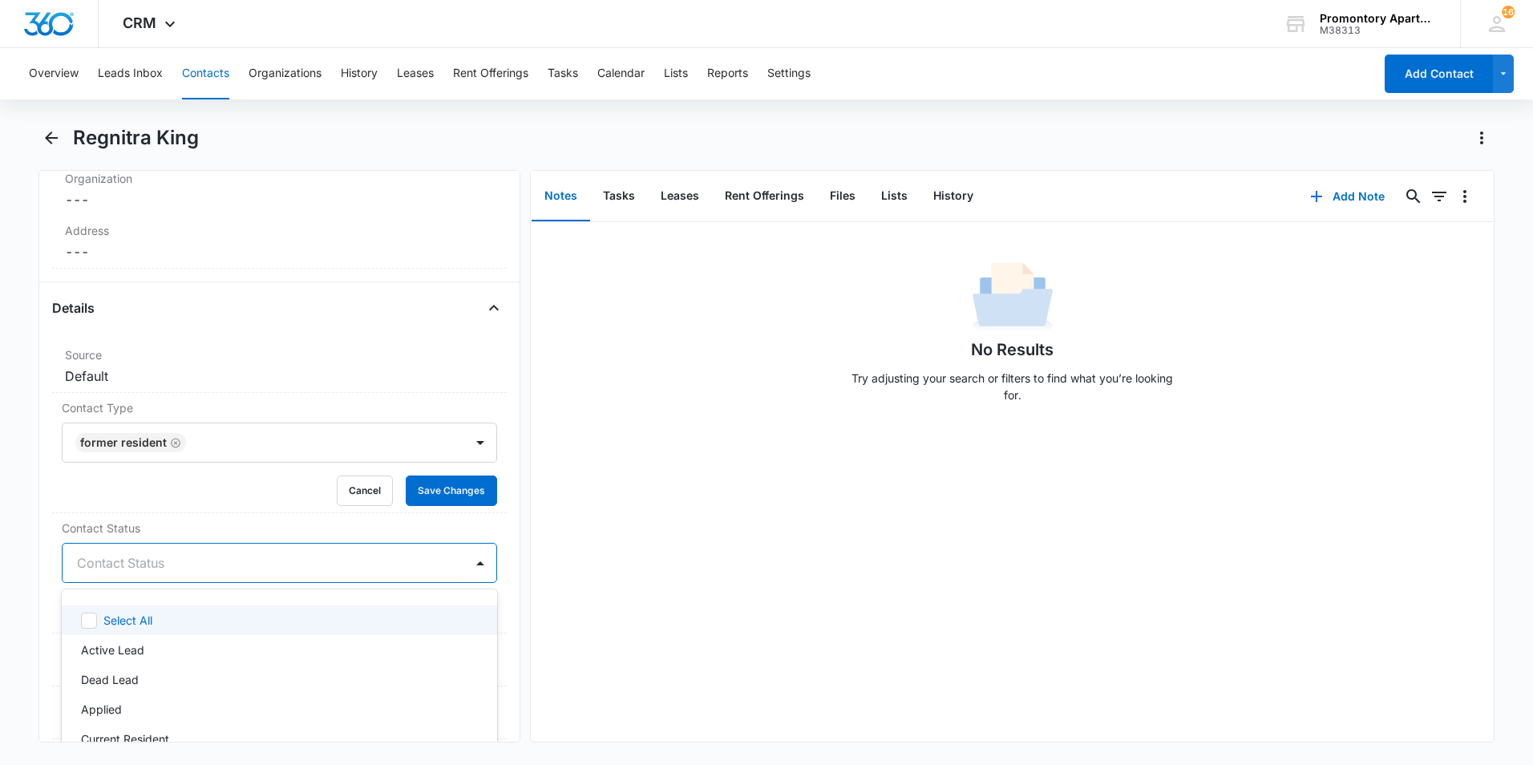
click at [190, 565] on div at bounding box center [260, 563] width 366 height 22
type input "F"
click at [181, 616] on div "Former Resident" at bounding box center [278, 620] width 394 height 17
click at [420, 501] on button "Save Changes" at bounding box center [451, 491] width 91 height 30
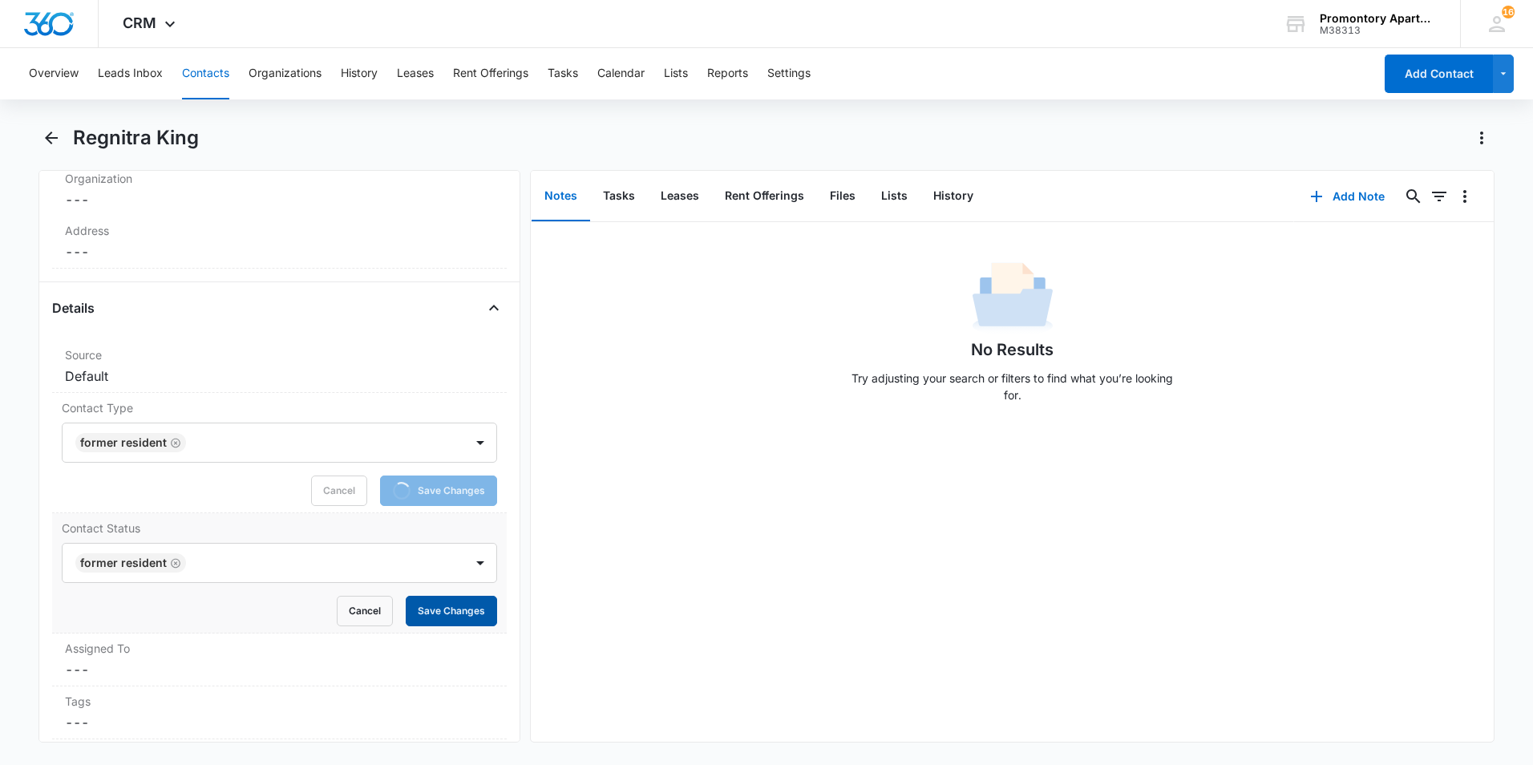
click at [439, 604] on button "Save Changes" at bounding box center [451, 611] width 91 height 30
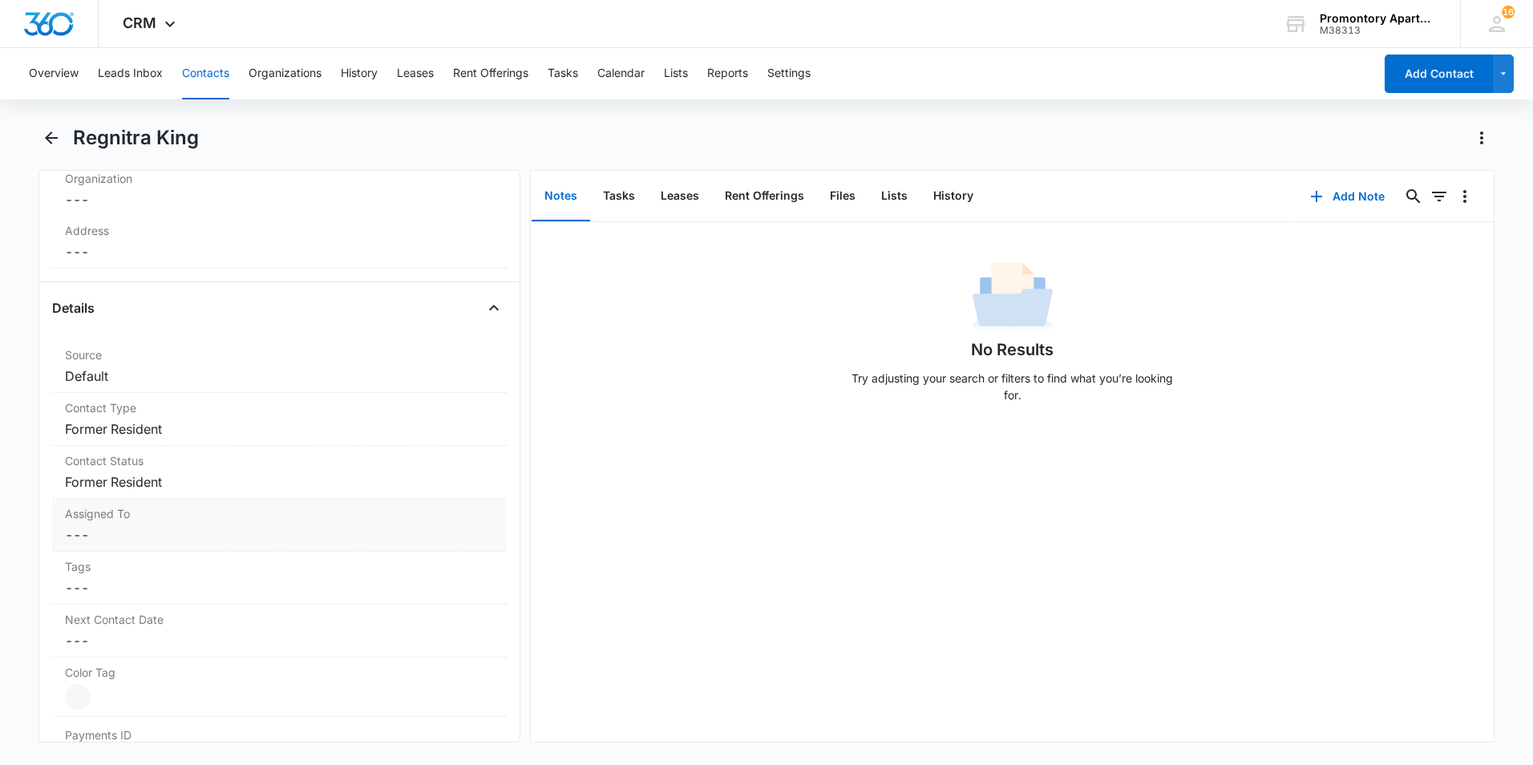
click at [423, 530] on div "Assigned To Cancel Save Changes ---" at bounding box center [279, 525] width 455 height 53
click at [209, 71] on button "Contacts" at bounding box center [205, 73] width 47 height 51
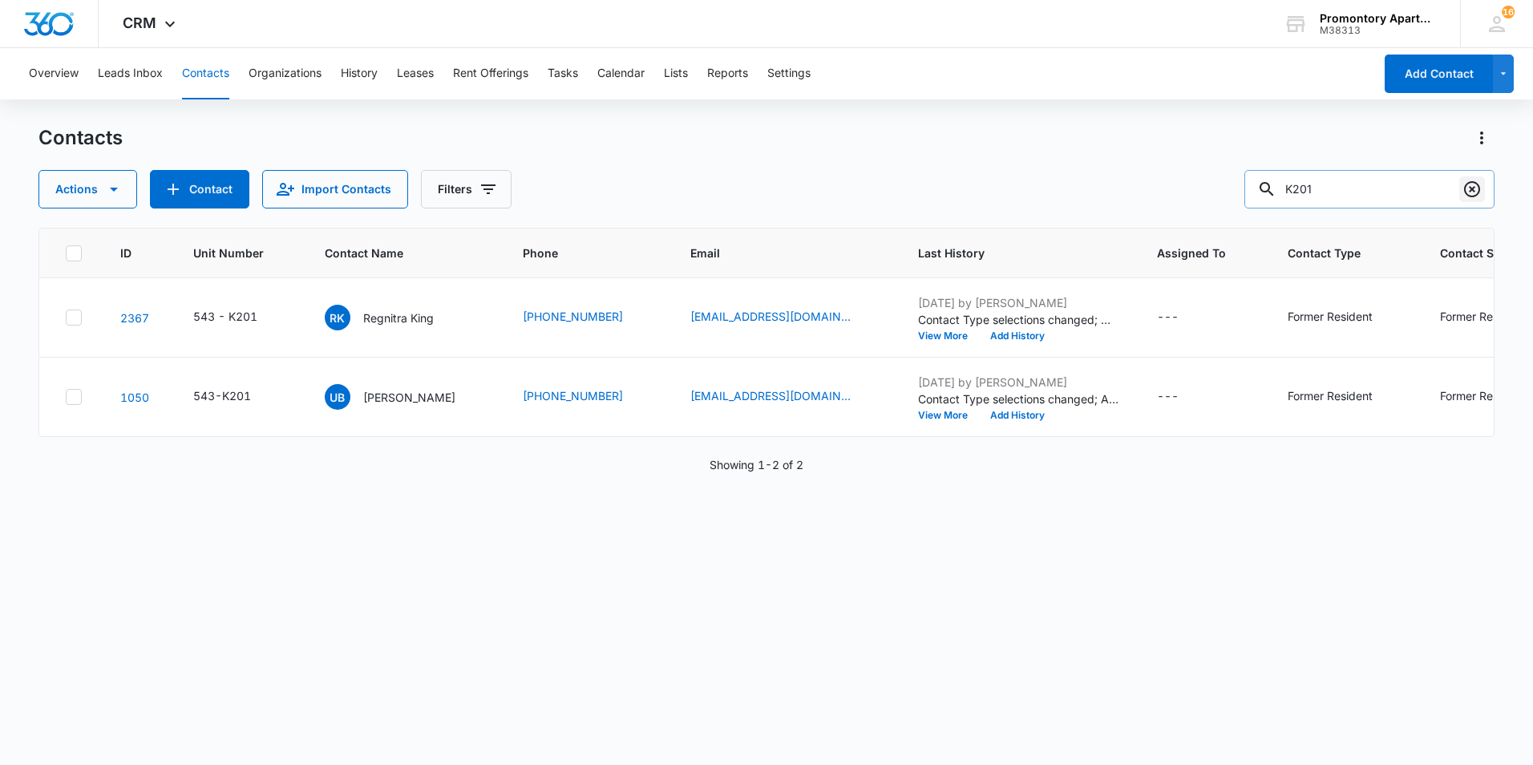
click at [1463, 192] on icon "Clear" at bounding box center [1472, 189] width 19 height 19
